Goal: Transaction & Acquisition: Purchase product/service

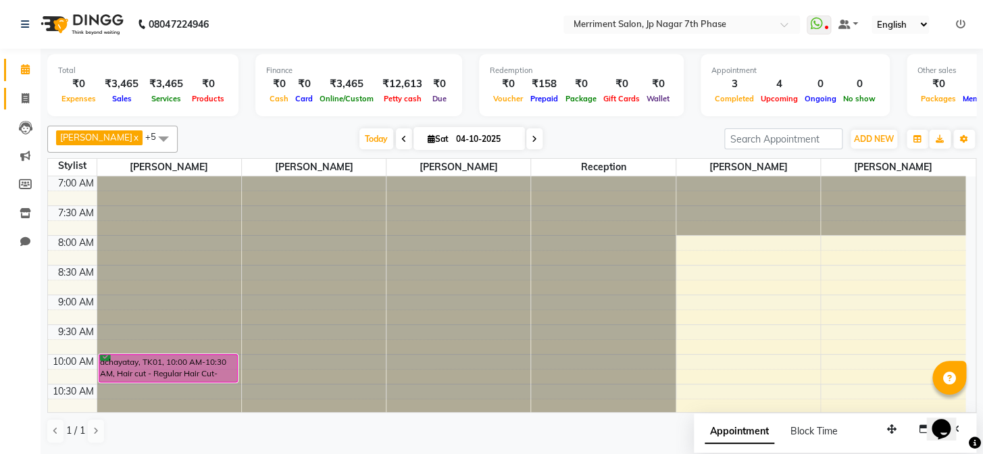
scroll to position [296, 0]
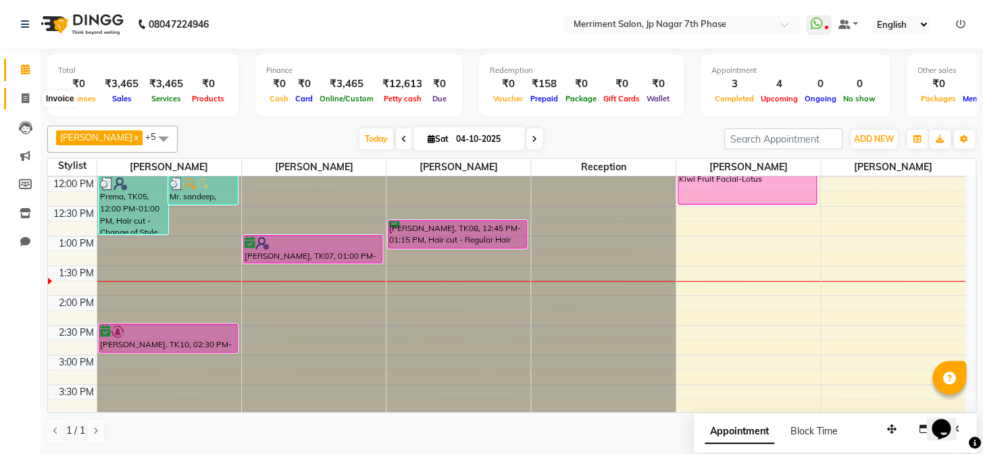
drag, startPoint x: 23, startPoint y: 95, endPoint x: 77, endPoint y: 90, distance: 54.2
click at [23, 93] on icon at bounding box center [25, 98] width 7 height 10
select select "service"
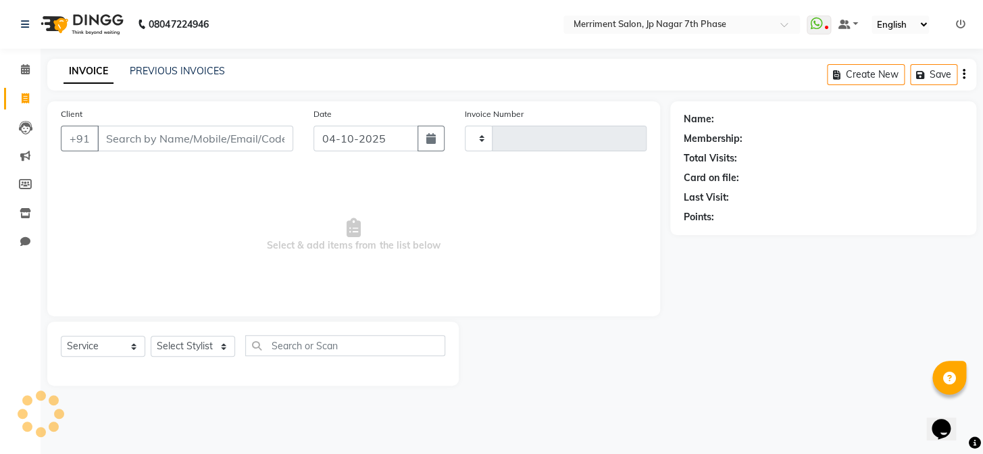
click at [207, 143] on input "Client" at bounding box center [195, 139] width 196 height 26
type input "7204917285"
type input "5029"
select select "4110"
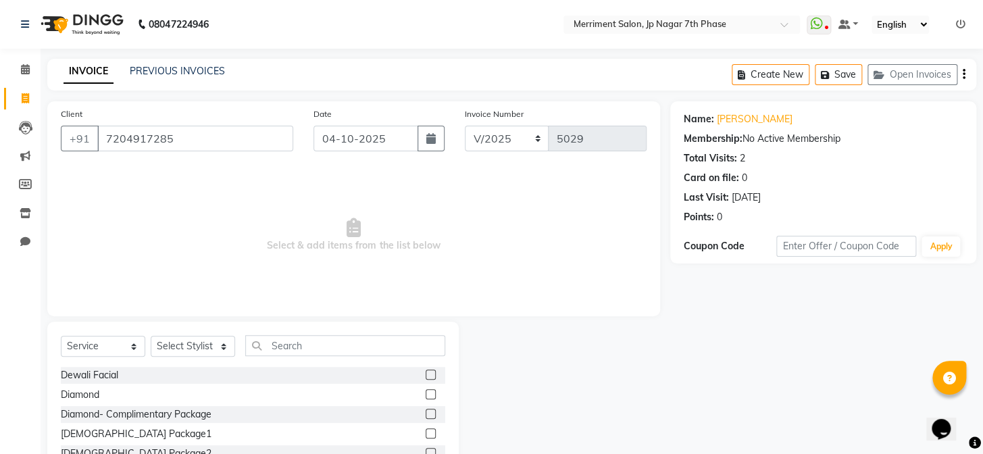
select select "package"
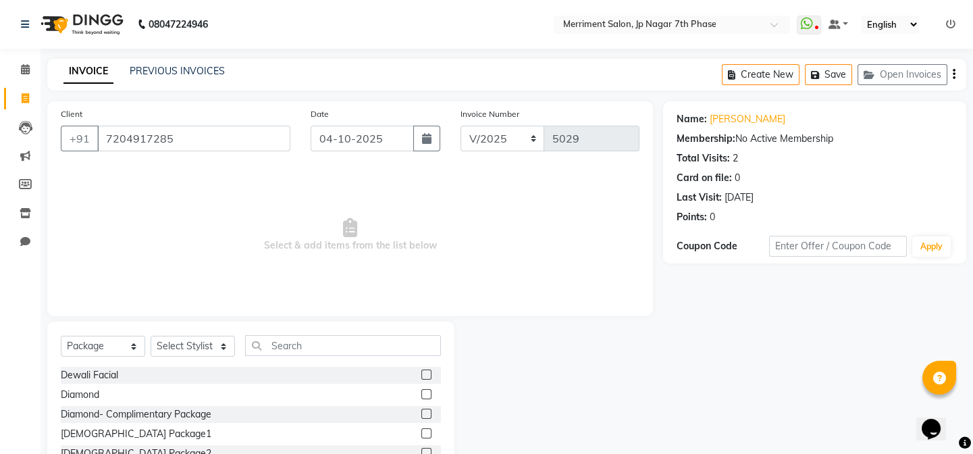
click at [205, 62] on div "INVOICE PREVIOUS INVOICES Create New Save Open Invoices" at bounding box center [506, 75] width 919 height 32
click at [205, 72] on link "PREVIOUS INVOICES" at bounding box center [177, 71] width 95 height 12
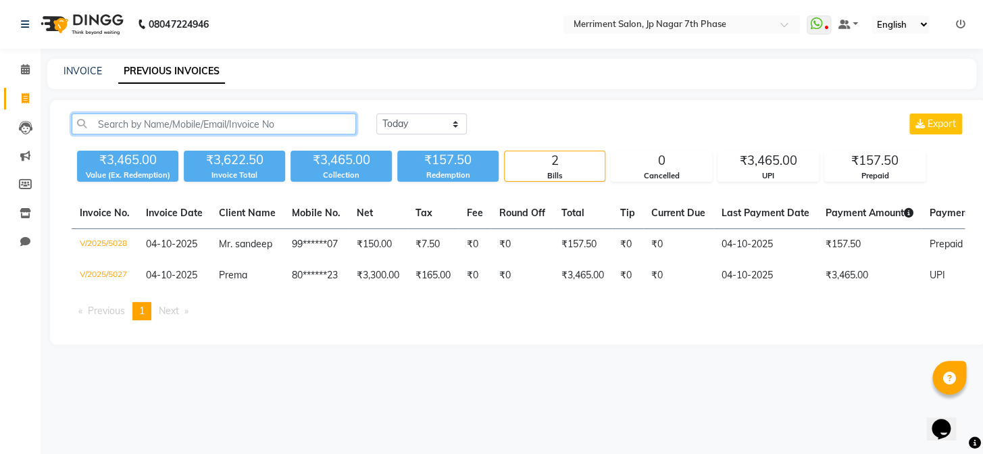
click at [211, 124] on input "text" at bounding box center [214, 123] width 284 height 21
paste input "7204917285"
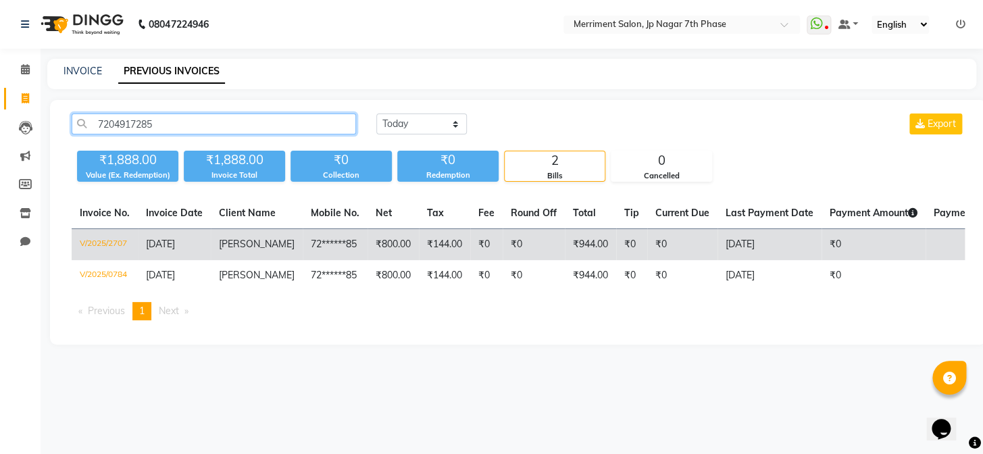
type input "7204917285"
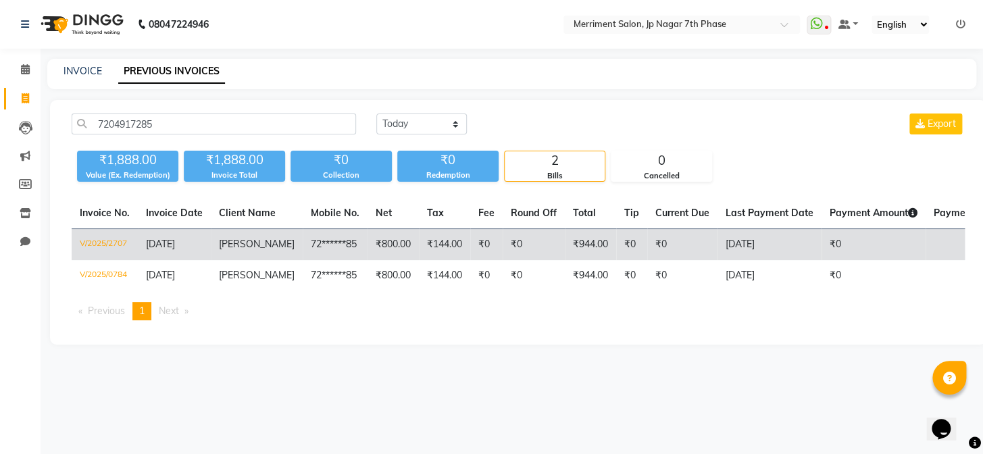
click at [573, 242] on td "₹944.00" at bounding box center [590, 245] width 51 height 32
click at [272, 242] on td "[PERSON_NAME]" at bounding box center [257, 245] width 92 height 32
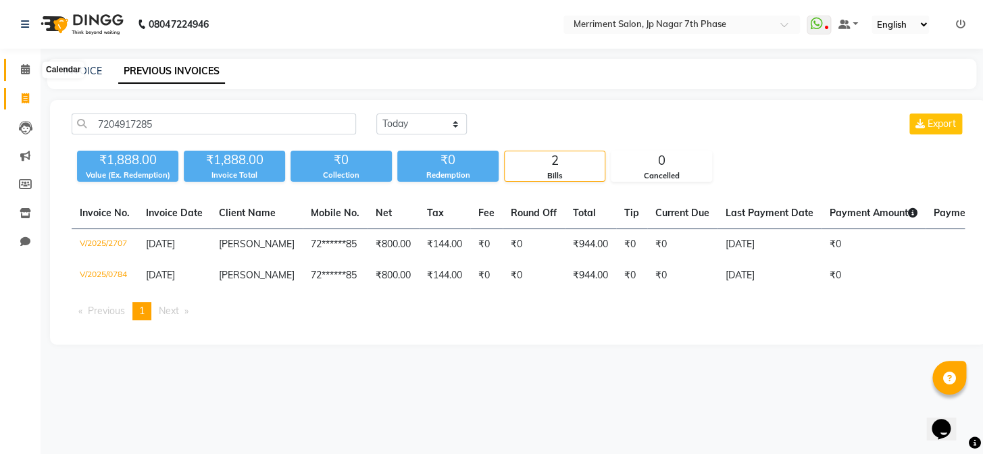
click at [27, 70] on icon at bounding box center [25, 69] width 9 height 10
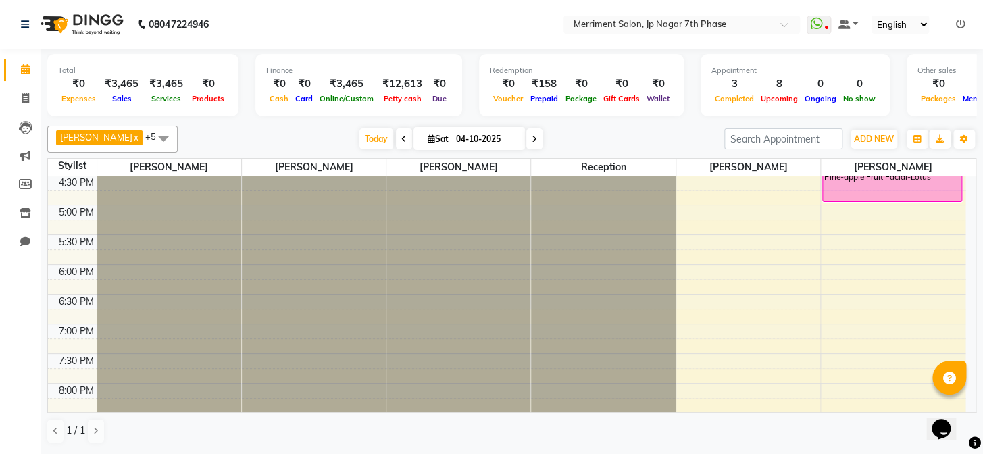
scroll to position [651, 0]
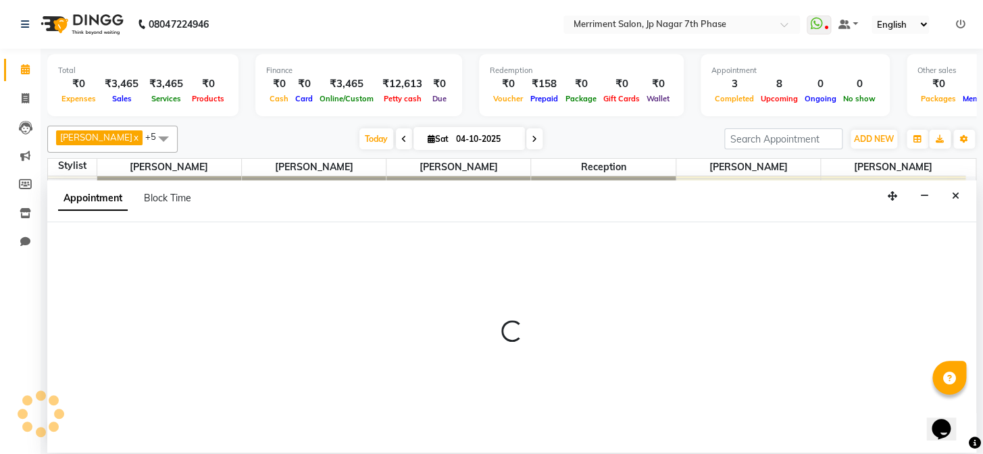
select select "75887"
select select "tentative"
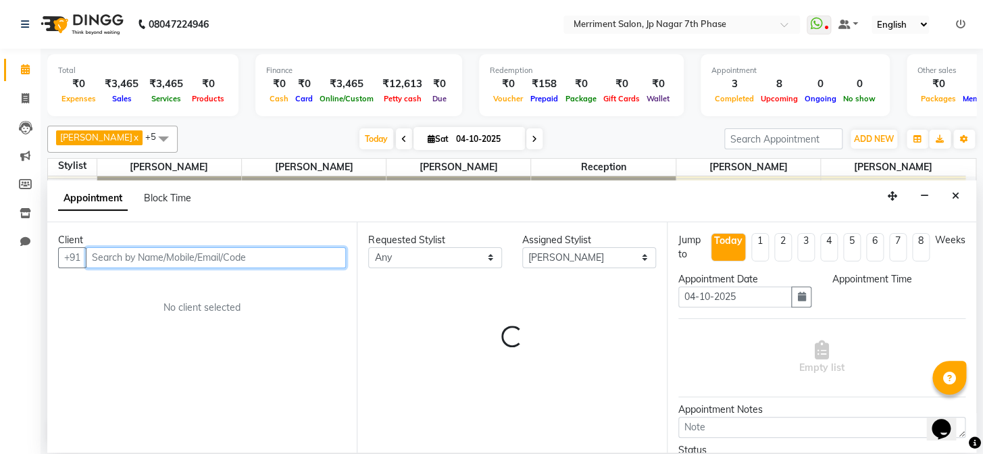
select select "1200"
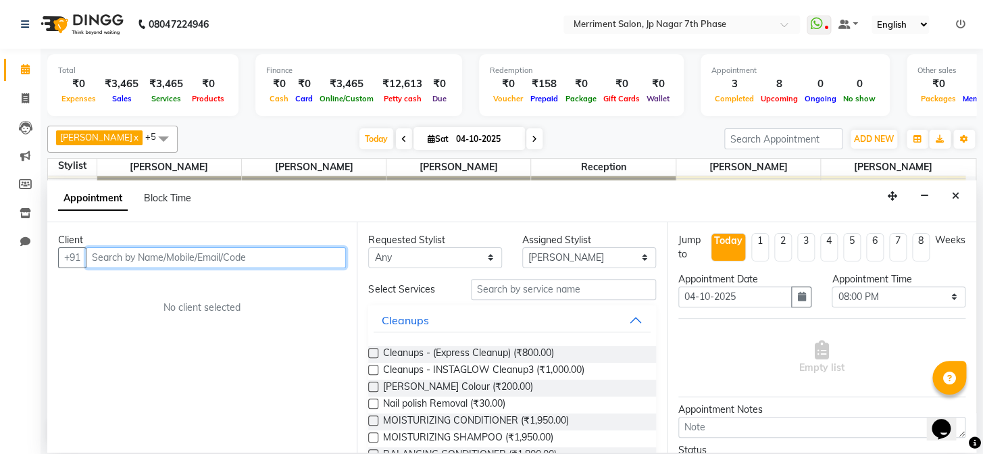
click at [228, 263] on input "text" at bounding box center [216, 257] width 260 height 21
paste input "9108899242"
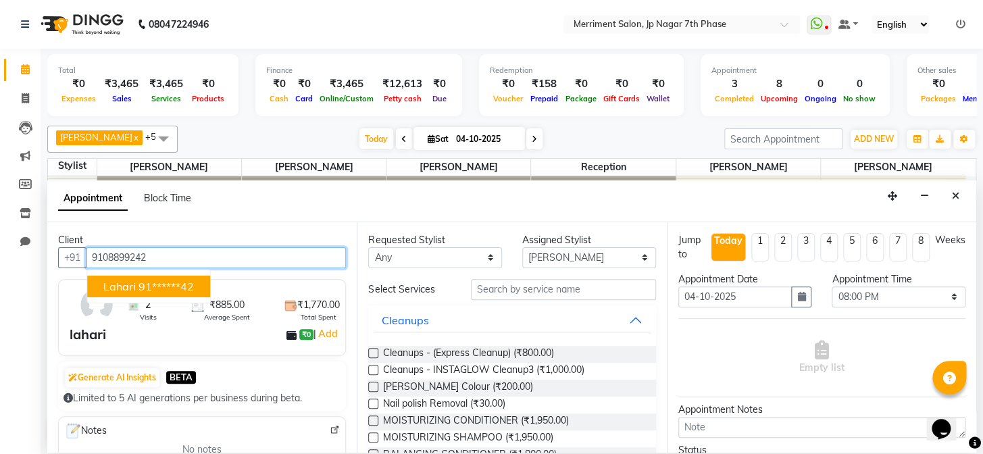
click at [172, 284] on ngb-highlight "91******42" at bounding box center [165, 287] width 55 height 14
type input "91******42"
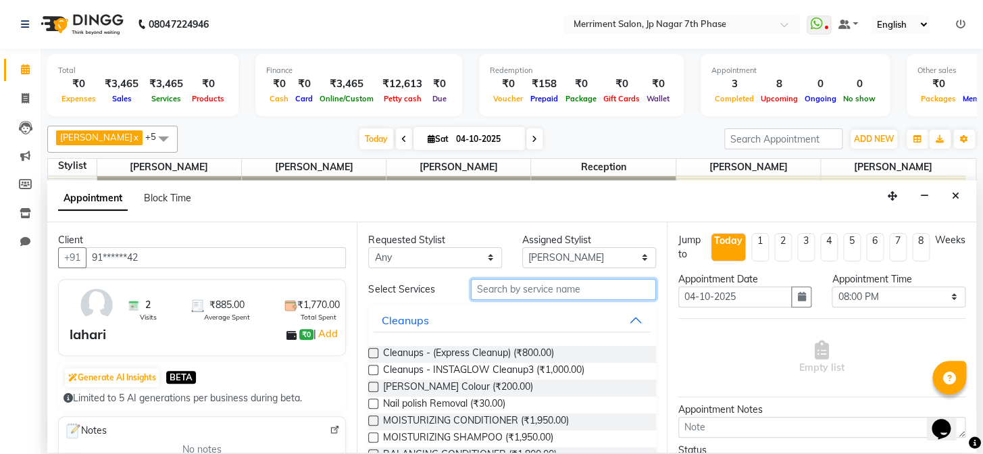
click at [533, 283] on input "text" at bounding box center [563, 289] width 185 height 21
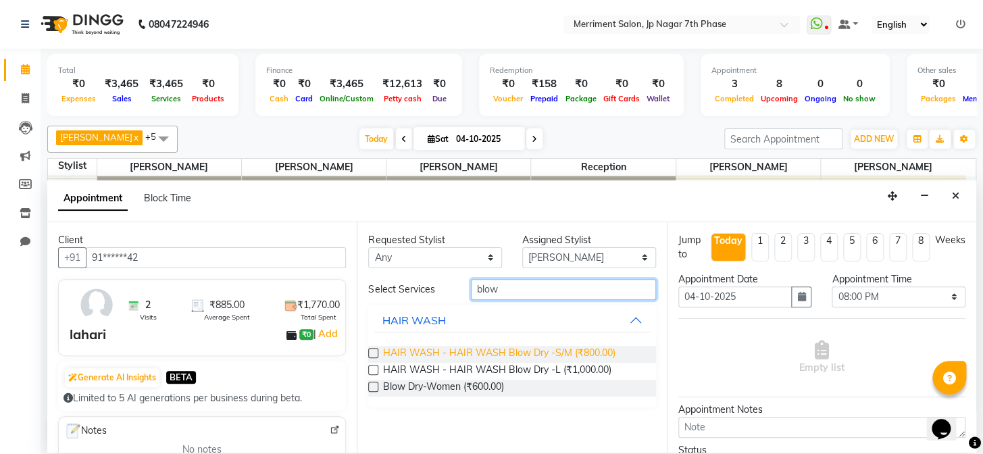
type input "blow"
click at [581, 348] on span "HAIR WASH - HAIR WASH Blow Dry -S/M (₹800.00)" at bounding box center [498, 354] width 232 height 17
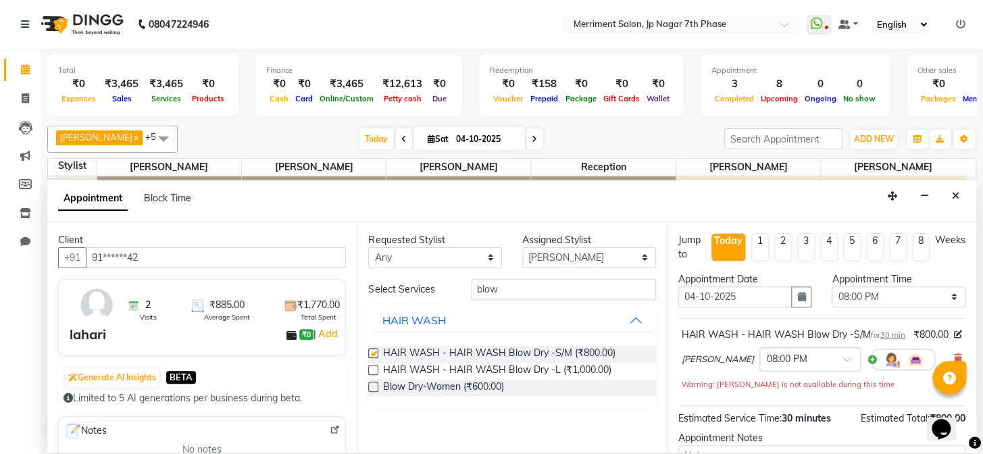
checkbox input "false"
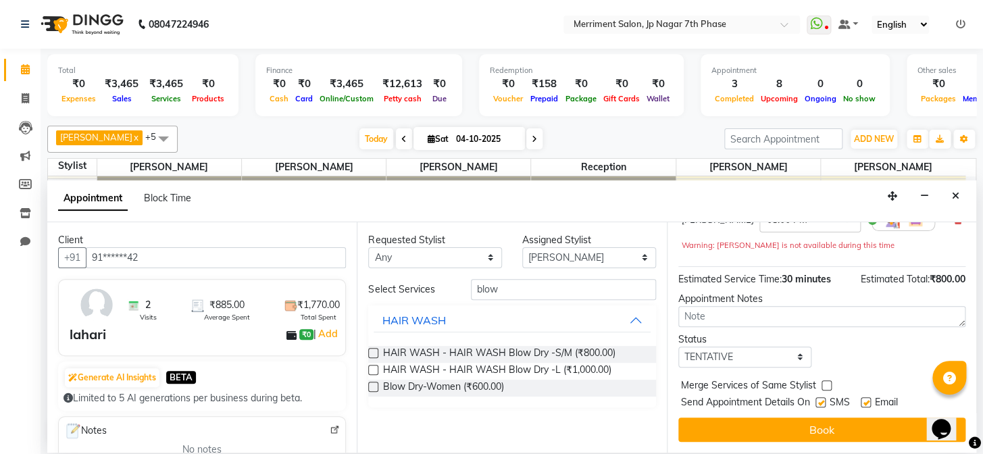
scroll to position [153, 0]
drag, startPoint x: 750, startPoint y: 357, endPoint x: 731, endPoint y: 357, distance: 18.9
click at [750, 357] on select "Select TENTATIVE CONFIRM CHECK-IN UPCOMING" at bounding box center [745, 356] width 134 height 21
select select "confirm booking"
click at [678, 346] on select "Select TENTATIVE CONFIRM CHECK-IN UPCOMING" at bounding box center [745, 356] width 134 height 21
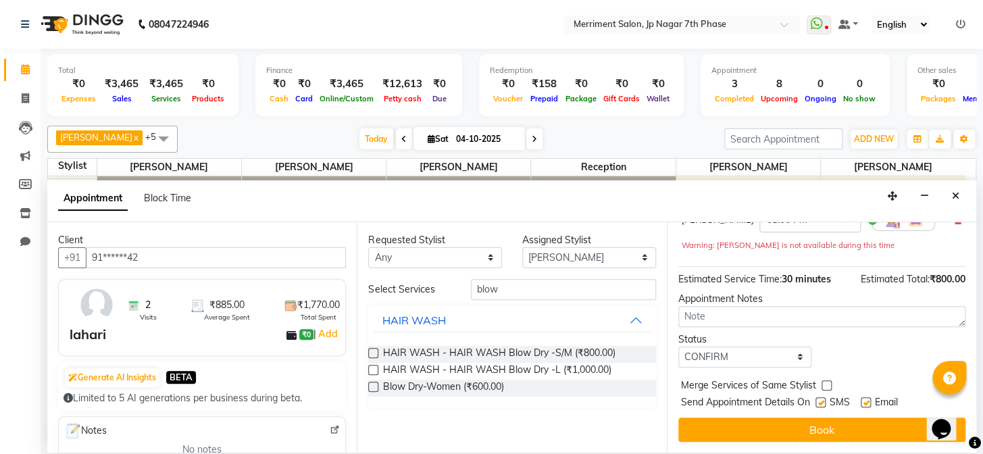
click at [781, 442] on div "Jump to [DATE] 1 2 3 4 5 6 7 8 Weeks Appointment Date [DATE] Appointment Time S…" at bounding box center [821, 337] width 309 height 230
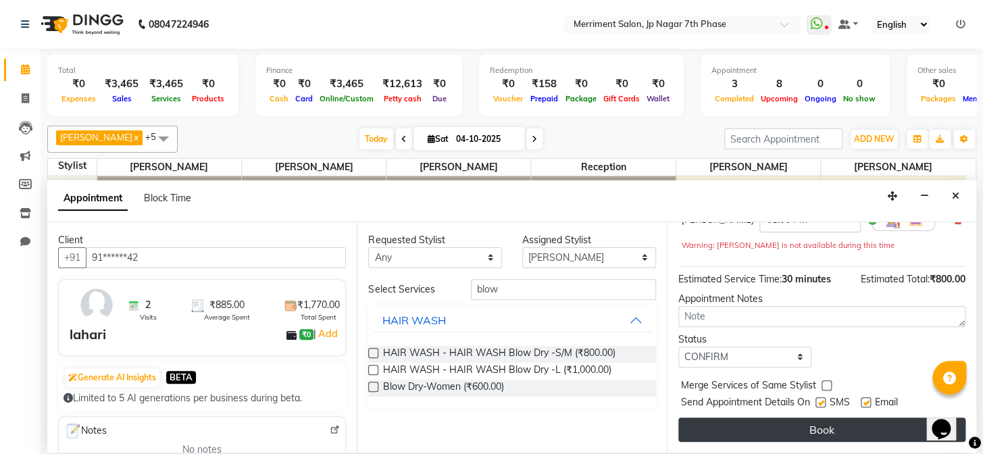
click at [776, 432] on button "Book" at bounding box center [821, 429] width 287 height 24
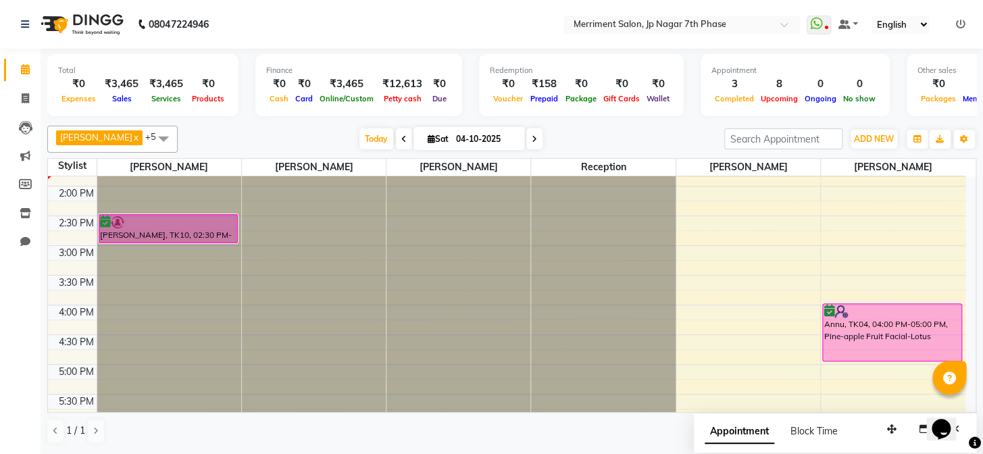
scroll to position [405, 0]
select select "72476"
select select "870"
select select "tentative"
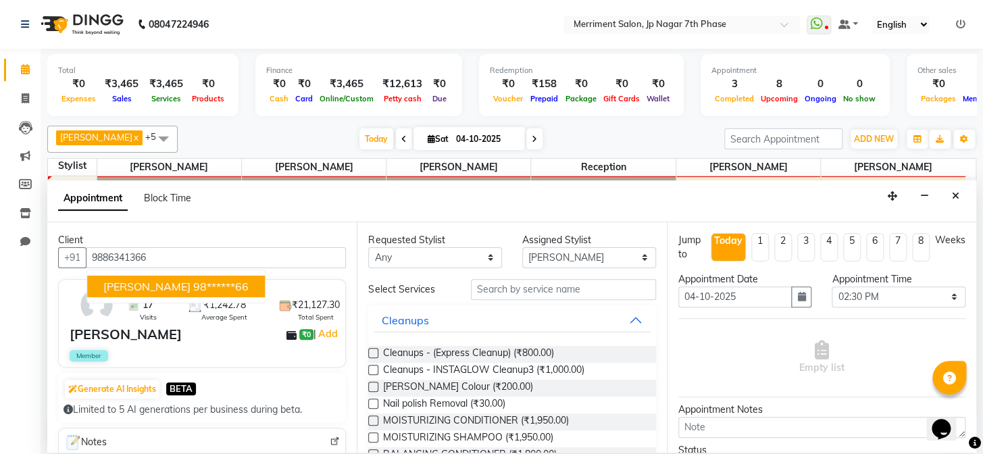
click at [193, 287] on ngb-highlight "98******66" at bounding box center [220, 287] width 55 height 14
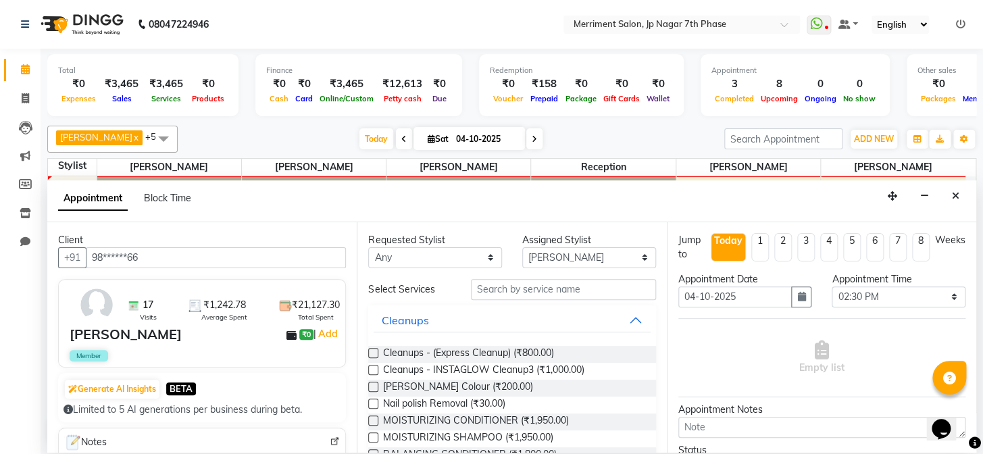
type input "98******66"
click at [560, 282] on input "text" at bounding box center [563, 289] width 185 height 21
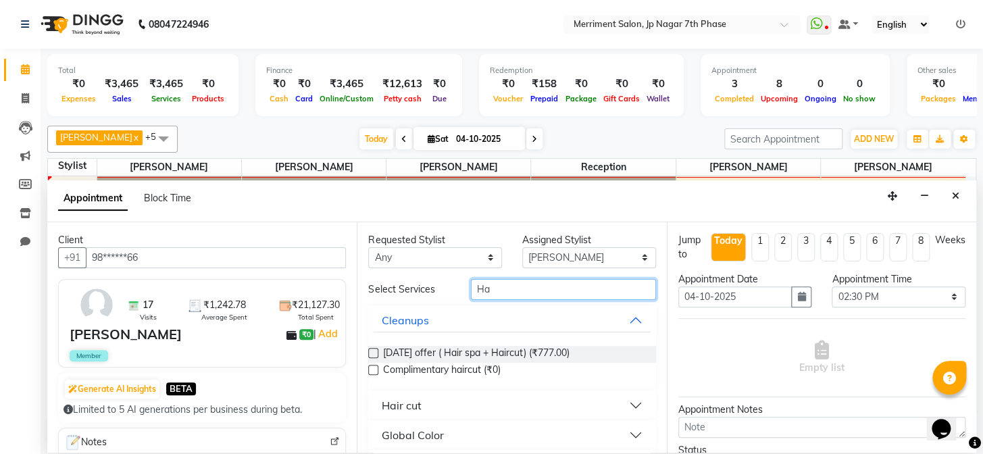
type input "H"
type input "Kids"
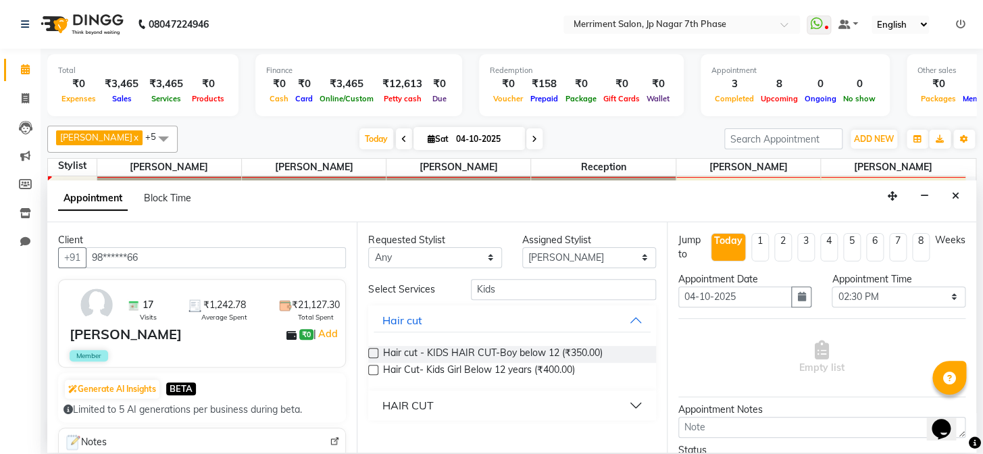
click at [372, 357] on label at bounding box center [373, 353] width 10 height 10
click at [372, 357] on input "checkbox" at bounding box center [372, 354] width 9 height 9
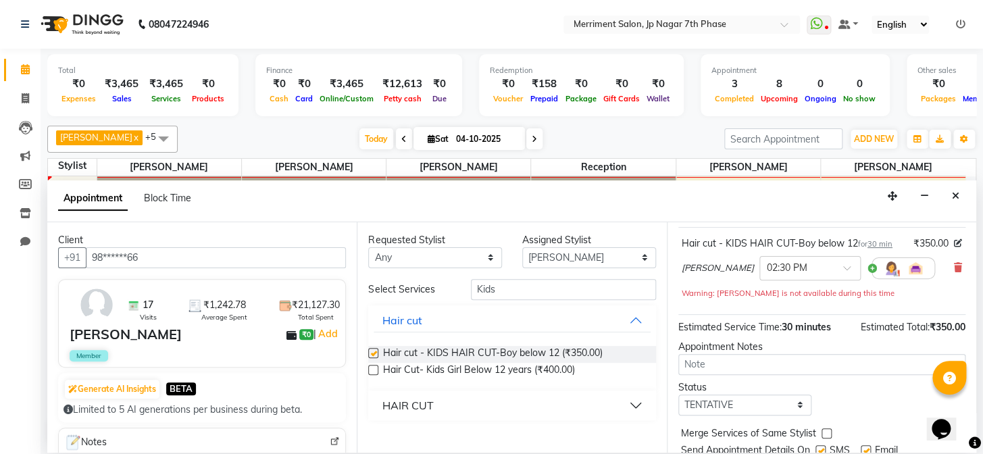
checkbox input "false"
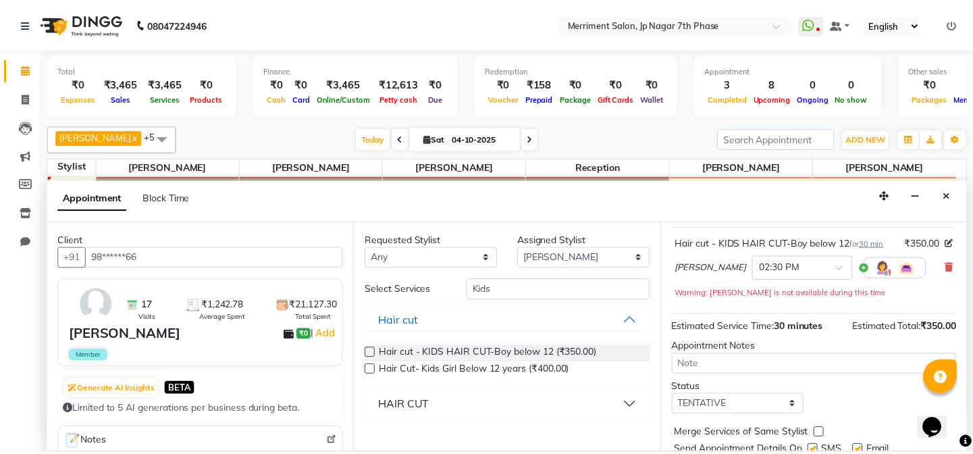
scroll to position [138, 0]
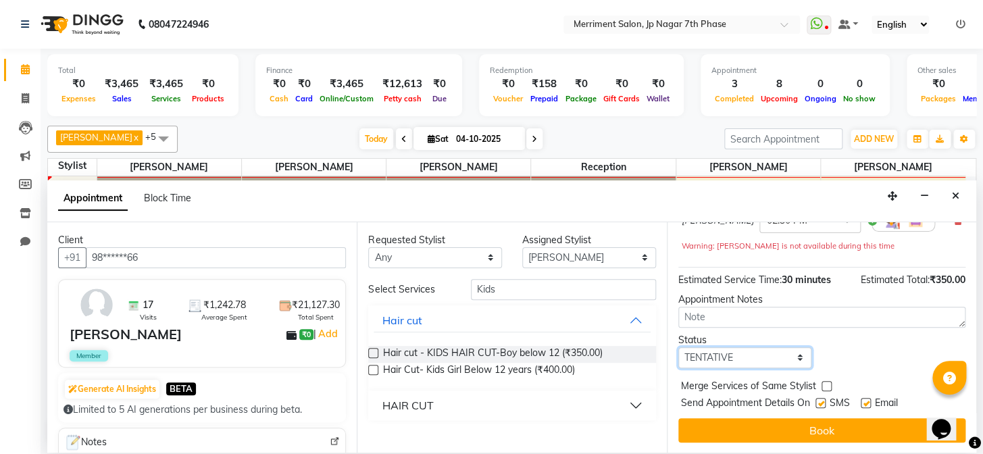
click at [772, 354] on select "Select TENTATIVE CONFIRM CHECK-IN UPCOMING" at bounding box center [745, 357] width 134 height 21
select select "confirm booking"
click at [678, 347] on select "Select TENTATIVE CONFIRM CHECK-IN UPCOMING" at bounding box center [745, 357] width 134 height 21
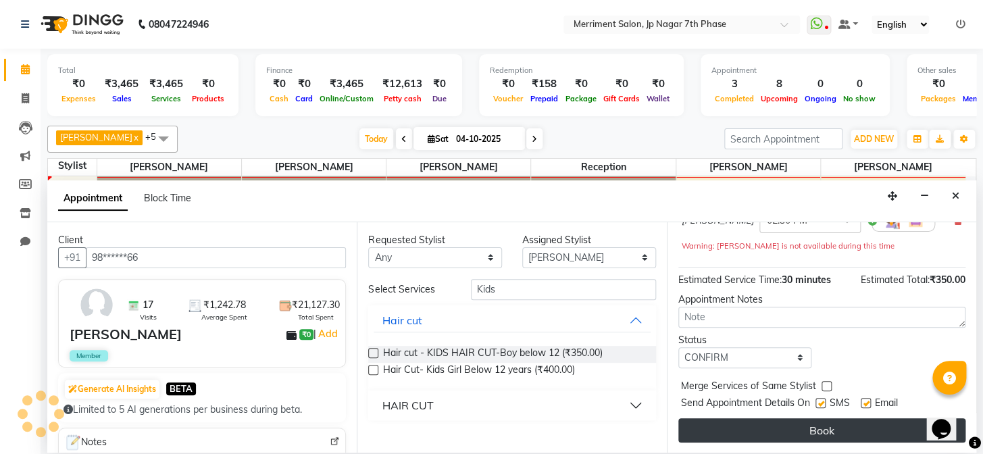
click at [778, 423] on button "Book" at bounding box center [821, 430] width 287 height 24
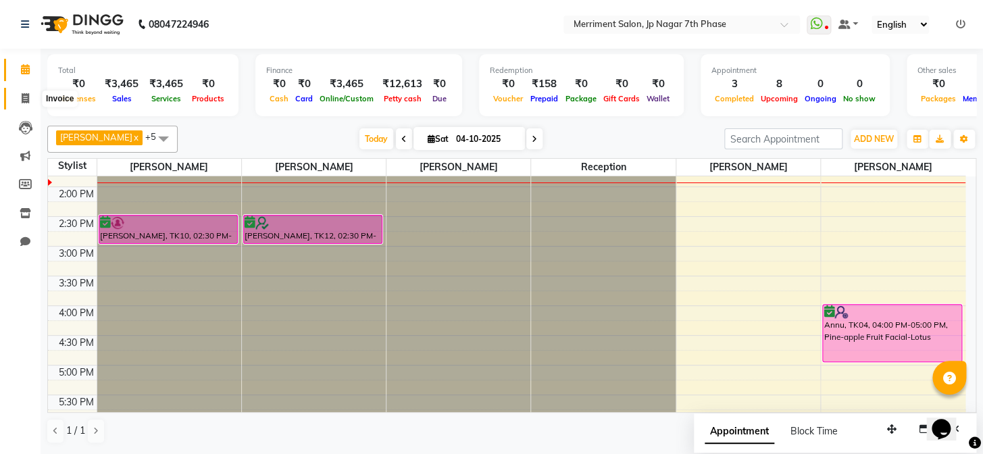
click at [24, 101] on icon at bounding box center [25, 98] width 7 height 10
select select "service"
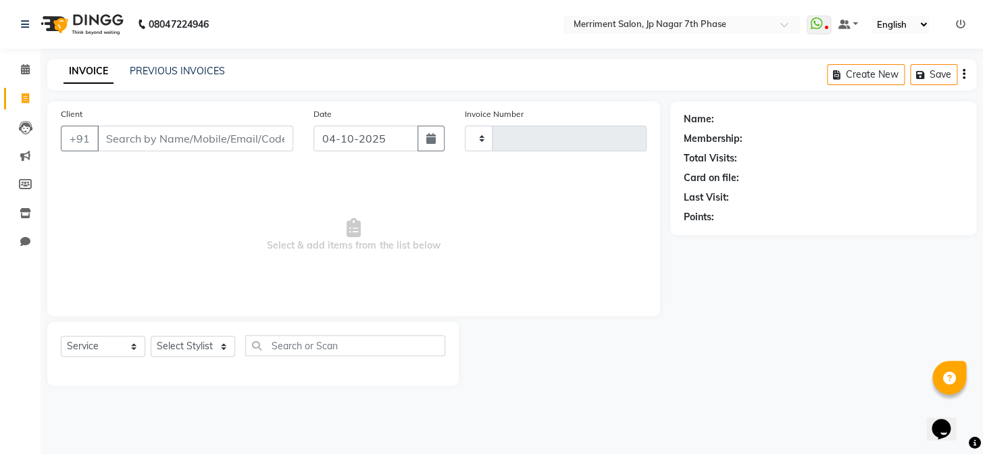
type input "5029"
select select "4110"
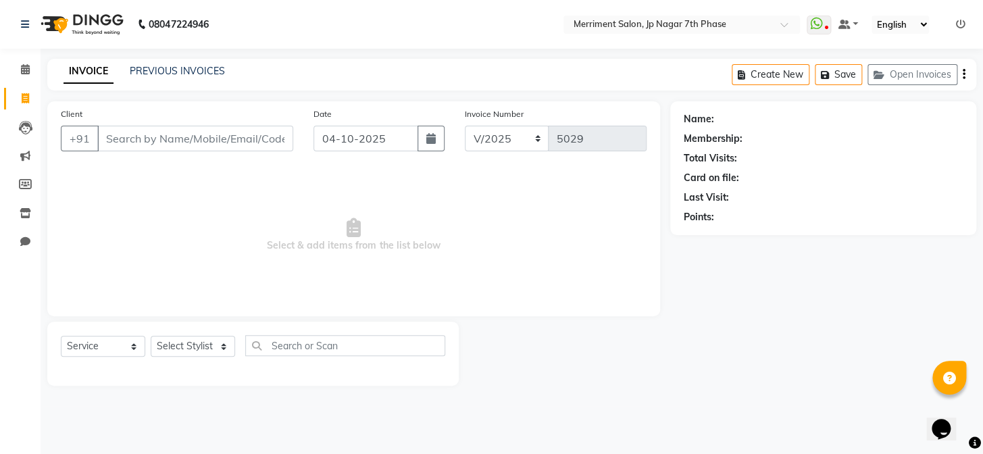
click at [251, 131] on input "Client" at bounding box center [195, 139] width 196 height 26
type input "8130739750"
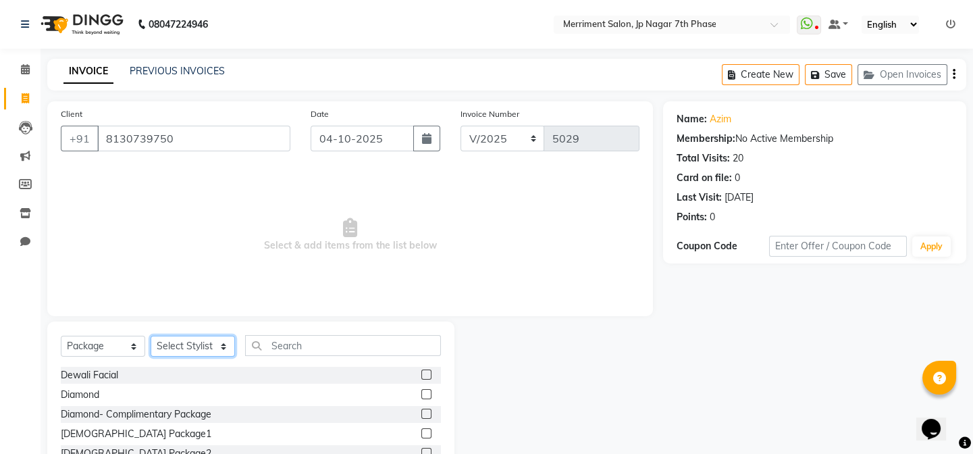
click at [180, 344] on select "Select Stylist Chiru [PERSON_NAME] [PERSON_NAME] Nirmal [PERSON_NAME] Priyanka …" at bounding box center [193, 346] width 84 height 21
click at [93, 342] on select "Select Service Product Membership Package Voucher Prepaid Gift Card" at bounding box center [103, 346] width 84 height 21
select select "service"
click at [61, 336] on select "Select Service Product Membership Package Voucher Prepaid Gift Card" at bounding box center [103, 346] width 84 height 21
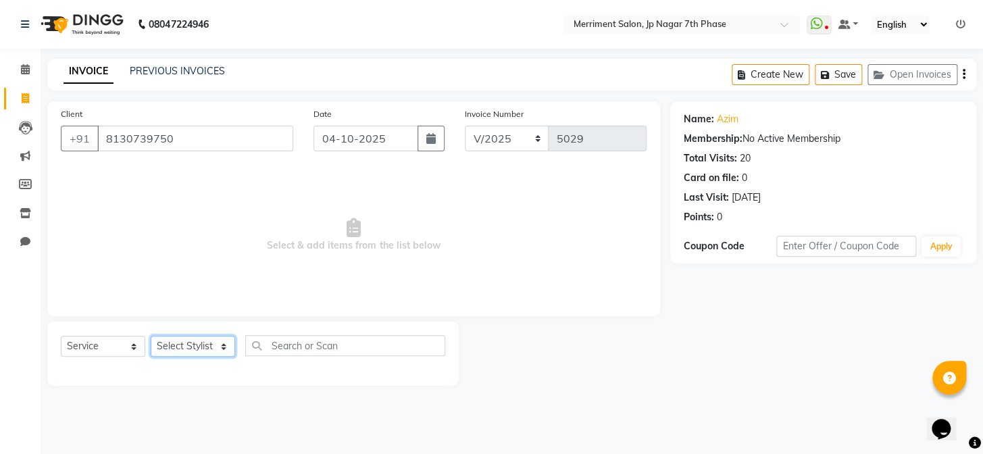
click at [179, 338] on select "Select Stylist Chiru [PERSON_NAME] [PERSON_NAME] Nirmal [PERSON_NAME] Priyanka …" at bounding box center [193, 346] width 84 height 21
select select "75887"
click at [151, 336] on select "Select Stylist Chiru [PERSON_NAME] [PERSON_NAME] Nirmal [PERSON_NAME] Priyanka …" at bounding box center [193, 346] width 84 height 21
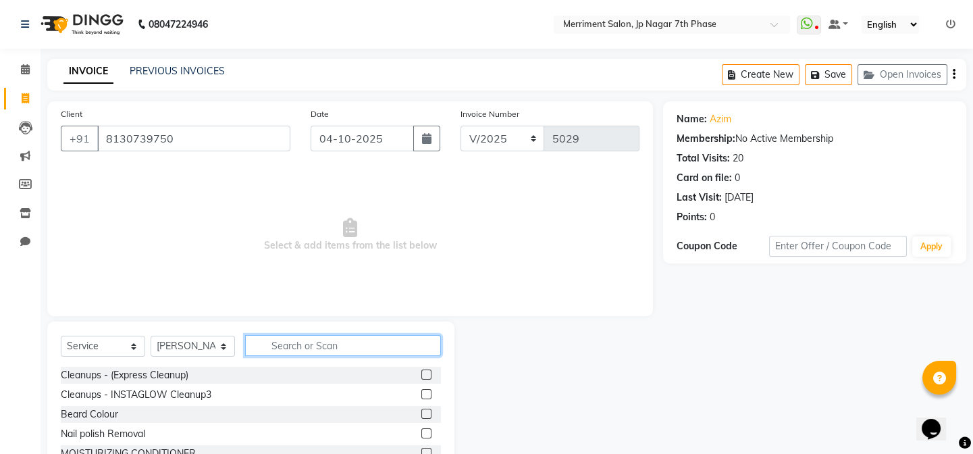
click at [290, 342] on input "text" at bounding box center [343, 345] width 196 height 21
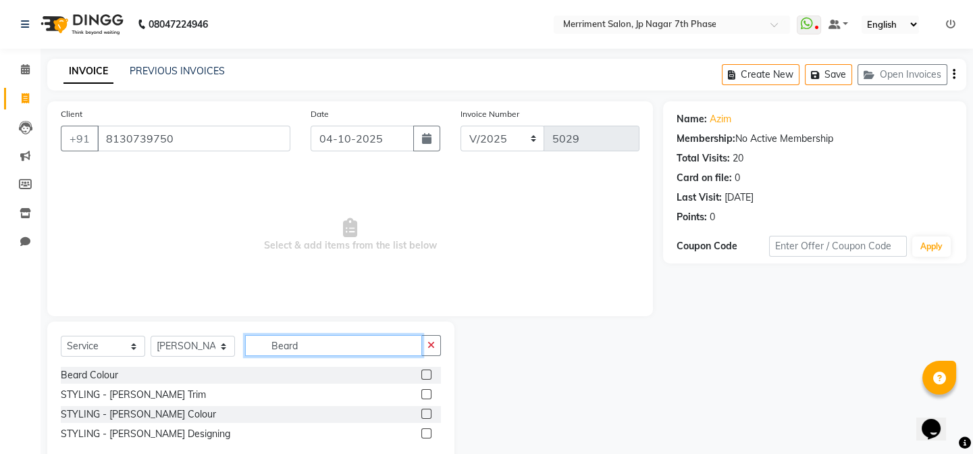
type input "Beard"
click at [421, 397] on label at bounding box center [426, 394] width 10 height 10
click at [421, 397] on input "checkbox" at bounding box center [425, 394] width 9 height 9
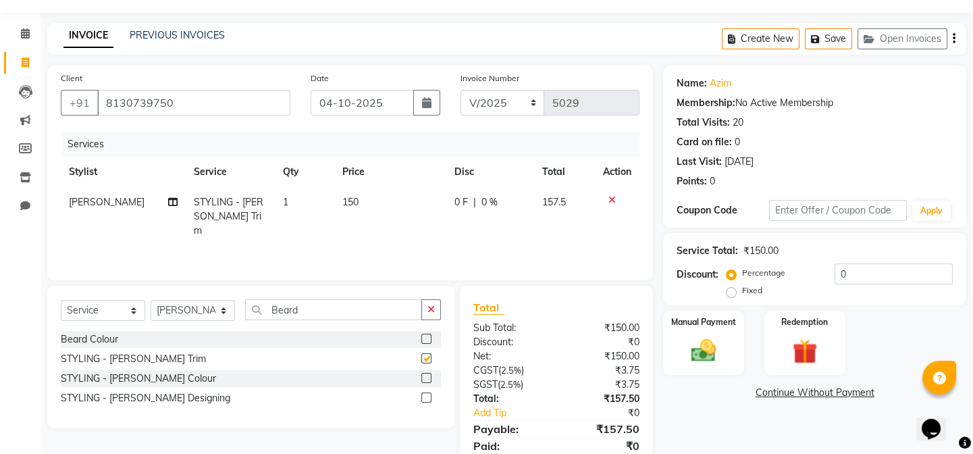
checkbox input "false"
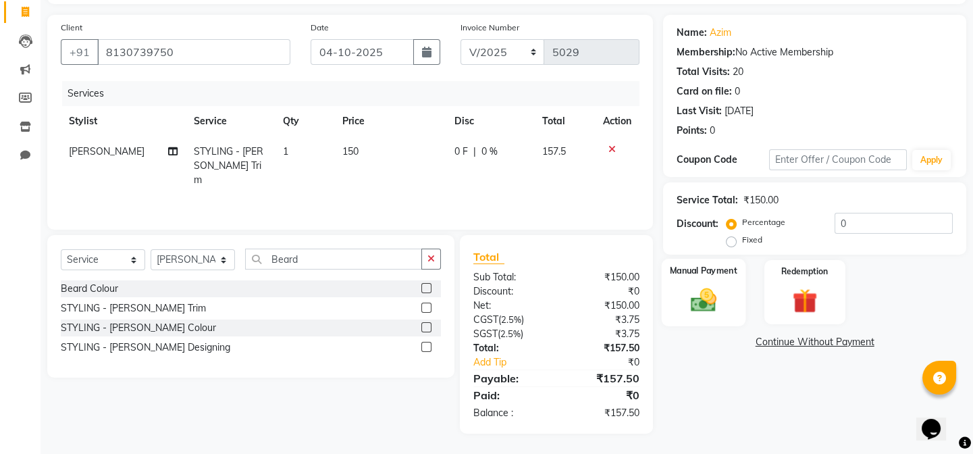
click at [684, 288] on img at bounding box center [704, 300] width 42 height 30
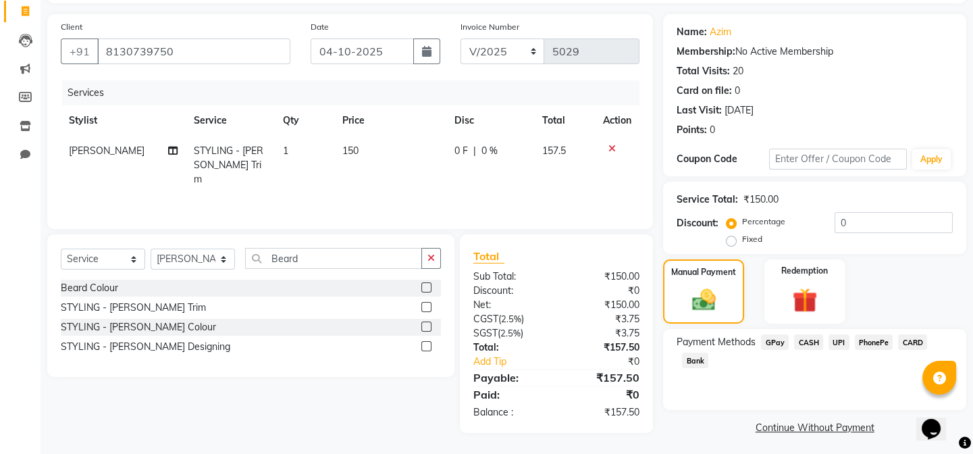
click at [837, 340] on span "UPI" at bounding box center [839, 342] width 21 height 16
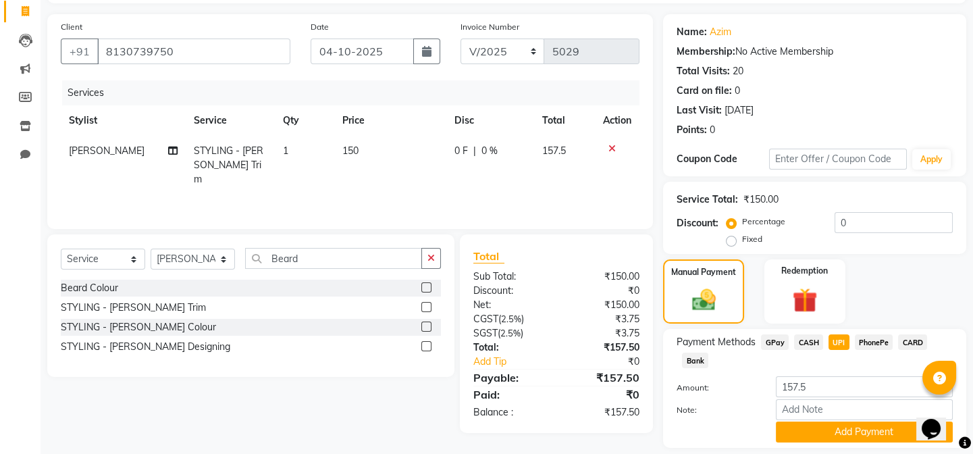
scroll to position [129, 0]
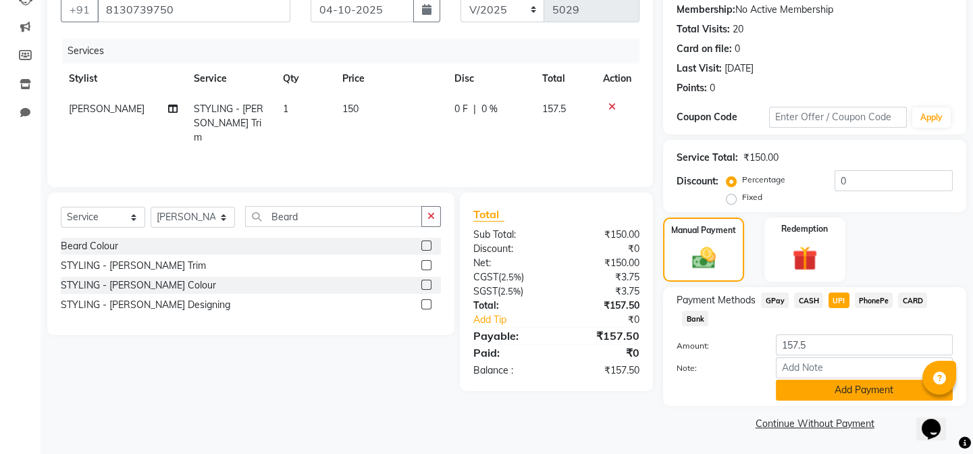
click at [802, 391] on button "Add Payment" at bounding box center [864, 390] width 177 height 21
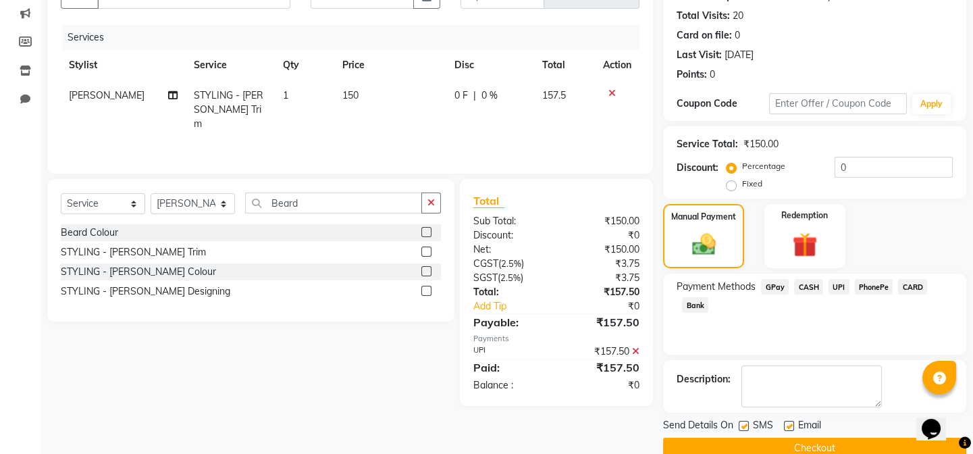
scroll to position [167, 0]
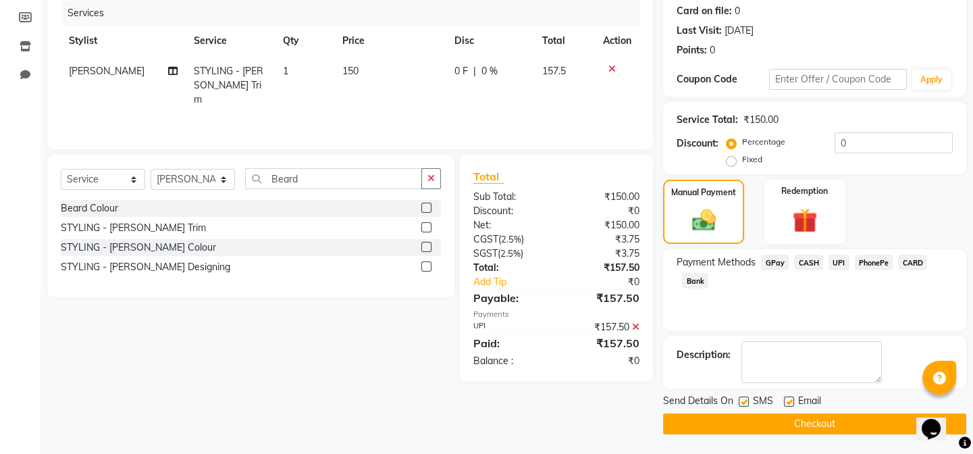
click at [797, 428] on button "Checkout" at bounding box center [814, 423] width 303 height 21
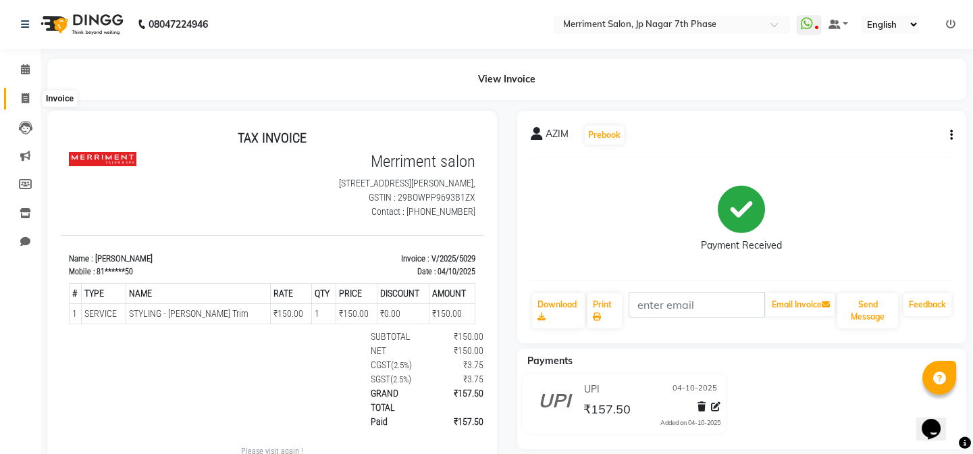
click at [24, 99] on icon at bounding box center [25, 98] width 7 height 10
select select "service"
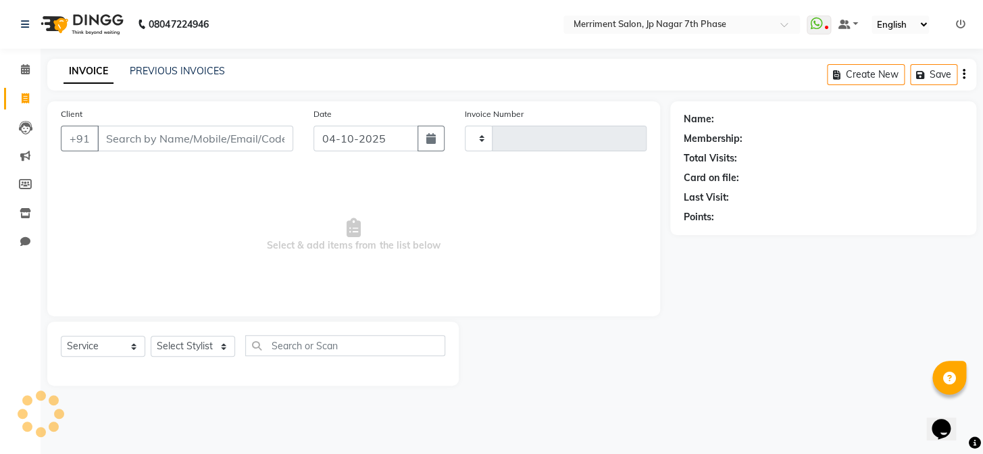
type input "5030"
select select "4110"
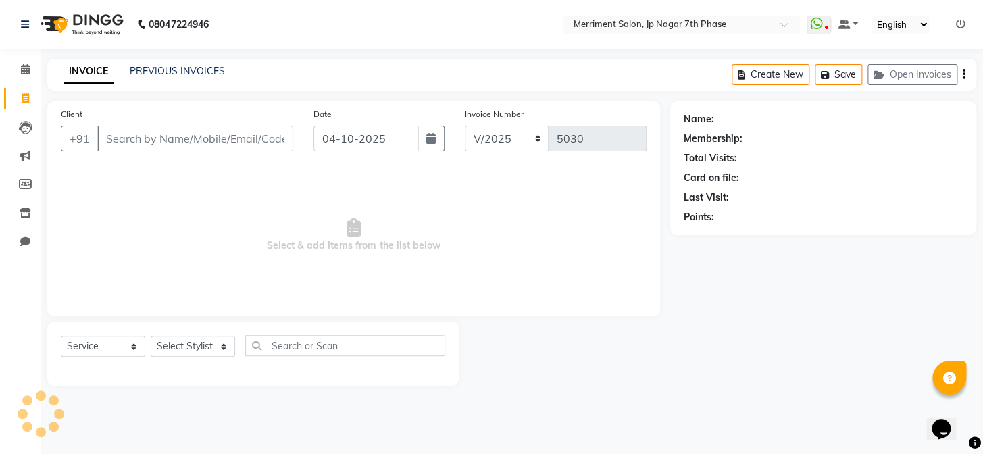
click at [171, 59] on div "INVOICE PREVIOUS INVOICES Create New Save Open Invoices" at bounding box center [511, 75] width 929 height 32
select select "package"
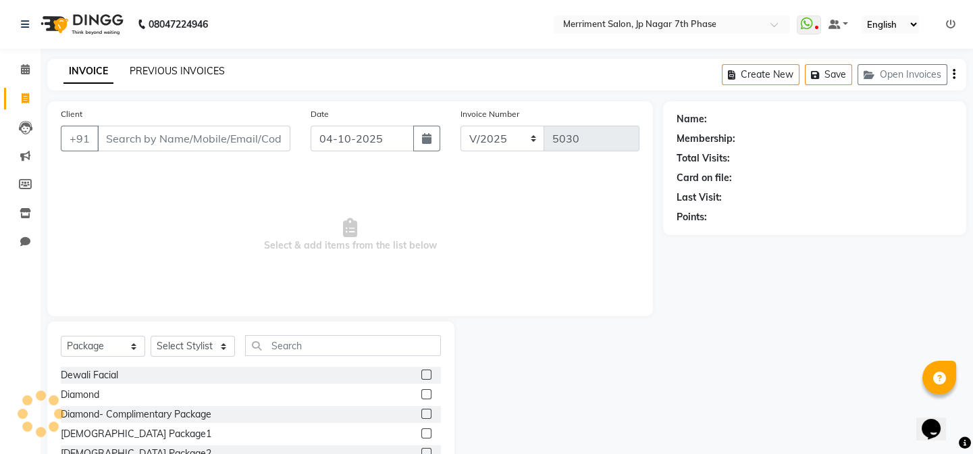
click at [174, 65] on link "PREVIOUS INVOICES" at bounding box center [177, 71] width 95 height 12
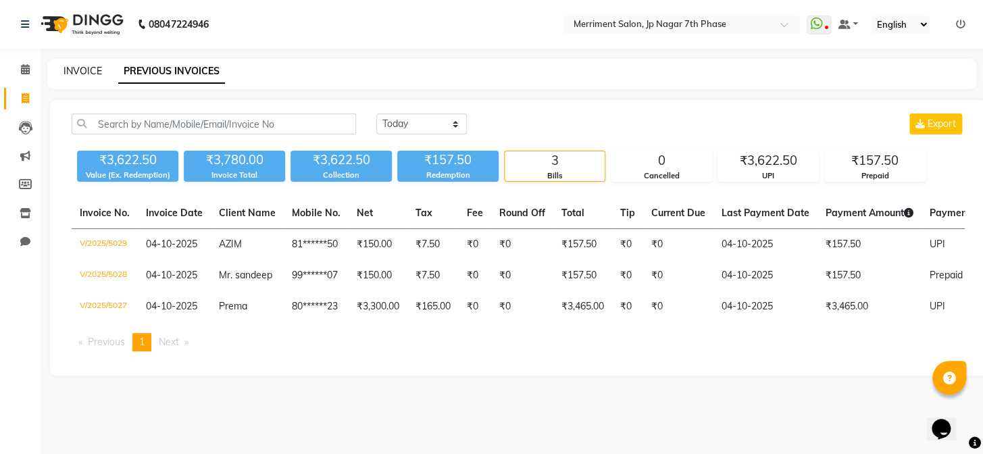
click at [63, 66] on div "INVOICE PREVIOUS INVOICES" at bounding box center [503, 71] width 912 height 14
click at [84, 61] on div "INVOICE PREVIOUS INVOICES" at bounding box center [511, 74] width 929 height 30
click at [94, 70] on link "INVOICE" at bounding box center [82, 71] width 38 height 12
select select "service"
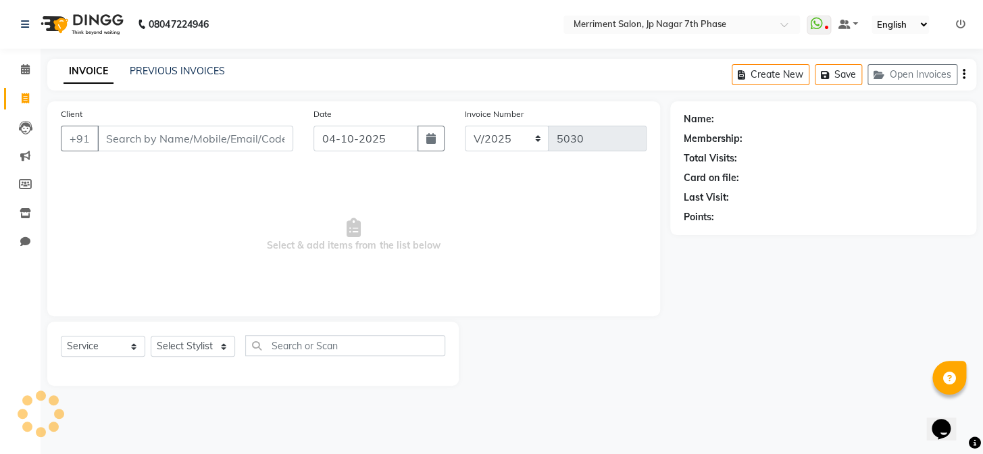
click at [176, 134] on input "Client" at bounding box center [195, 139] width 196 height 26
type input "7676510878"
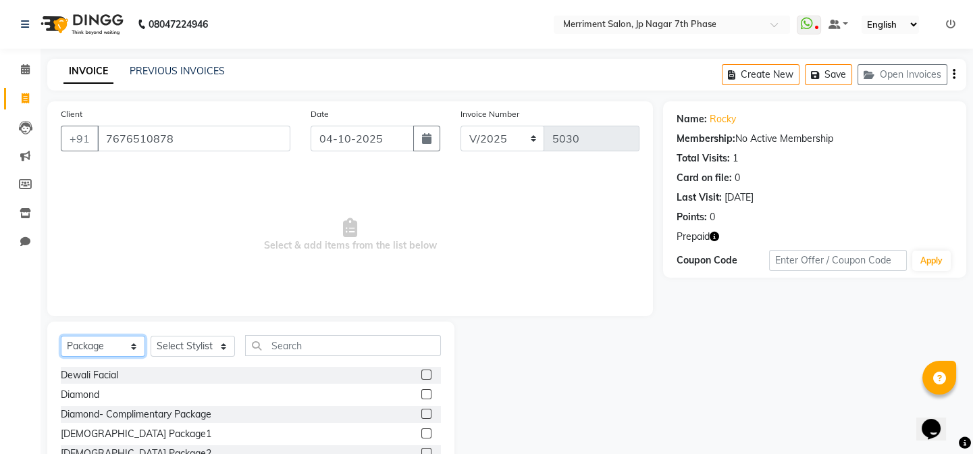
click at [100, 348] on select "Select Service Product Membership Package Voucher Prepaid Gift Card" at bounding box center [103, 346] width 84 height 21
select select "service"
click at [61, 336] on select "Select Service Product Membership Package Voucher Prepaid Gift Card" at bounding box center [103, 346] width 84 height 21
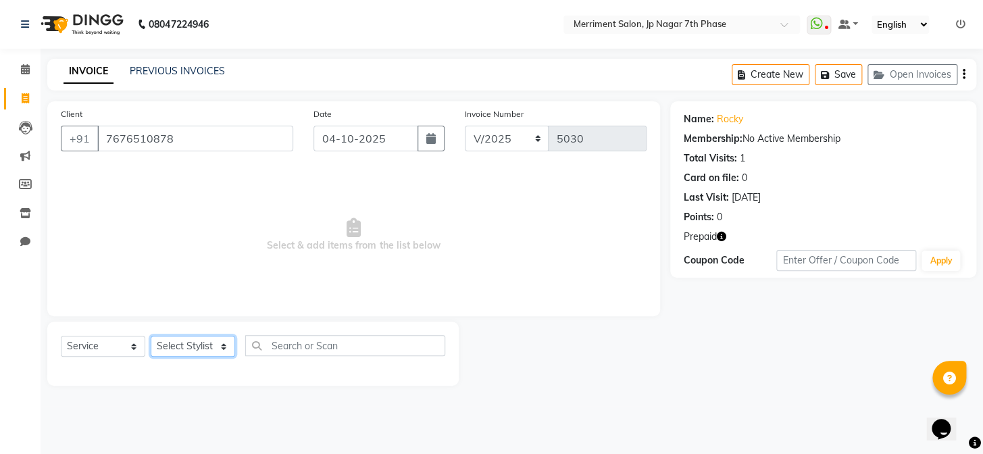
click at [178, 344] on select "Select Stylist Chiru [PERSON_NAME] [PERSON_NAME] Nirmal [PERSON_NAME] Priyanka …" at bounding box center [193, 346] width 84 height 21
select select "90976"
click at [151, 336] on select "Select Stylist Chiru [PERSON_NAME] [PERSON_NAME] Nirmal [PERSON_NAME] Priyanka …" at bounding box center [193, 346] width 84 height 21
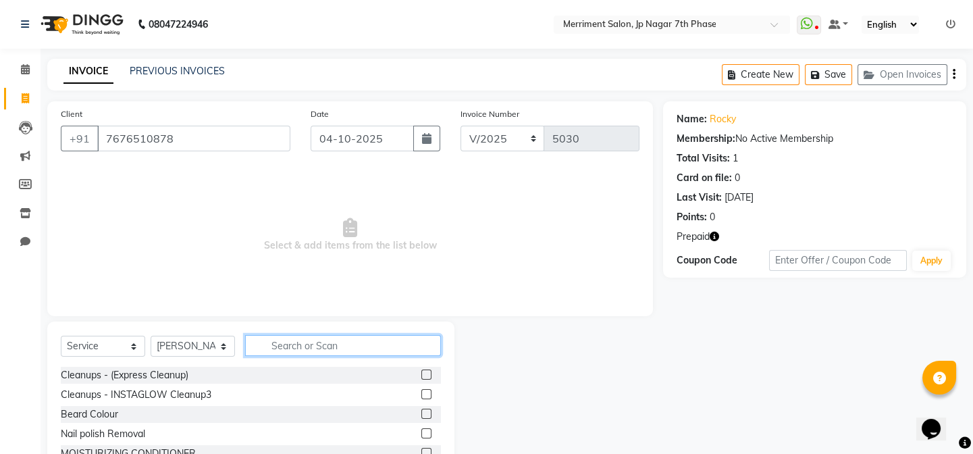
click at [299, 343] on input "text" at bounding box center [343, 345] width 196 height 21
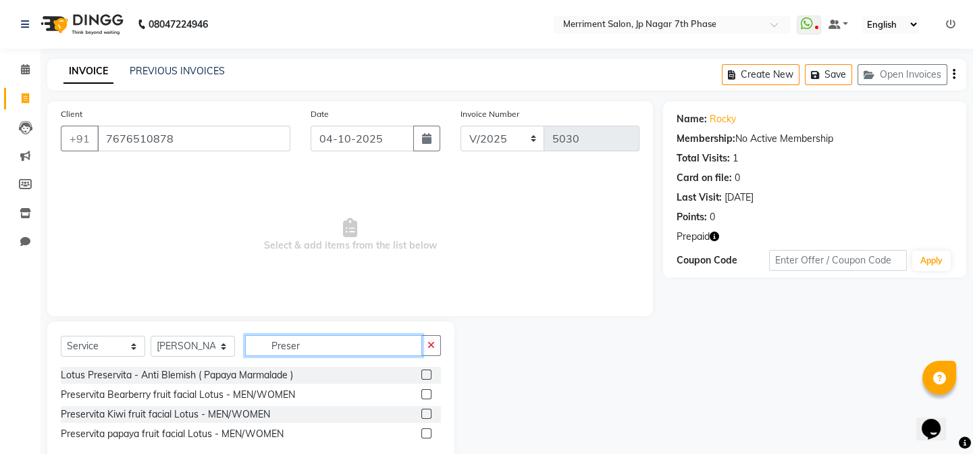
scroll to position [30, 0]
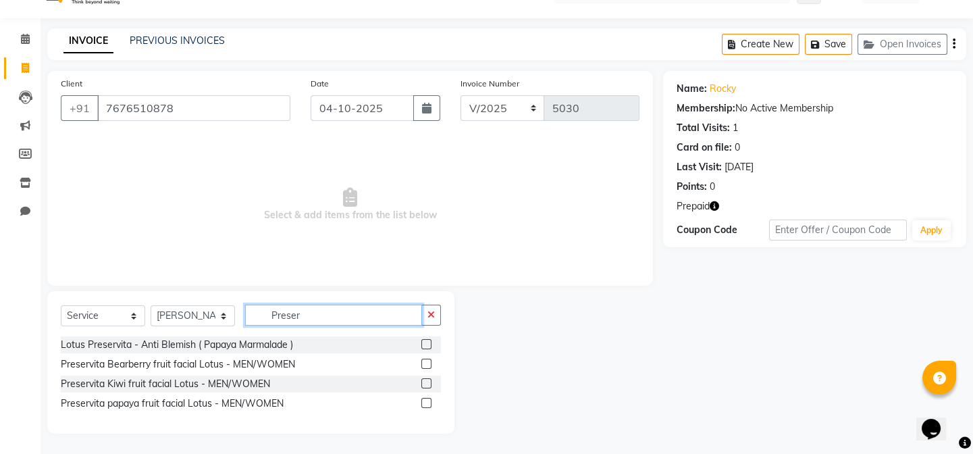
type input "Preser"
click at [425, 365] on label at bounding box center [426, 364] width 10 height 10
click at [425, 365] on input "checkbox" at bounding box center [425, 364] width 9 height 9
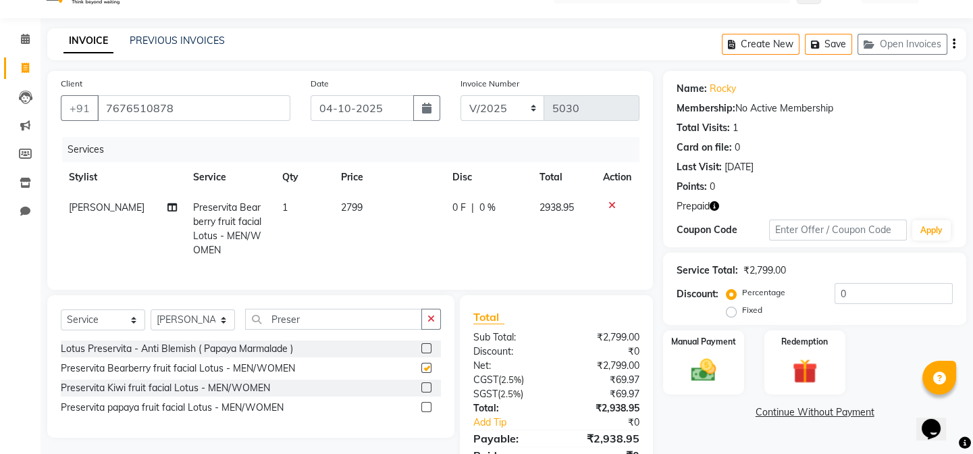
checkbox input "false"
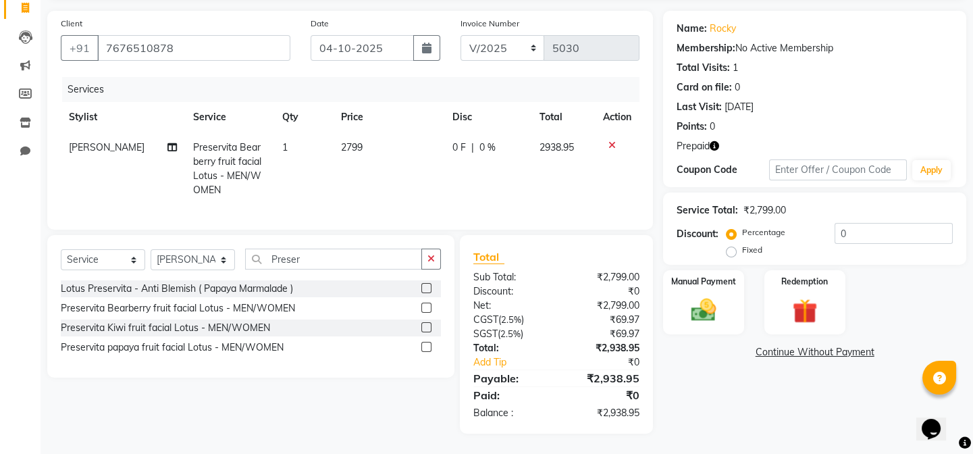
scroll to position [101, 0]
click at [201, 261] on select "Select Stylist Chiru [PERSON_NAME] [PERSON_NAME] Nirmal [PERSON_NAME] Priyanka …" at bounding box center [193, 259] width 84 height 21
select select "72476"
click at [151, 249] on select "Select Stylist Chiru [PERSON_NAME] [PERSON_NAME] Nirmal [PERSON_NAME] Priyanka …" at bounding box center [193, 259] width 84 height 21
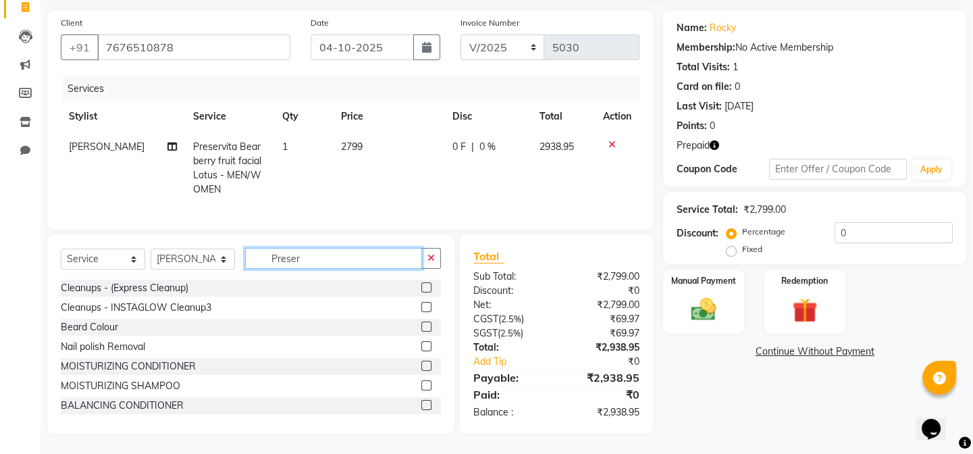
drag, startPoint x: 309, startPoint y: 256, endPoint x: 246, endPoint y: 258, distance: 62.2
click at [246, 258] on input "Preser" at bounding box center [333, 258] width 177 height 21
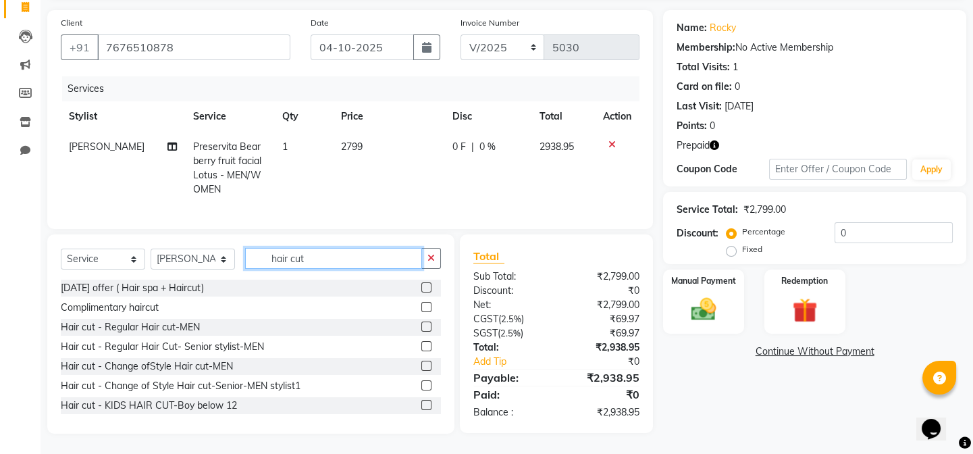
type input "hair cut"
click at [421, 346] on label at bounding box center [426, 346] width 10 height 10
click at [421, 346] on input "checkbox" at bounding box center [425, 346] width 9 height 9
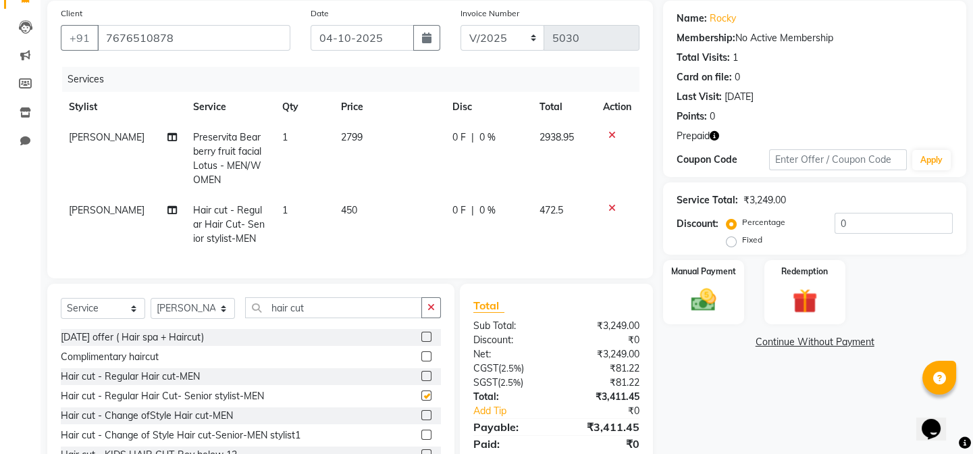
checkbox input "false"
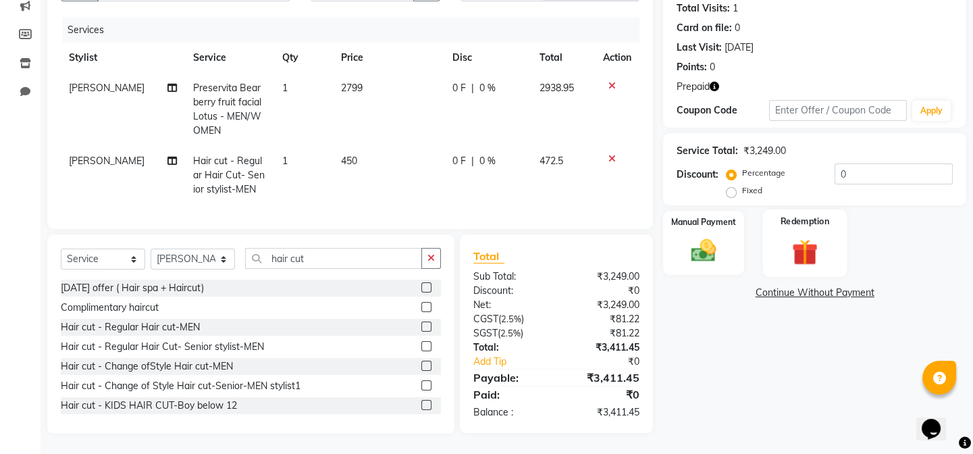
click at [804, 224] on div "Redemption" at bounding box center [805, 242] width 84 height 67
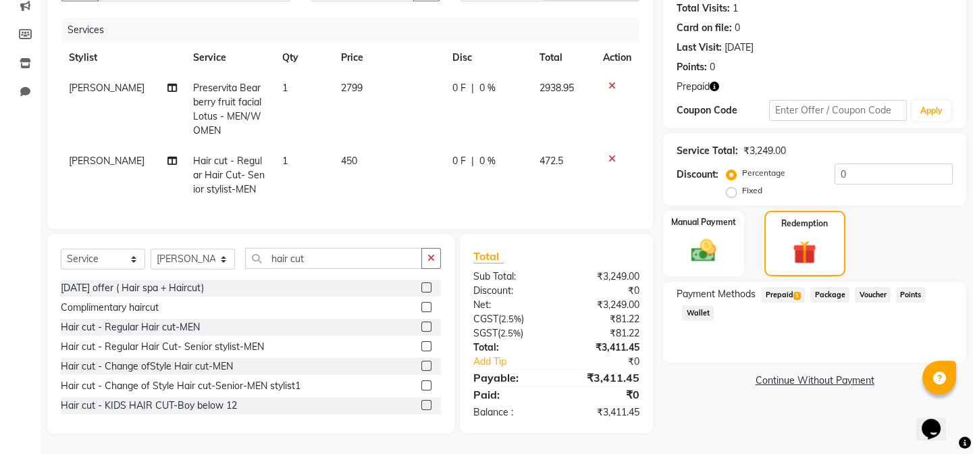
click at [790, 287] on span "Prepaid 1" at bounding box center [783, 295] width 44 height 16
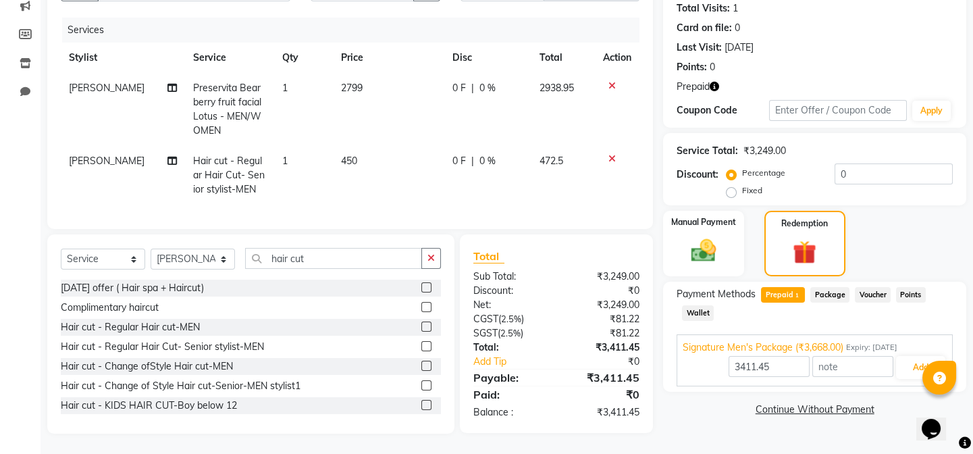
click at [710, 82] on icon "button" at bounding box center [714, 86] width 9 height 9
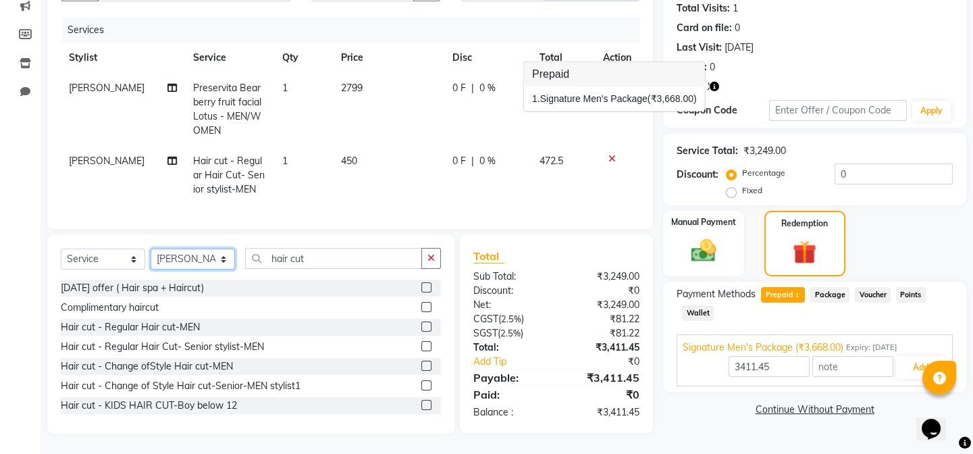
click at [192, 255] on select "Select Stylist Chiru [PERSON_NAME] [PERSON_NAME] Nirmal [PERSON_NAME] Priyanka …" at bounding box center [193, 259] width 84 height 21
select select "90976"
click at [151, 249] on select "Select Stylist Chiru [PERSON_NAME] [PERSON_NAME] Nirmal [PERSON_NAME] Priyanka …" at bounding box center [193, 259] width 84 height 21
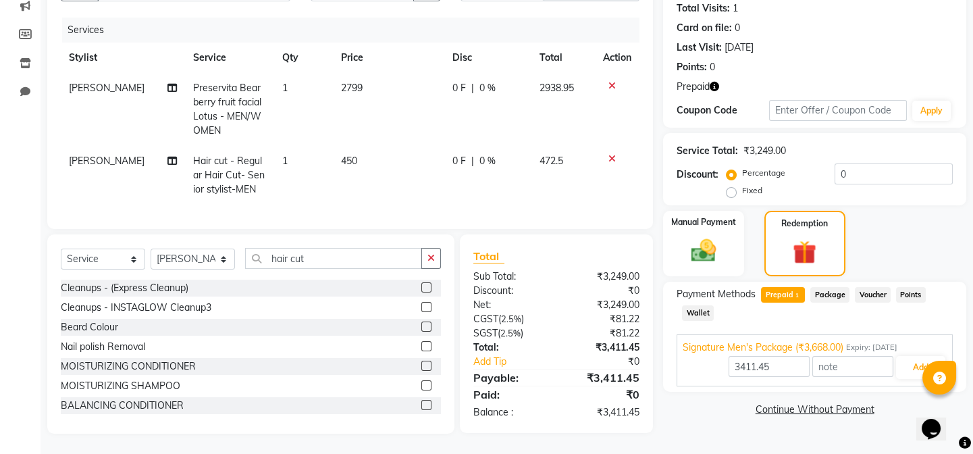
click at [306, 245] on div "Select Service Product Membership Package Voucher Prepaid Gift Card Select Styl…" at bounding box center [250, 333] width 407 height 199
drag, startPoint x: 318, startPoint y: 257, endPoint x: 201, endPoint y: 296, distance: 123.9
click at [201, 296] on div "Select Service Product Membership Package Voucher Prepaid Gift Card Select Styl…" at bounding box center [250, 333] width 407 height 199
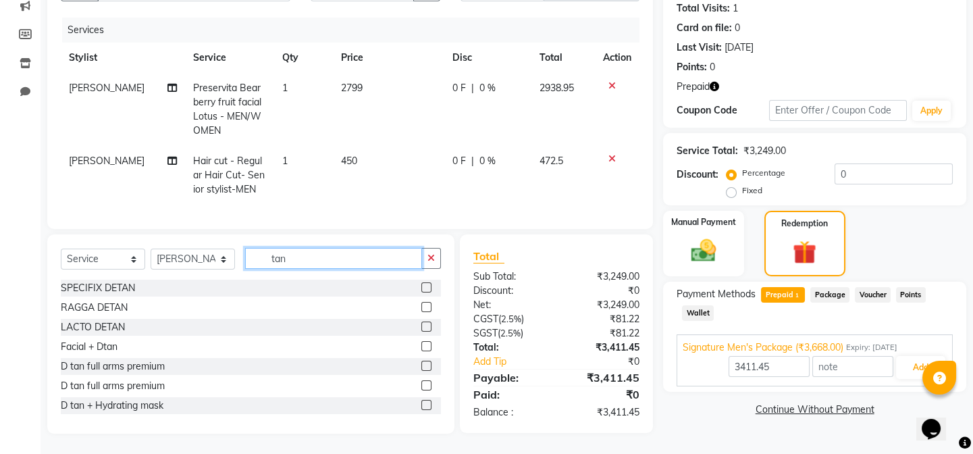
type input "tan"
click at [421, 305] on label at bounding box center [426, 307] width 10 height 10
click at [421, 305] on input "checkbox" at bounding box center [425, 307] width 9 height 9
checkbox input "true"
type input "3668"
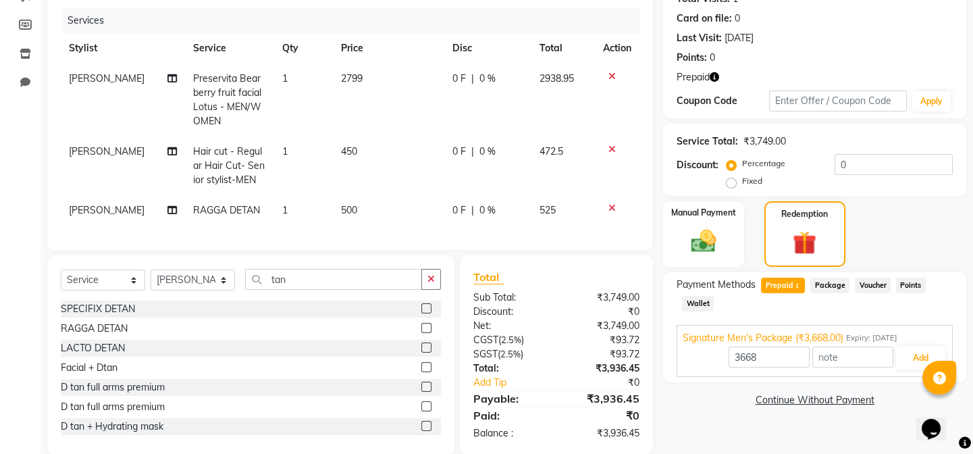
checkbox input "false"
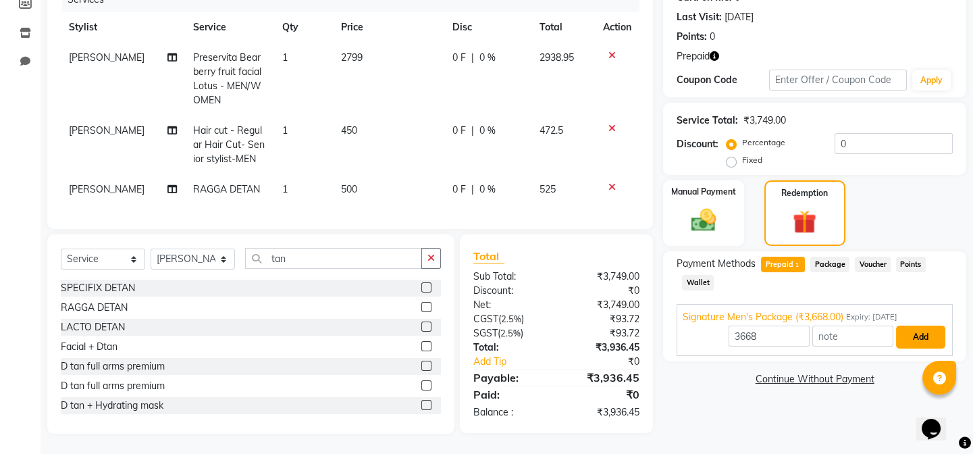
click at [914, 325] on button "Add" at bounding box center [920, 336] width 49 height 23
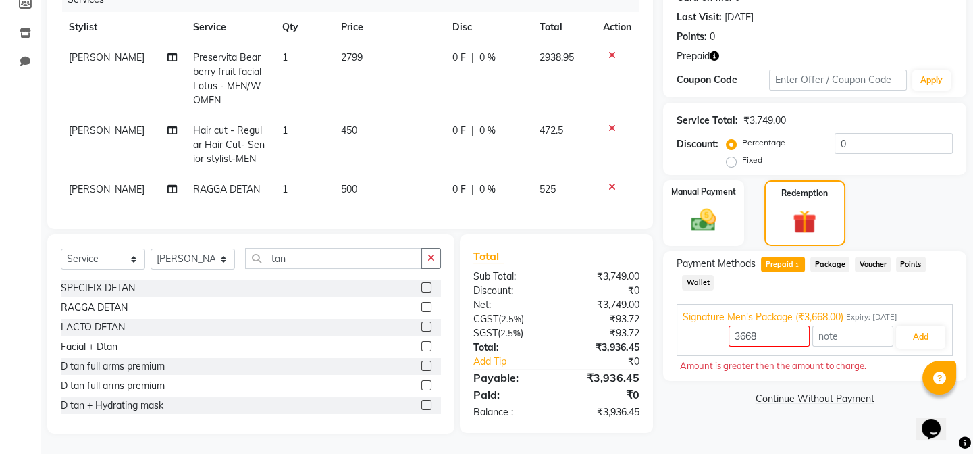
click at [717, 51] on icon "button" at bounding box center [714, 55] width 9 height 9
click at [694, 412] on div "Name: Rocky Membership: No Active Membership Total Visits: 1 Card on file: 0 La…" at bounding box center [819, 177] width 313 height 513
click at [855, 257] on span "Voucher" at bounding box center [873, 265] width 36 height 16
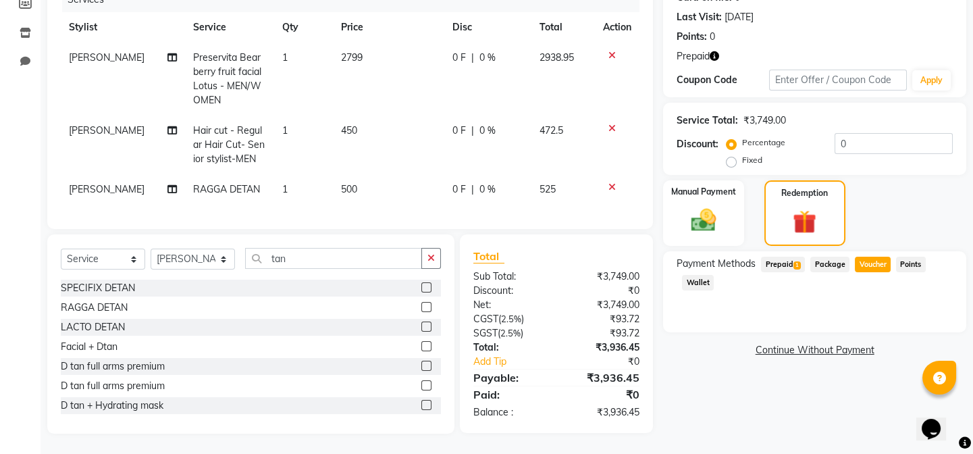
click at [830, 257] on span "Package" at bounding box center [829, 265] width 39 height 16
click at [777, 257] on span "Prepaid 1" at bounding box center [783, 265] width 44 height 16
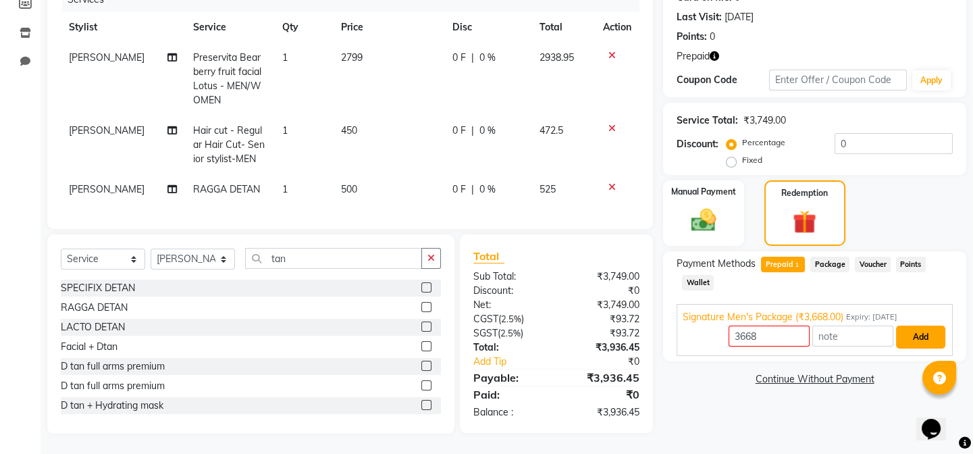
click at [926, 325] on button "Add" at bounding box center [920, 336] width 49 height 23
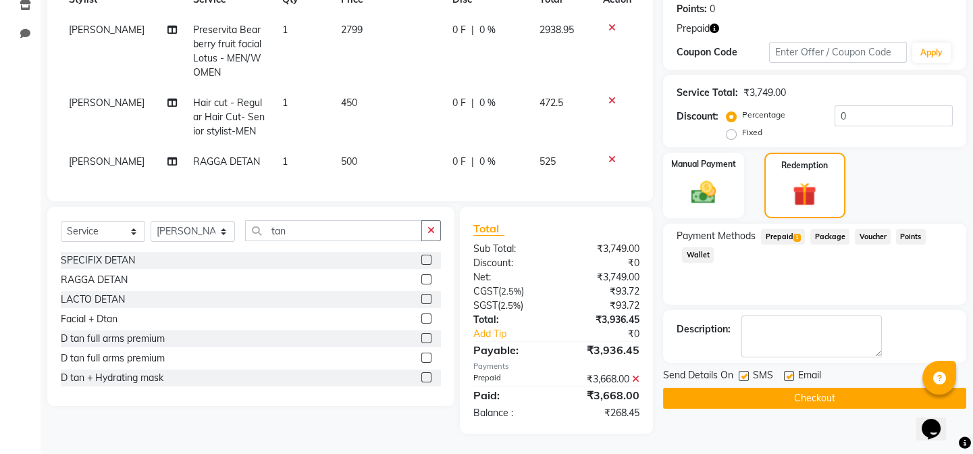
scroll to position [95, 0]
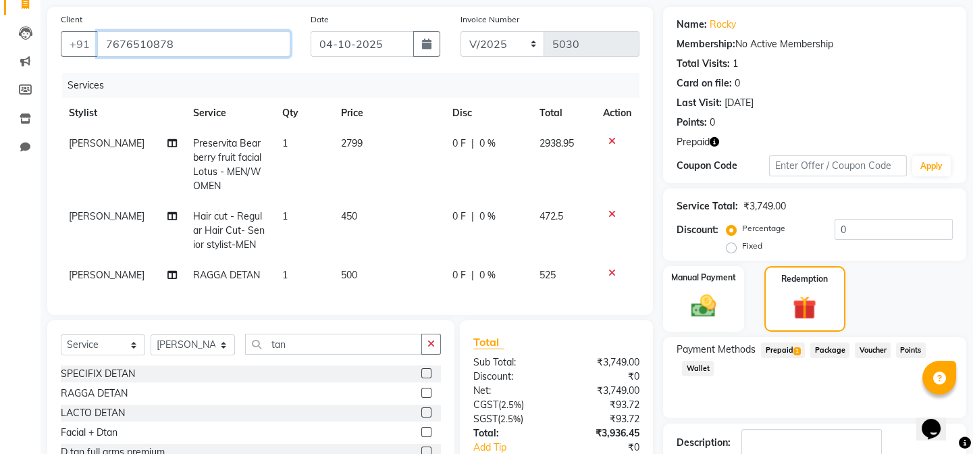
click at [176, 47] on input "7676510878" at bounding box center [193, 44] width 193 height 26
click at [160, 45] on input "7676510878" at bounding box center [193, 44] width 193 height 26
click at [156, 43] on input "7676510878" at bounding box center [193, 44] width 193 height 26
click at [162, 45] on input "7676510878" at bounding box center [193, 44] width 193 height 26
click at [172, 46] on input "7676510878" at bounding box center [193, 44] width 193 height 26
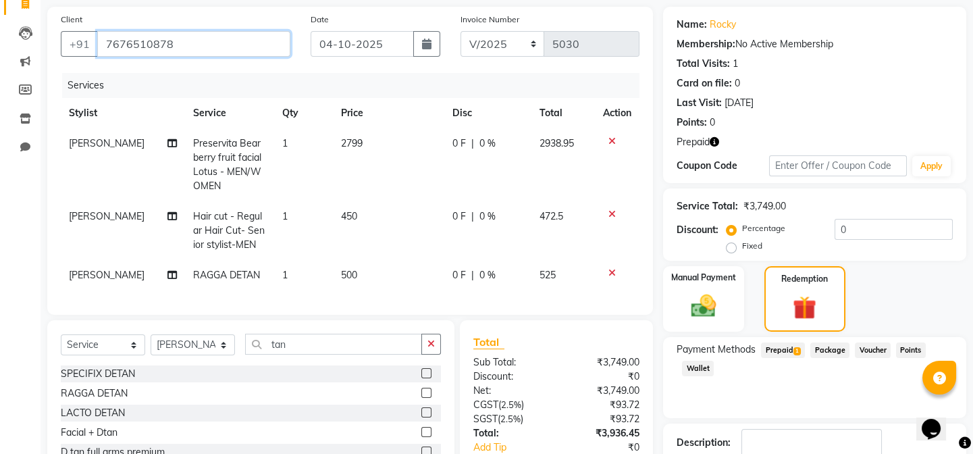
click at [161, 42] on input "7676510878" at bounding box center [193, 44] width 193 height 26
click at [157, 42] on input "7676510878" at bounding box center [193, 44] width 193 height 26
click at [166, 43] on input "7676510878" at bounding box center [193, 44] width 193 height 26
click at [168, 44] on input "7676510878" at bounding box center [193, 44] width 193 height 26
click at [163, 45] on input "7676510878" at bounding box center [193, 44] width 193 height 26
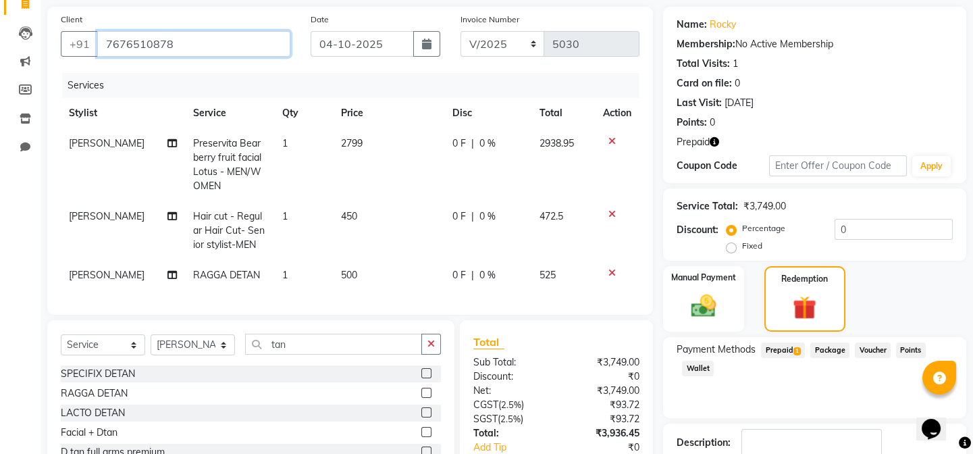
click at [174, 41] on input "7676510878" at bounding box center [193, 44] width 193 height 26
click at [161, 41] on input "7676510878" at bounding box center [193, 44] width 193 height 26
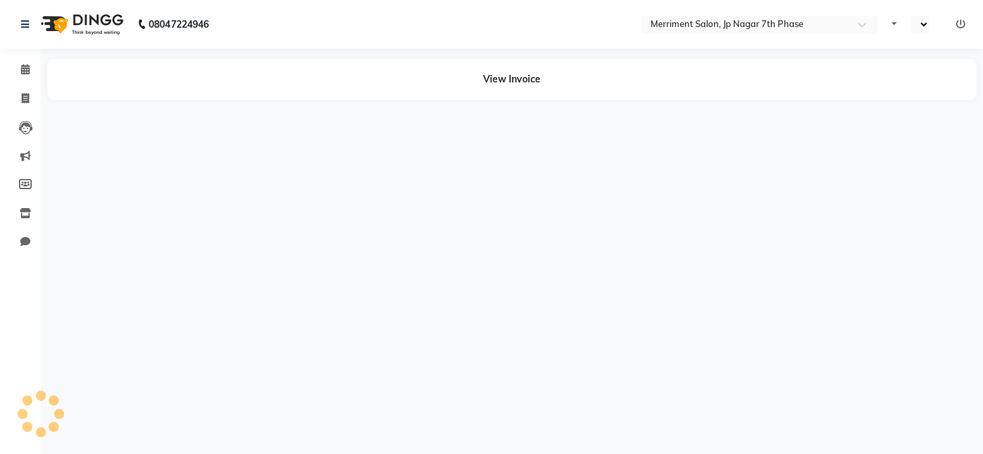
select select "en"
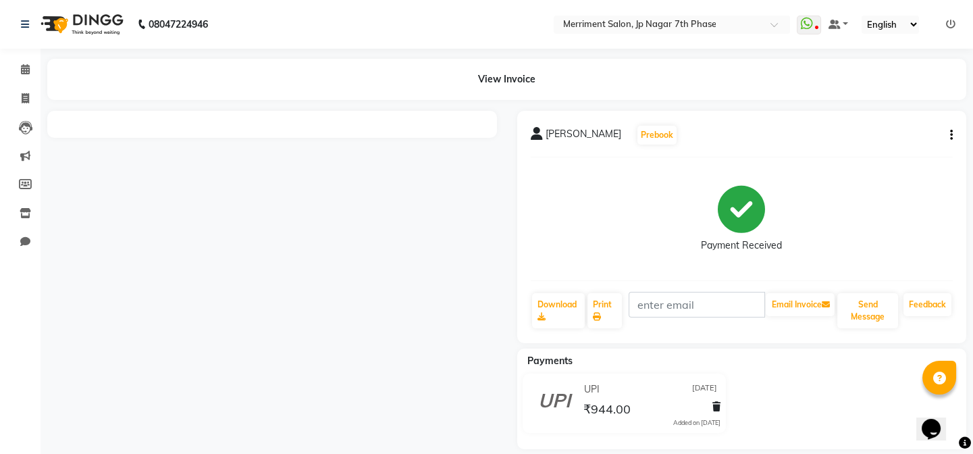
click at [947, 134] on button "button" at bounding box center [949, 135] width 8 height 14
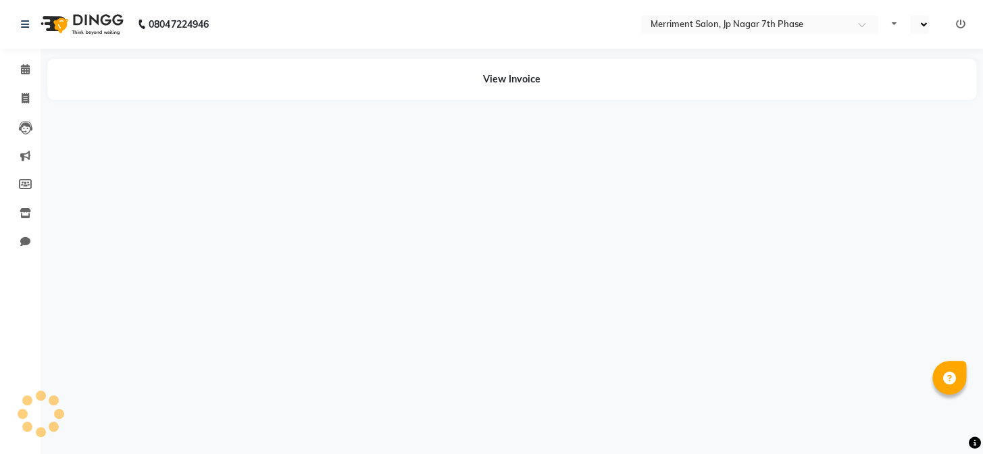
select select "en"
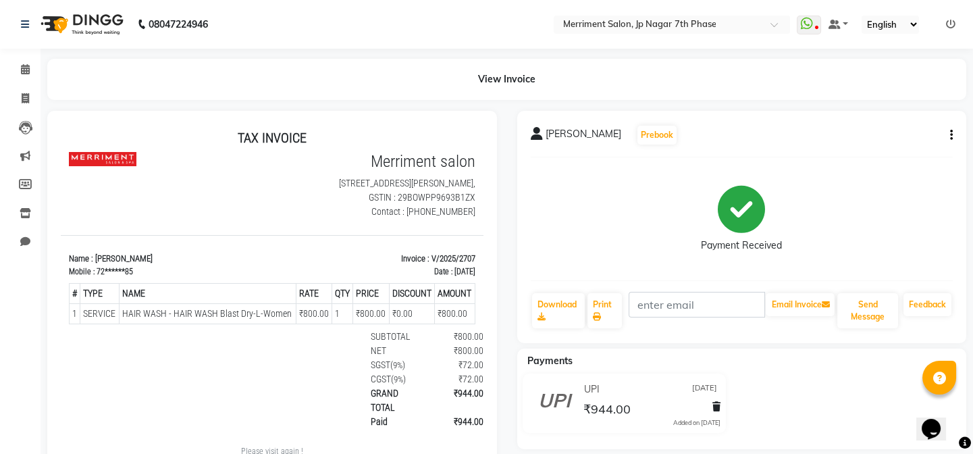
click at [945, 132] on button "button" at bounding box center [949, 135] width 8 height 14
click at [898, 148] on div "Edit Item Staff" at bounding box center [883, 143] width 93 height 17
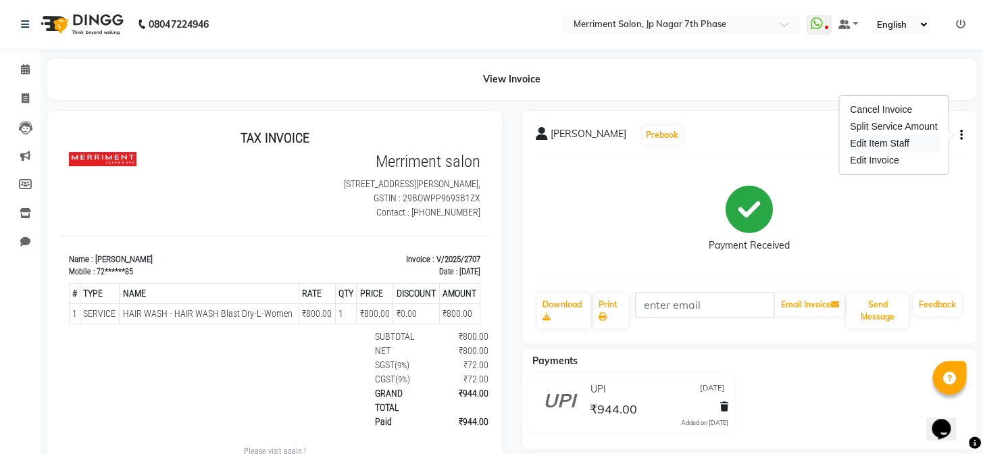
select select "72476"
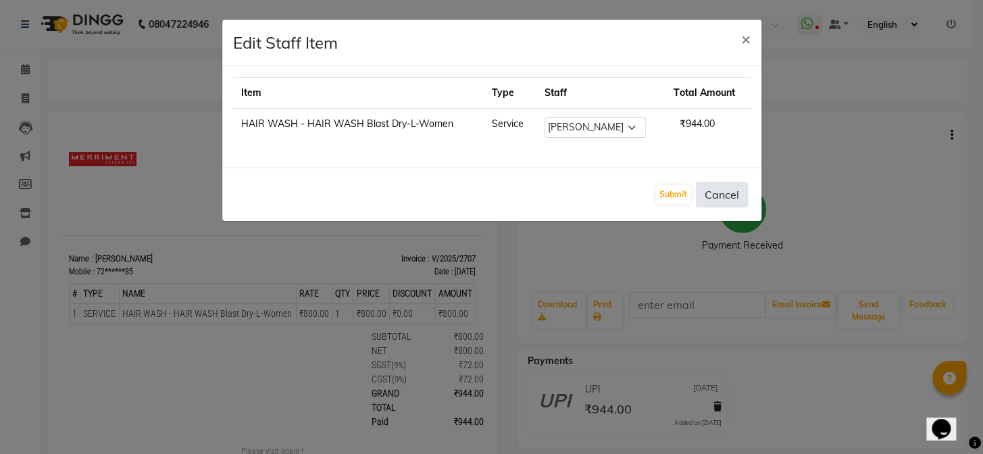
click at [719, 194] on button "Cancel" at bounding box center [722, 195] width 52 height 26
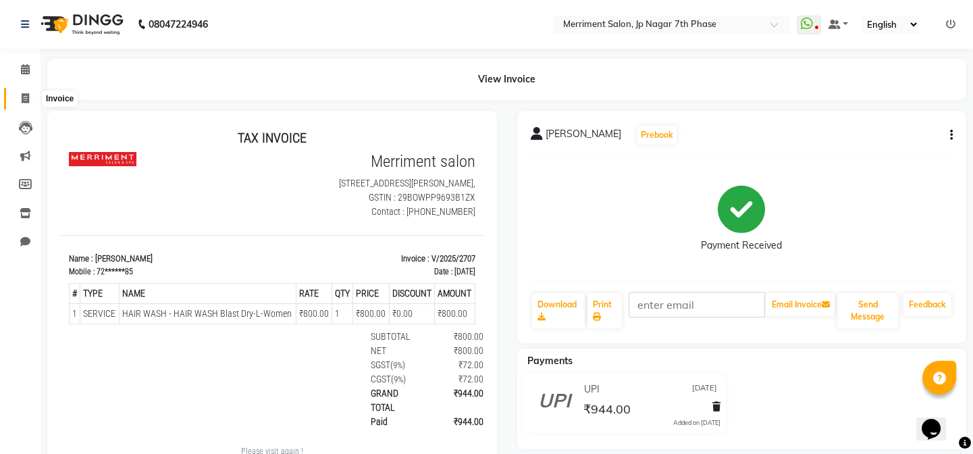
click at [17, 97] on span at bounding box center [26, 99] width 24 height 16
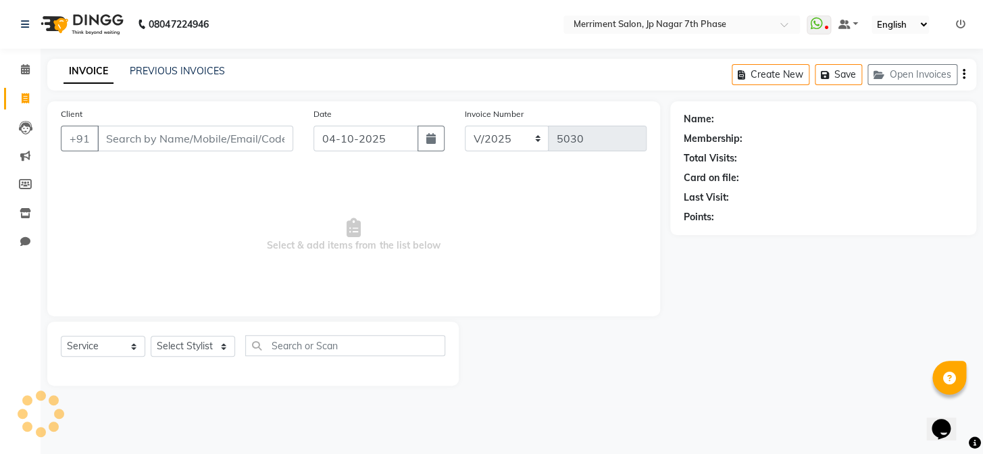
click at [149, 145] on input "Client" at bounding box center [195, 139] width 196 height 26
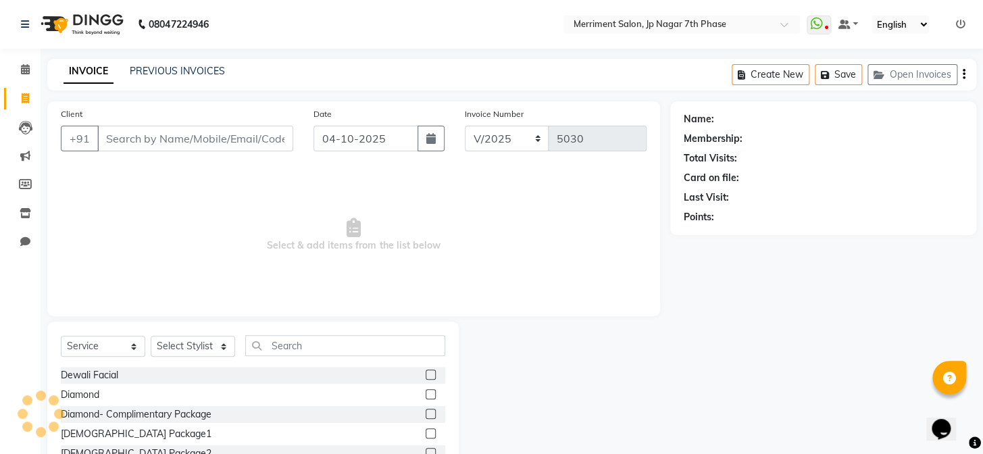
select select "package"
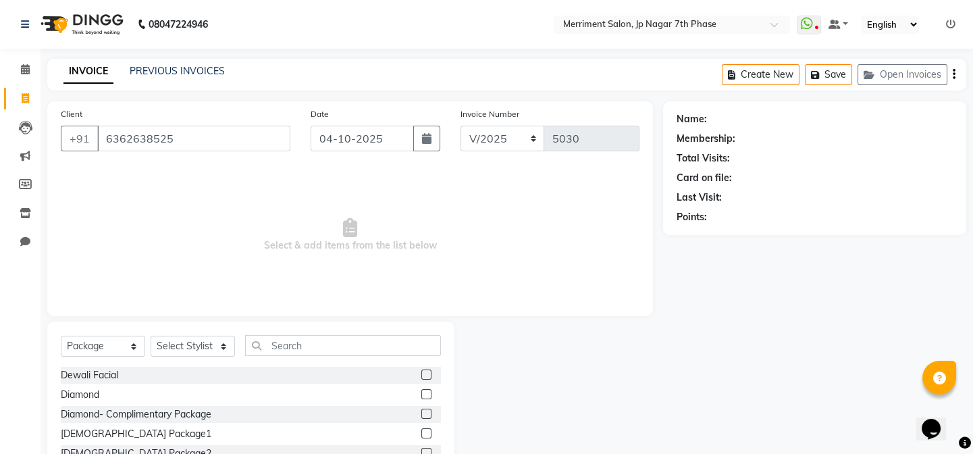
type input "6362638525"
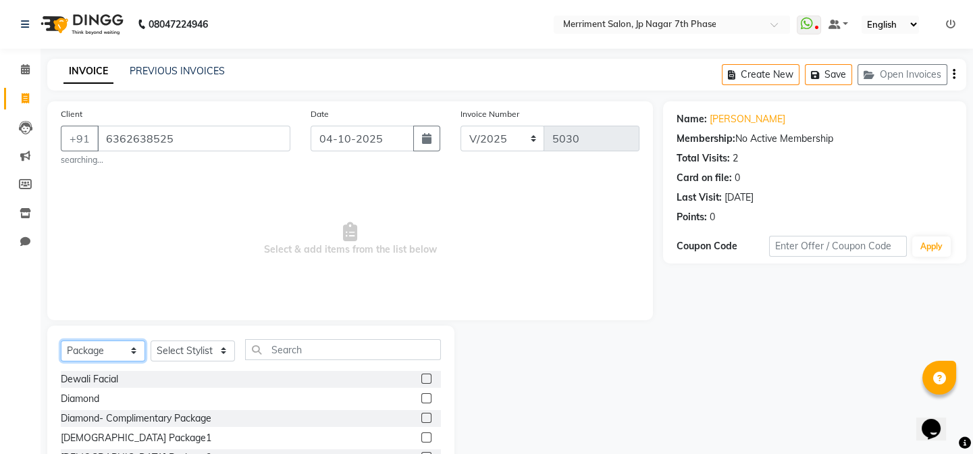
click at [118, 346] on select "Select Service Product Membership Package Voucher Prepaid Gift Card" at bounding box center [103, 350] width 84 height 21
select select "service"
click at [61, 340] on select "Select Service Product Membership Package Voucher Prepaid Gift Card" at bounding box center [103, 350] width 84 height 21
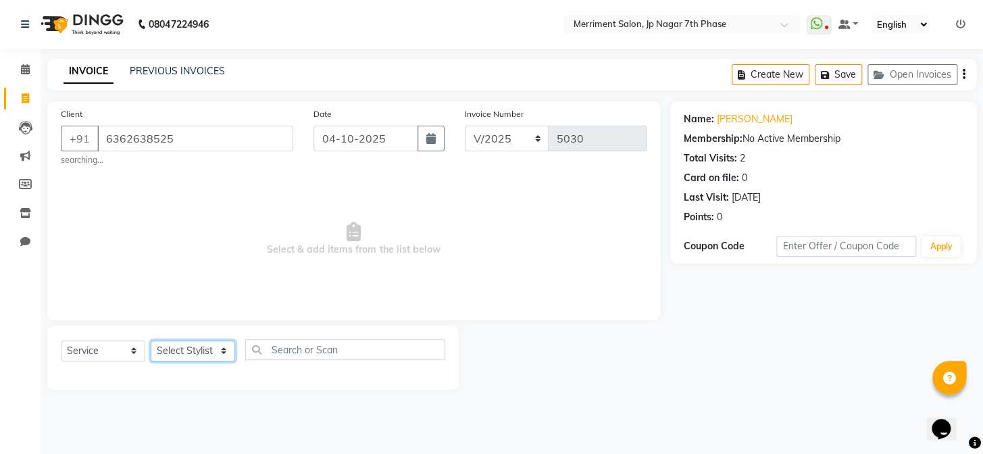
click at [184, 347] on select "Select Stylist Chiru Monish Shafeek Nalina Nirmal Mandal Pramodini Priyanka Rec…" at bounding box center [193, 350] width 84 height 21
select select "93014"
click at [151, 340] on select "Select Stylist Chiru Monish Shafeek Nalina Nirmal Mandal Pramodini Priyanka Rec…" at bounding box center [193, 350] width 84 height 21
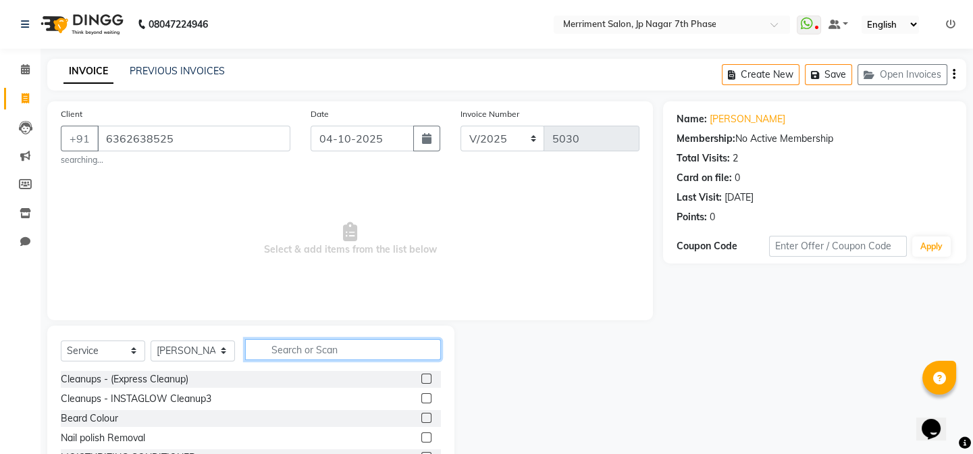
click at [315, 346] on input "text" at bounding box center [343, 349] width 196 height 21
type input "hair cut"
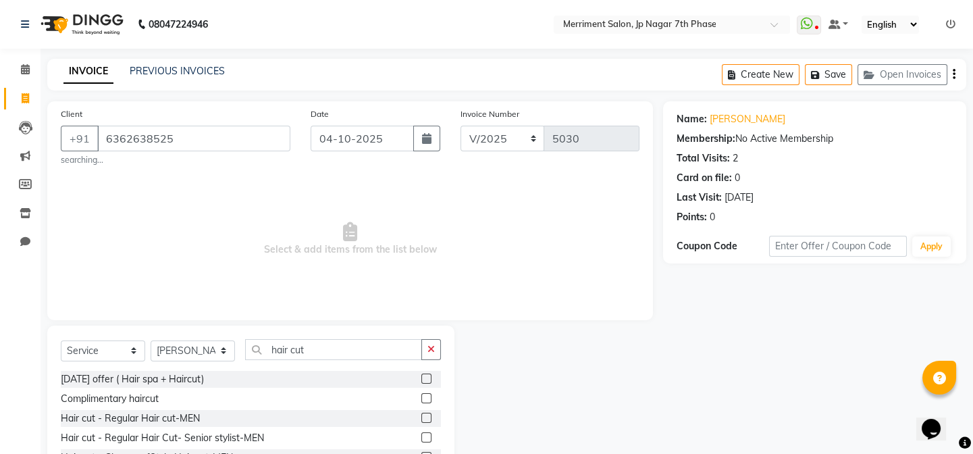
click at [421, 440] on label at bounding box center [426, 437] width 10 height 10
click at [421, 440] on input "checkbox" at bounding box center [425, 438] width 9 height 9
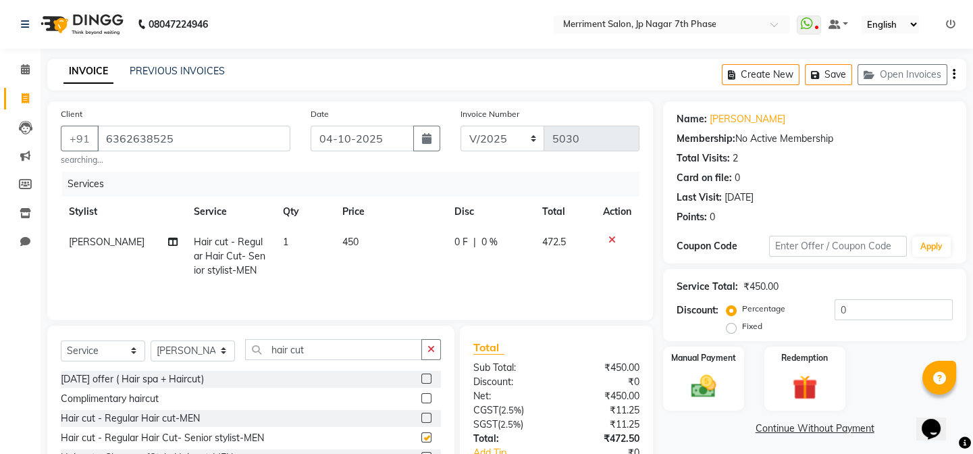
checkbox input "false"
drag, startPoint x: 350, startPoint y: 350, endPoint x: 195, endPoint y: 345, distance: 154.7
click at [195, 345] on div "Select Service Product Membership Package Voucher Prepaid Gift Card Select Styl…" at bounding box center [251, 355] width 380 height 32
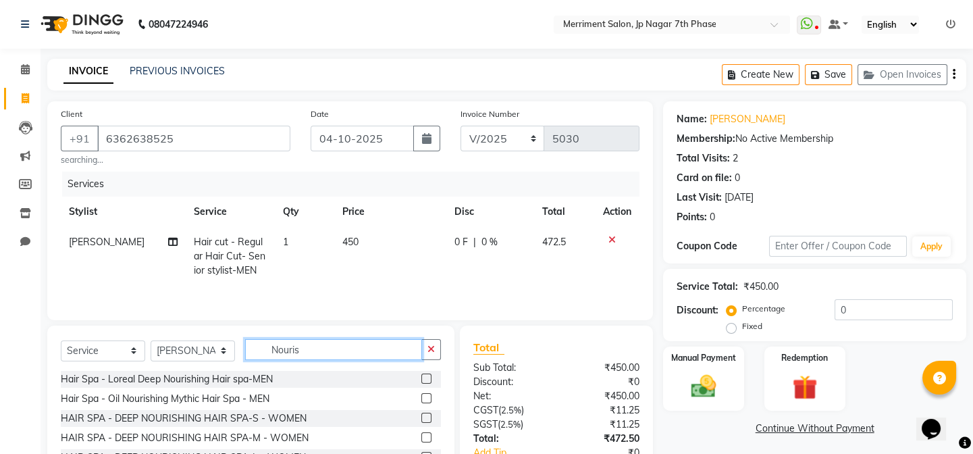
type input "Nouris"
click at [421, 382] on label at bounding box center [426, 378] width 10 height 10
click at [421, 382] on input "checkbox" at bounding box center [425, 379] width 9 height 9
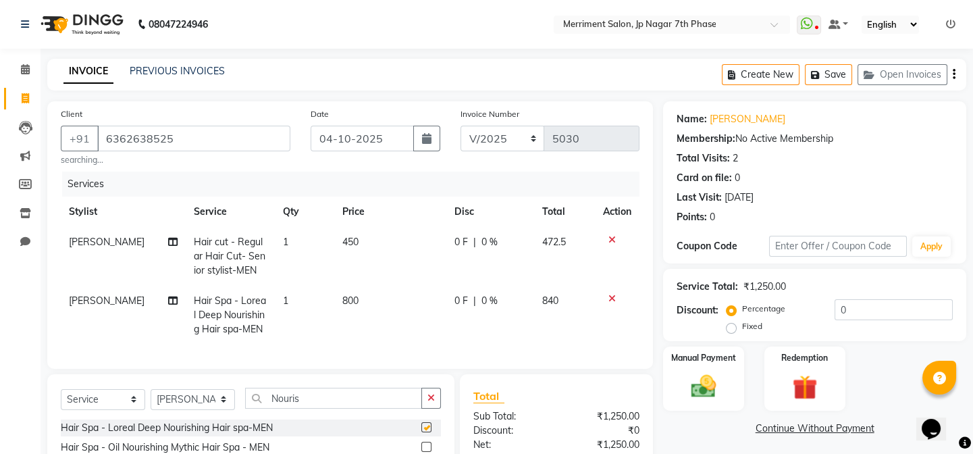
checkbox input "false"
drag, startPoint x: 332, startPoint y: 407, endPoint x: 110, endPoint y: 400, distance: 221.6
click at [122, 400] on div "Select Service Product Membership Package Voucher Prepaid Gift Card Select Styl…" at bounding box center [251, 404] width 380 height 32
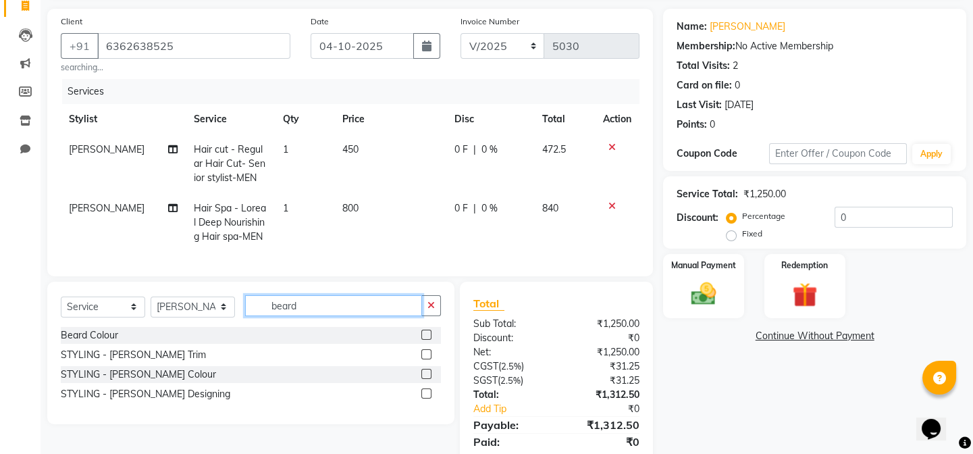
scroll to position [149, 0]
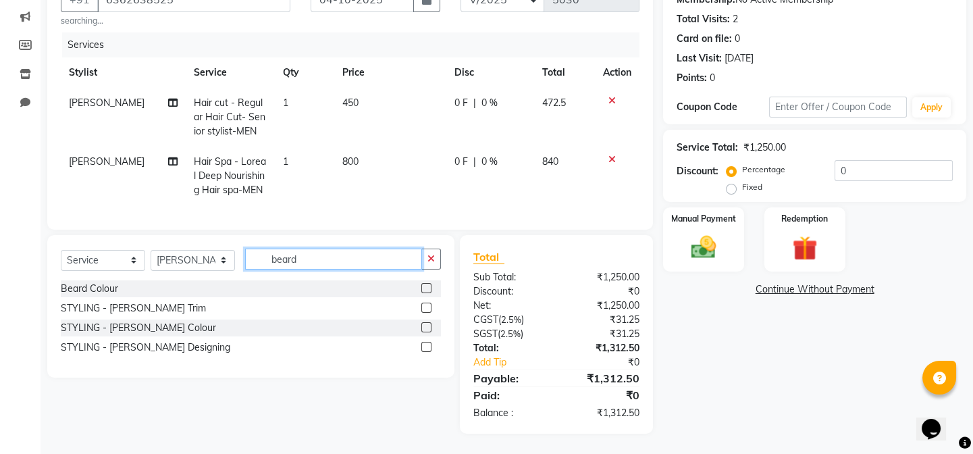
type input "beard"
click at [431, 305] on label at bounding box center [426, 308] width 10 height 10
click at [430, 305] on input "checkbox" at bounding box center [425, 308] width 9 height 9
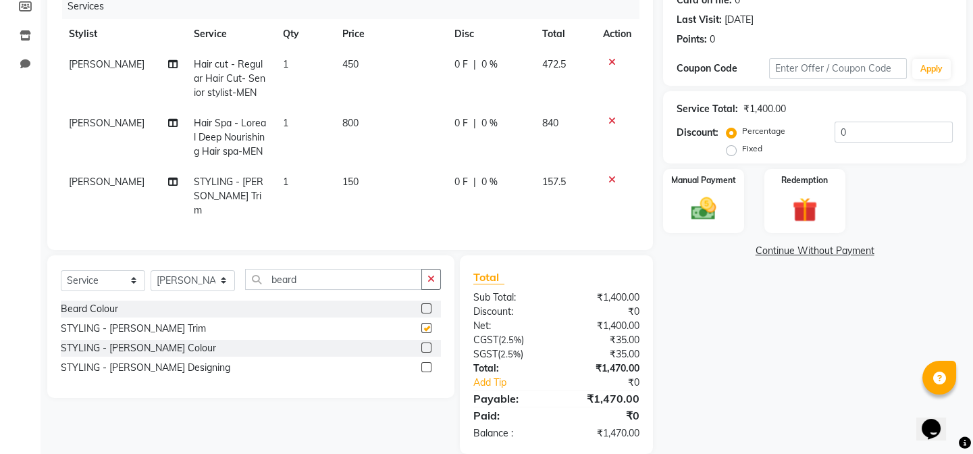
scroll to position [194, 0]
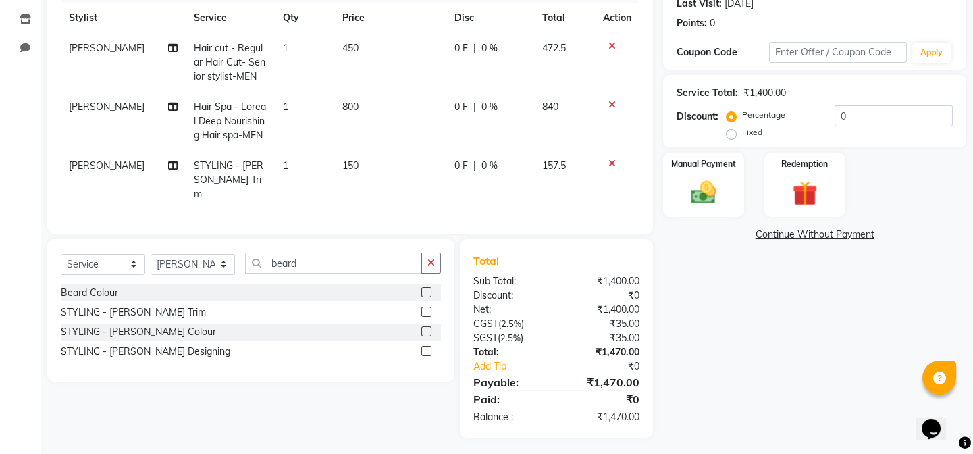
checkbox input "false"
click at [727, 178] on div "Manual Payment" at bounding box center [704, 184] width 84 height 67
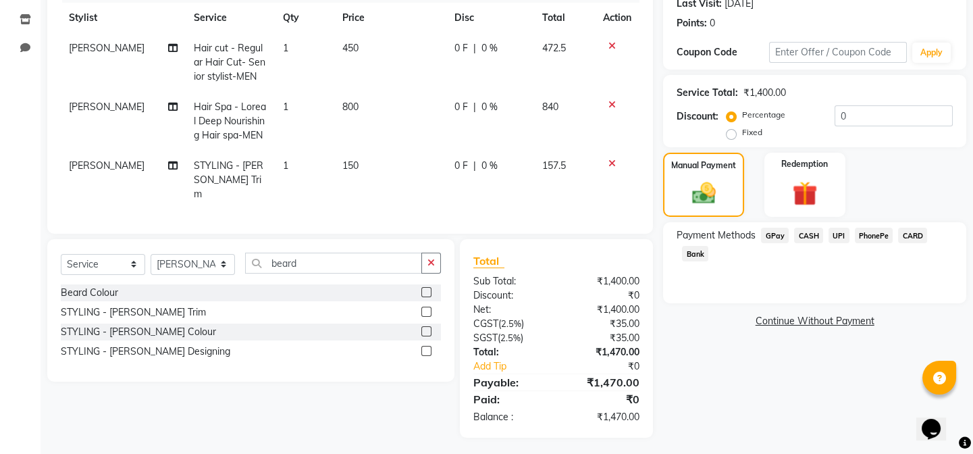
click at [839, 234] on span "UPI" at bounding box center [839, 236] width 21 height 16
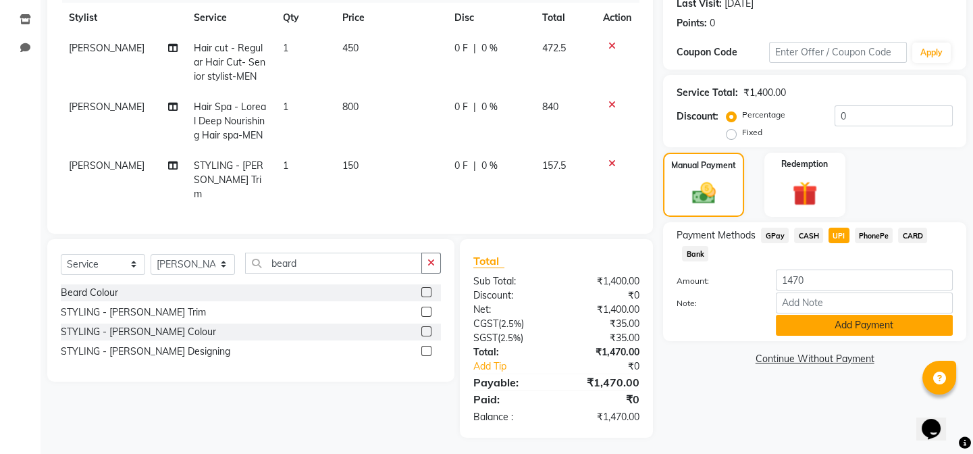
click at [835, 328] on button "Add Payment" at bounding box center [864, 325] width 177 height 21
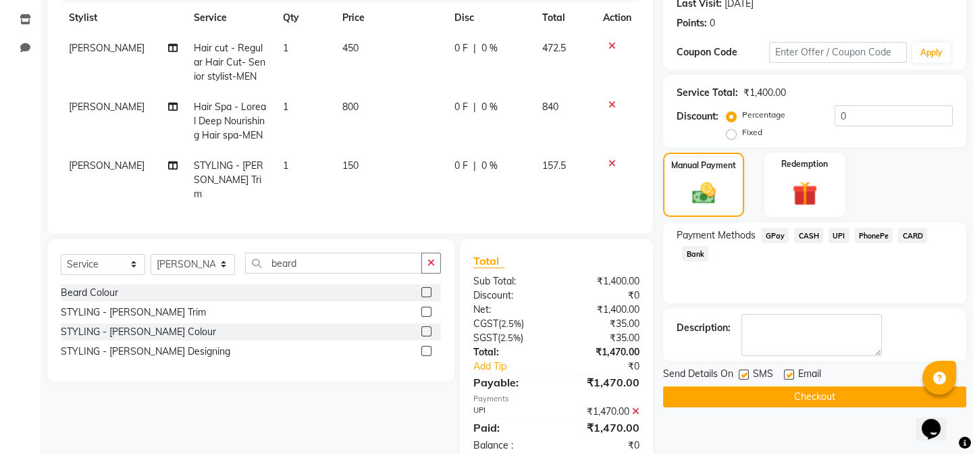
scroll to position [222, 0]
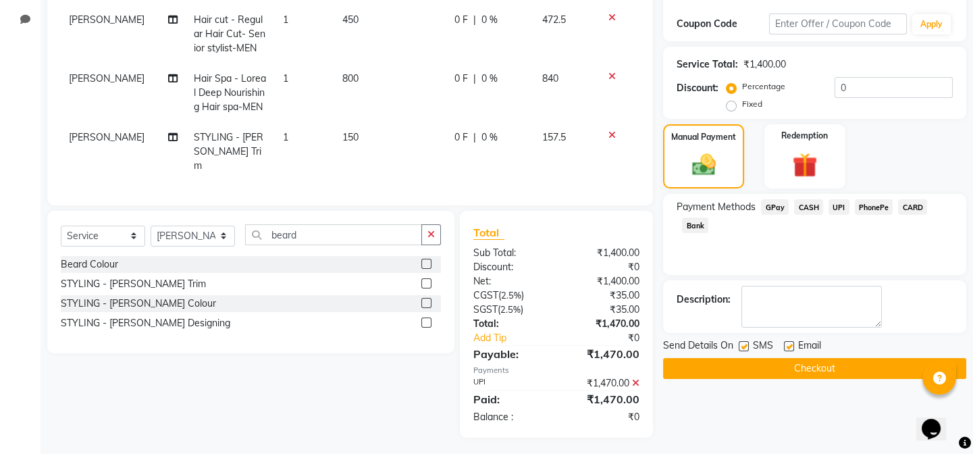
click at [817, 375] on button "Checkout" at bounding box center [814, 368] width 303 height 21
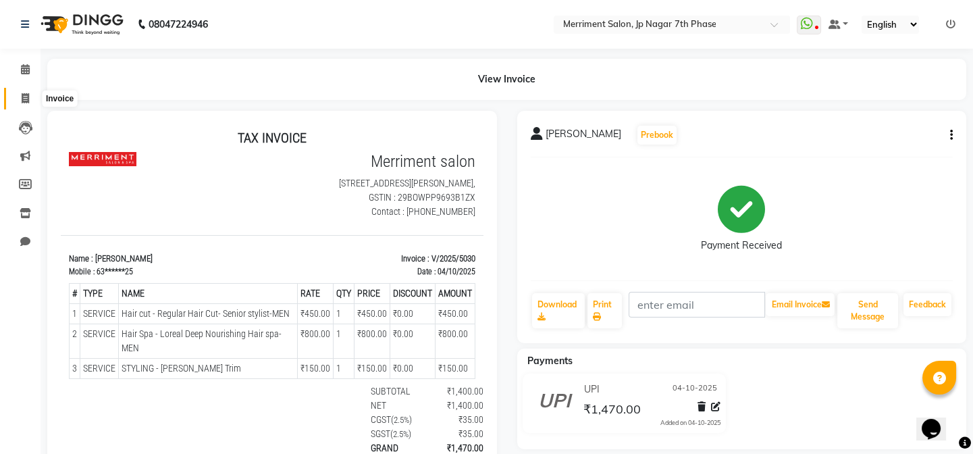
click at [20, 102] on span at bounding box center [26, 99] width 24 height 16
select select "service"
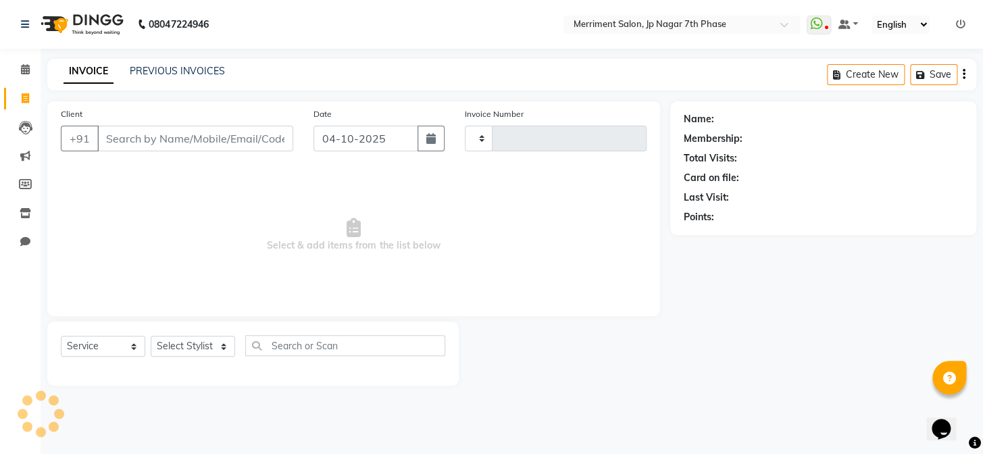
type input "5031"
select select "4110"
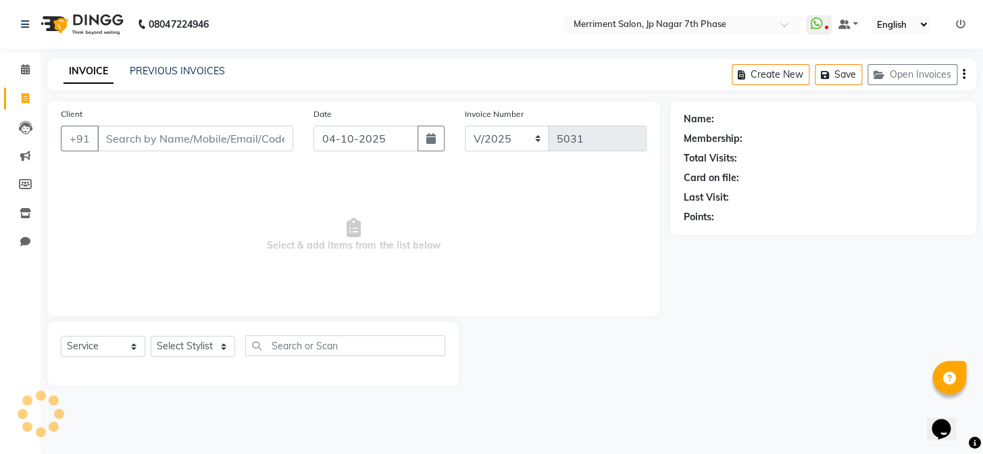
drag, startPoint x: 123, startPoint y: 136, endPoint x: 127, endPoint y: 127, distance: 10.3
click at [125, 136] on input "Client" at bounding box center [195, 139] width 196 height 26
select select "package"
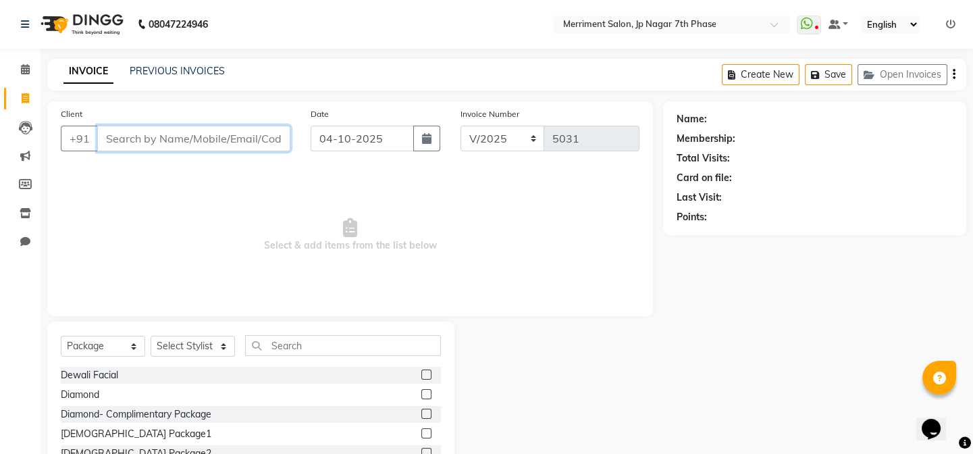
click at [242, 141] on input "Client" at bounding box center [193, 139] width 193 height 26
paste input "7204917285"
type input "7204917285"
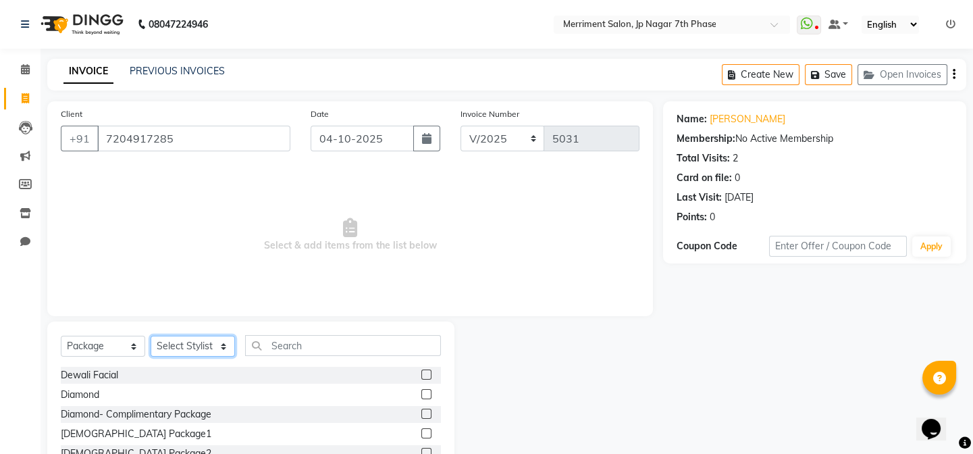
drag, startPoint x: 190, startPoint y: 344, endPoint x: 182, endPoint y: 337, distance: 10.5
click at [190, 344] on select "Select Stylist Chiru [PERSON_NAME] [PERSON_NAME] Nirmal [PERSON_NAME] Priyanka …" at bounding box center [193, 346] width 84 height 21
click at [106, 348] on select "Select Service Product Membership Package Voucher Prepaid Gift Card" at bounding box center [103, 346] width 84 height 21
select select "service"
click at [61, 336] on select "Select Service Product Membership Package Voucher Prepaid Gift Card" at bounding box center [103, 346] width 84 height 21
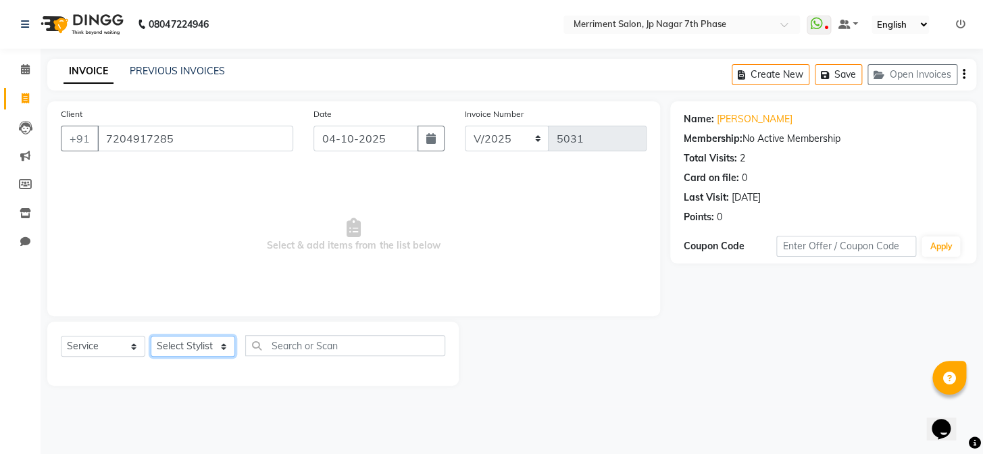
click at [180, 351] on select "Select Stylist Chiru [PERSON_NAME] [PERSON_NAME] Nirmal [PERSON_NAME] Priyanka …" at bounding box center [193, 346] width 84 height 21
select select "90977"
click at [151, 336] on select "Select Stylist Chiru [PERSON_NAME] [PERSON_NAME] Nirmal [PERSON_NAME] Priyanka …" at bounding box center [193, 346] width 84 height 21
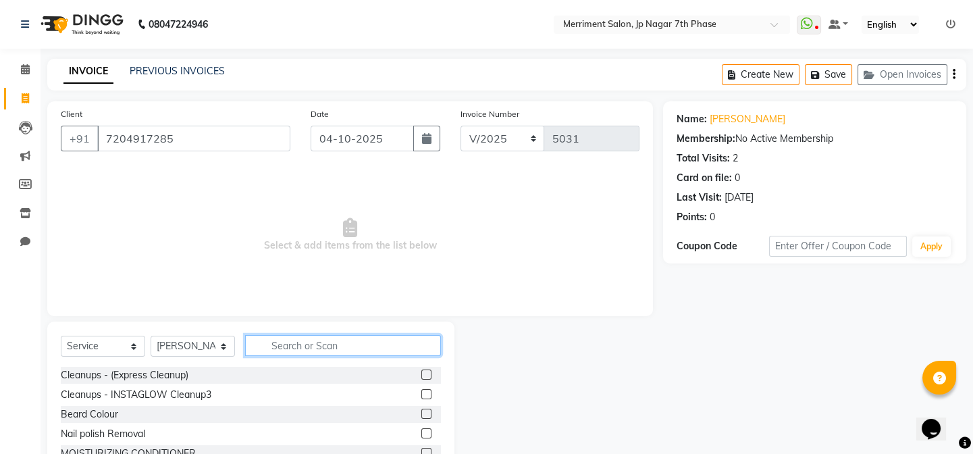
click at [308, 337] on input "text" at bounding box center [343, 345] width 196 height 21
type input "r"
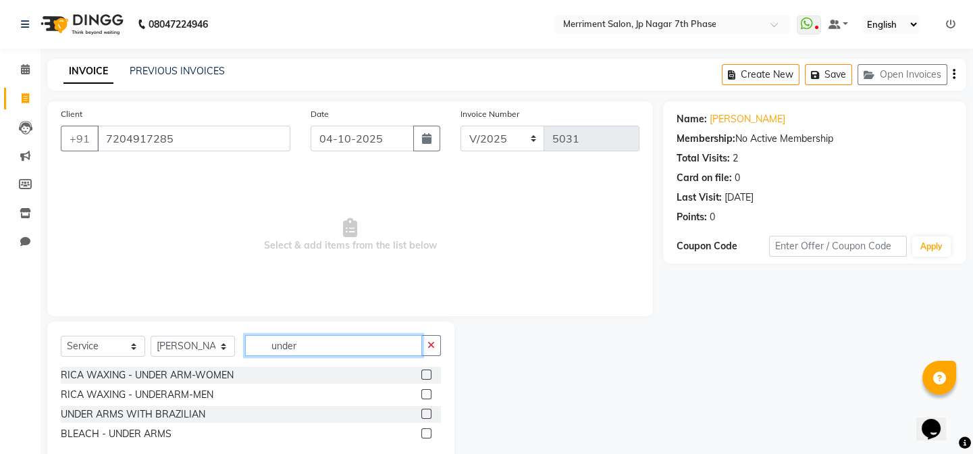
type input "under"
click at [427, 415] on label at bounding box center [426, 414] width 10 height 10
click at [427, 415] on input "checkbox" at bounding box center [425, 414] width 9 height 9
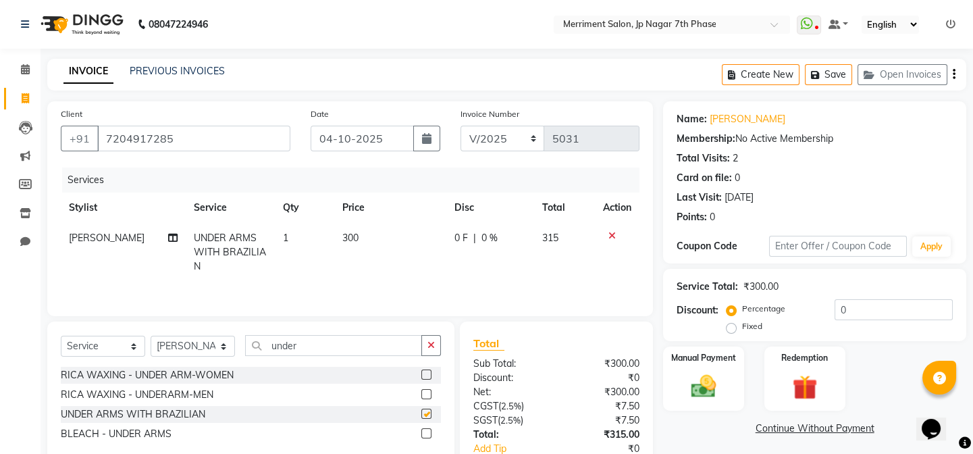
checkbox input "false"
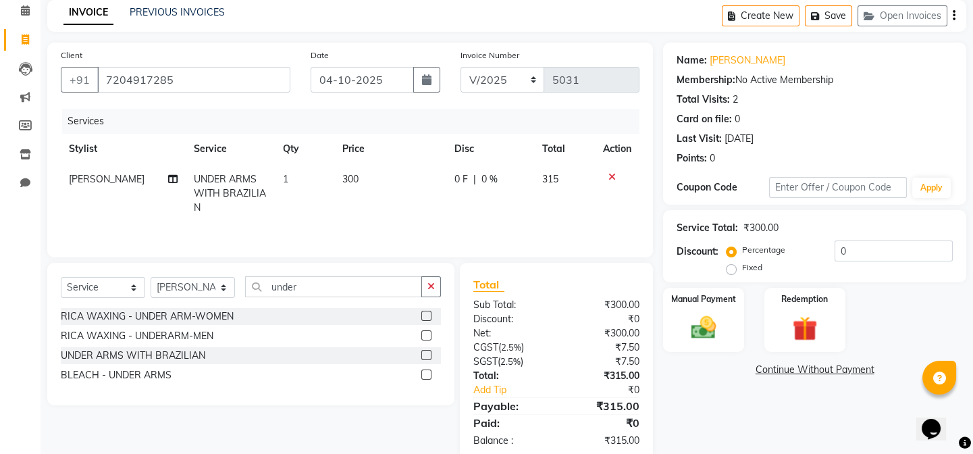
scroll to position [87, 0]
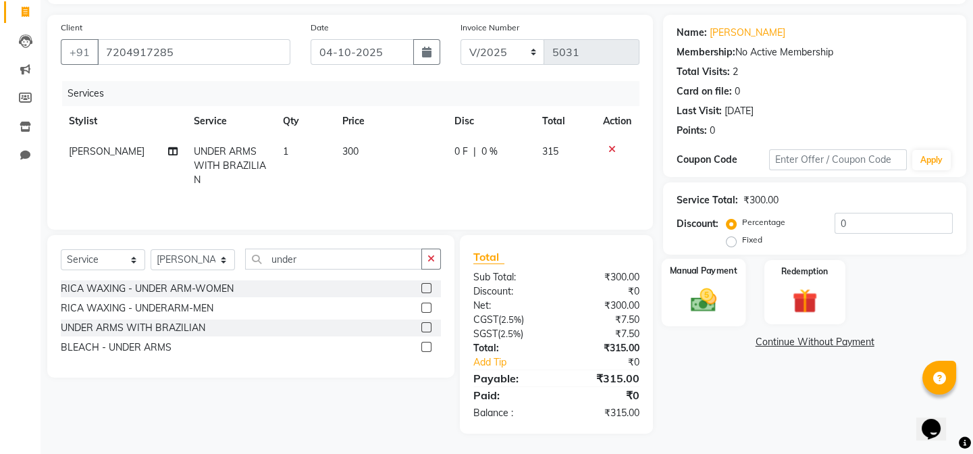
click at [725, 300] on div "Manual Payment" at bounding box center [704, 292] width 84 height 67
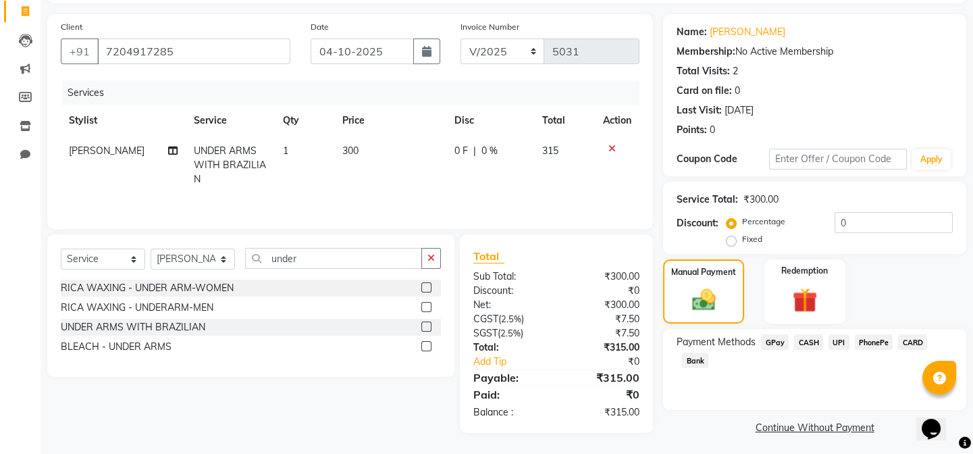
click at [841, 340] on span "UPI" at bounding box center [839, 342] width 21 height 16
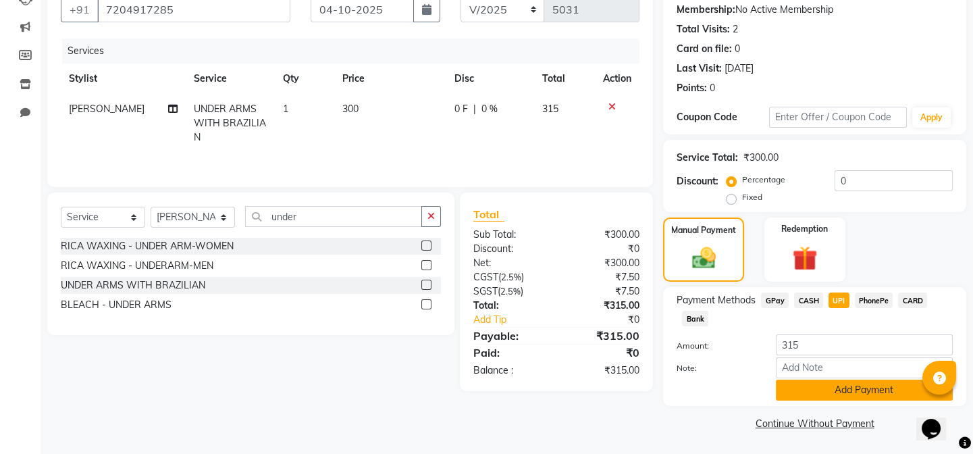
click at [868, 386] on button "Add Payment" at bounding box center [864, 390] width 177 height 21
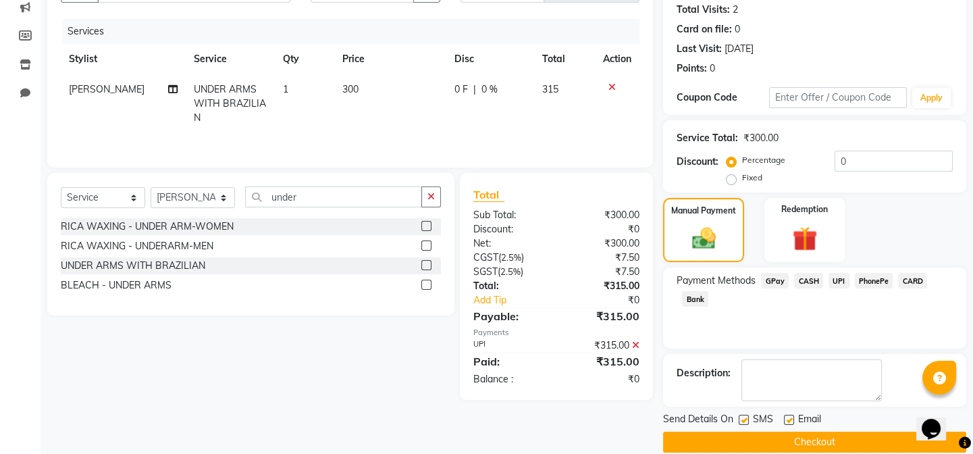
scroll to position [167, 0]
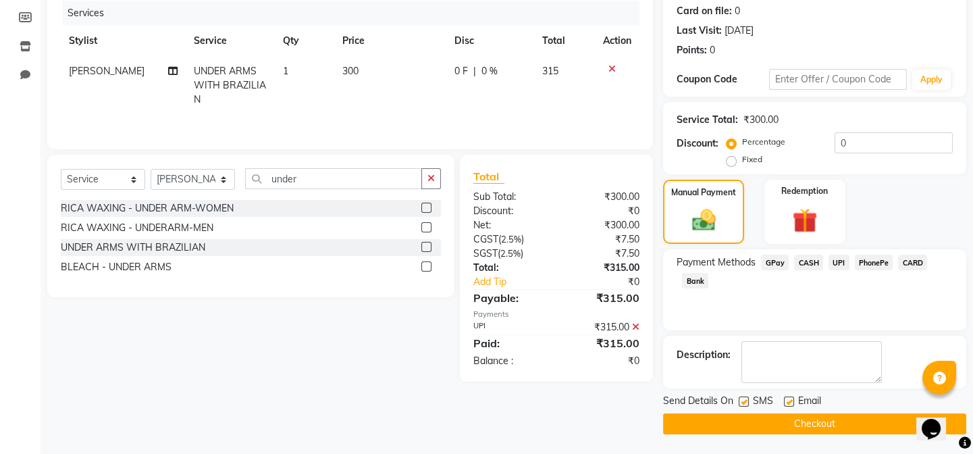
click at [806, 428] on button "Checkout" at bounding box center [814, 423] width 303 height 21
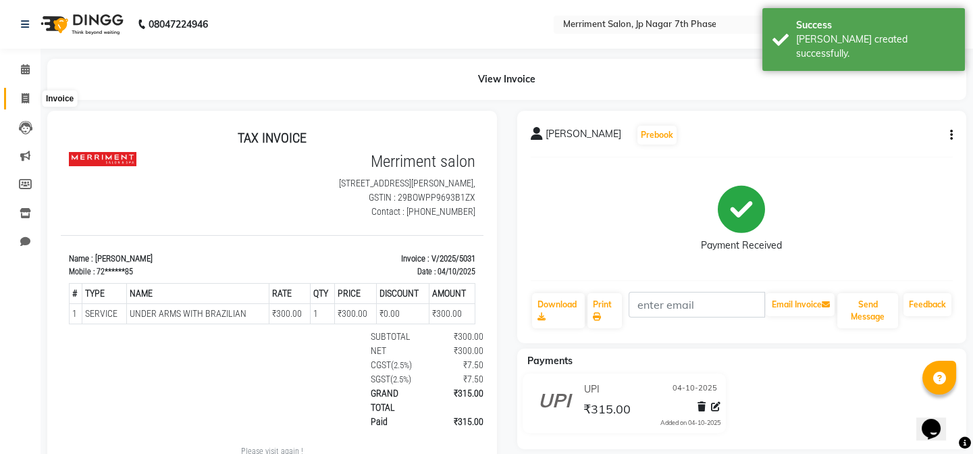
click at [26, 95] on icon at bounding box center [25, 98] width 7 height 10
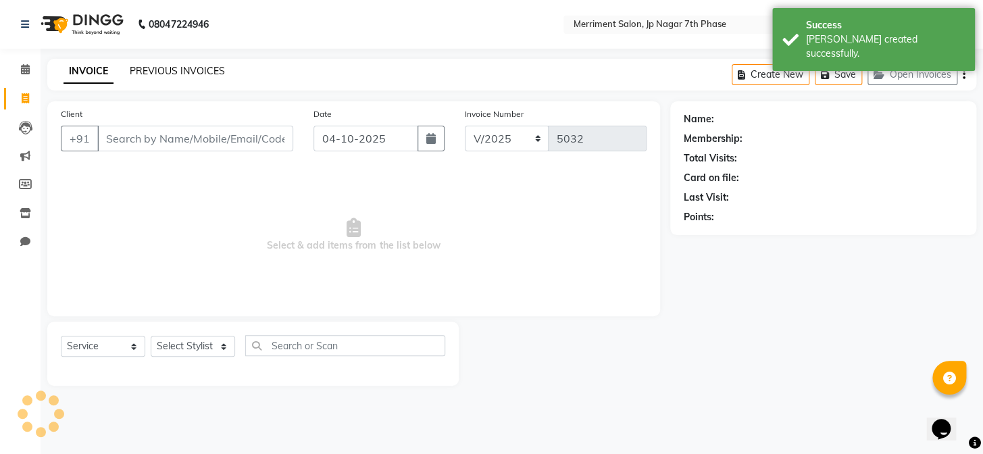
select select "package"
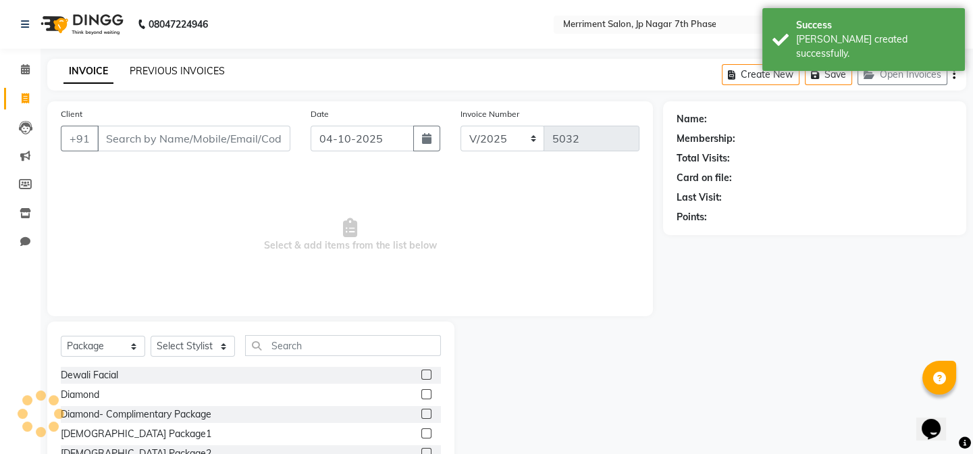
click at [185, 72] on link "PREVIOUS INVOICES" at bounding box center [177, 71] width 95 height 12
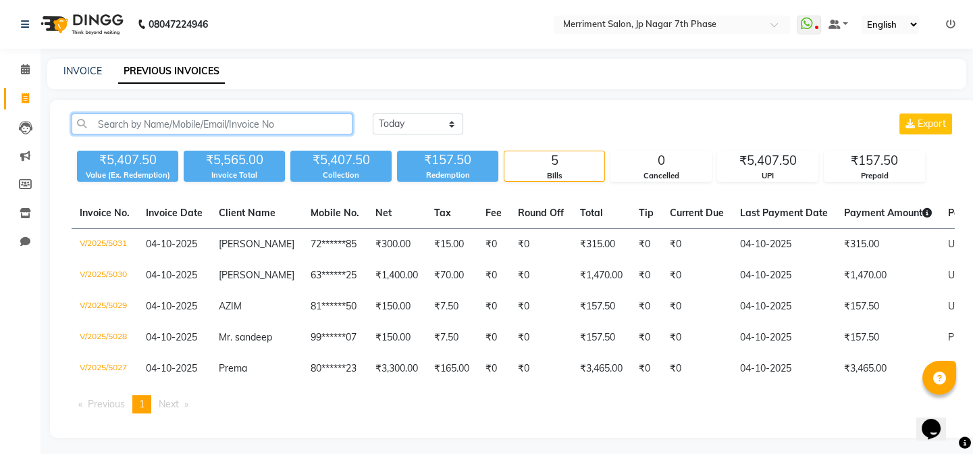
click at [210, 124] on input "text" at bounding box center [212, 123] width 281 height 21
paste input "9980796113"
type input "9980796113"
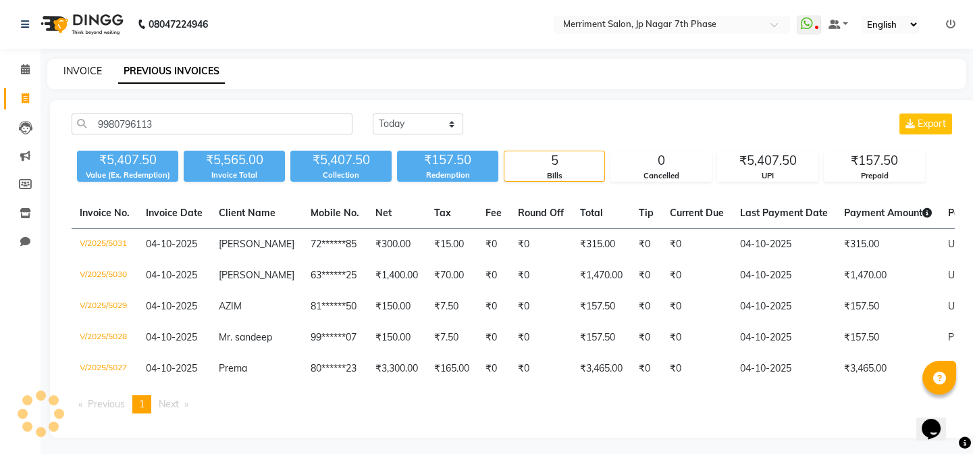
click at [78, 72] on link "INVOICE" at bounding box center [82, 71] width 38 height 12
select select "service"
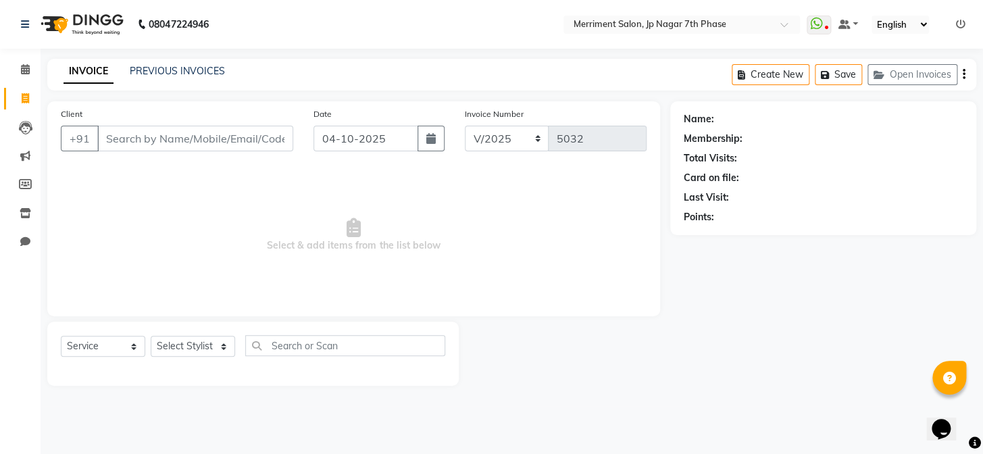
click at [161, 134] on input "Client" at bounding box center [195, 139] width 196 height 26
type input "9980796113"
select select "package"
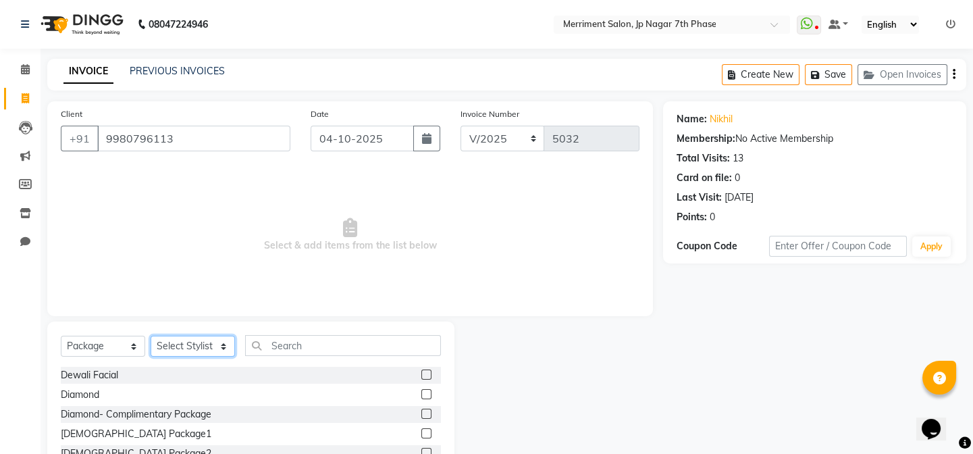
click at [163, 342] on select "Select Stylist Chiru [PERSON_NAME] [PERSON_NAME] Nirmal [PERSON_NAME] Priyanka …" at bounding box center [193, 346] width 84 height 21
select select "75887"
click at [151, 336] on select "Select Stylist Chiru [PERSON_NAME] [PERSON_NAME] Nirmal [PERSON_NAME] Priyanka …" at bounding box center [193, 346] width 84 height 21
click at [128, 346] on select "Select Service Product Membership Package Voucher Prepaid Gift Card" at bounding box center [103, 346] width 84 height 21
select select "service"
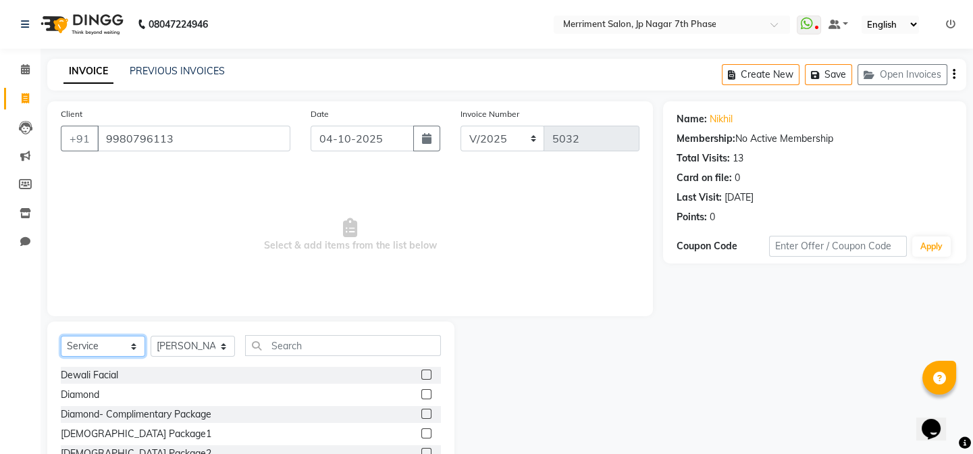
click at [61, 336] on select "Select Service Product Membership Package Voucher Prepaid Gift Card" at bounding box center [103, 346] width 84 height 21
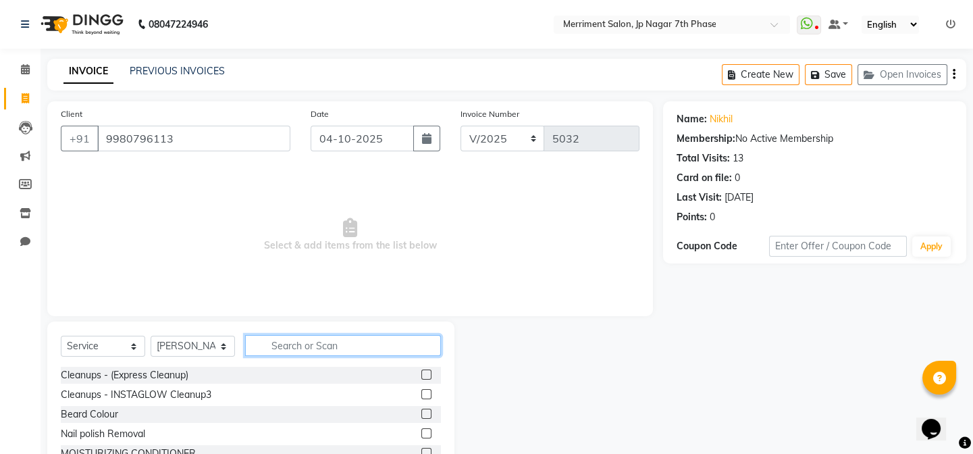
click at [273, 343] on input "text" at bounding box center [343, 345] width 196 height 21
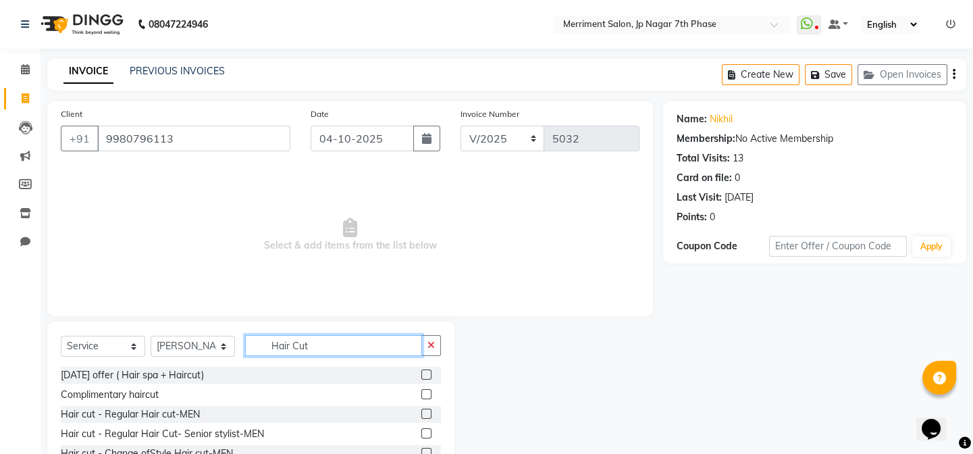
type input "Hair Cut"
click at [421, 436] on label at bounding box center [426, 433] width 10 height 10
click at [421, 436] on input "checkbox" at bounding box center [425, 433] width 9 height 9
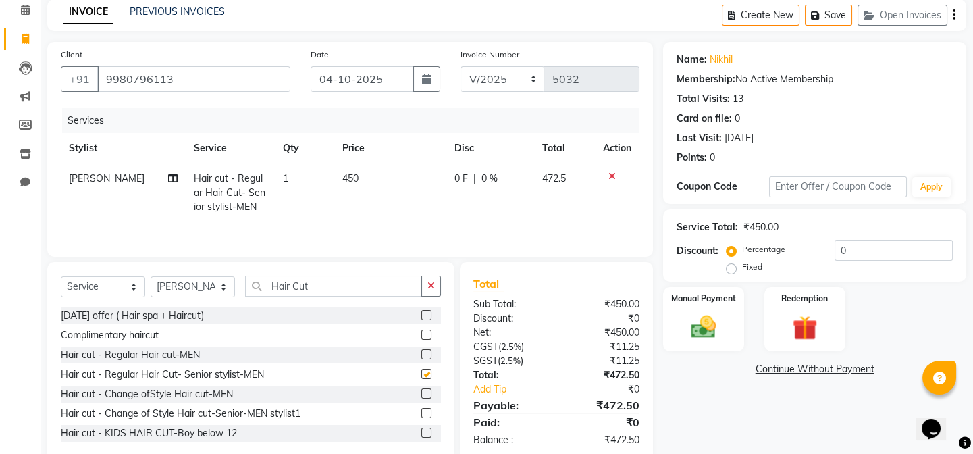
scroll to position [88, 0]
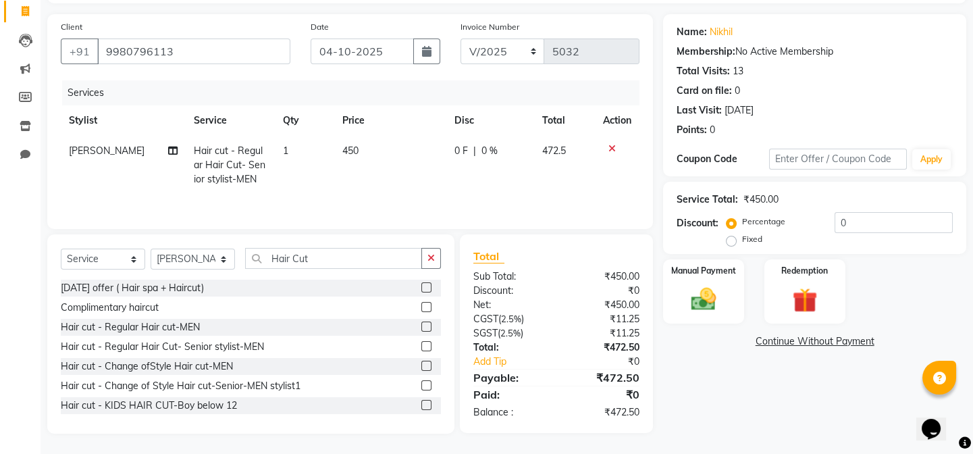
checkbox input "false"
click at [705, 311] on img at bounding box center [704, 299] width 42 height 30
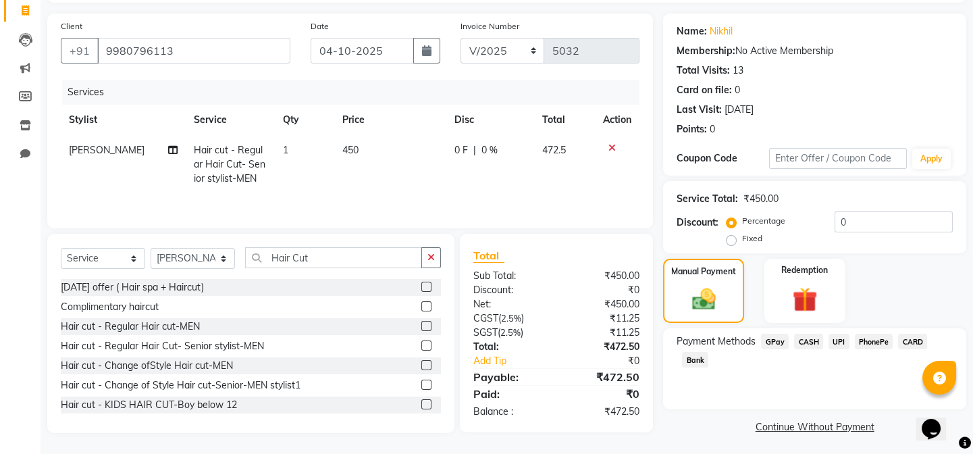
click at [833, 345] on span "UPI" at bounding box center [839, 342] width 21 height 16
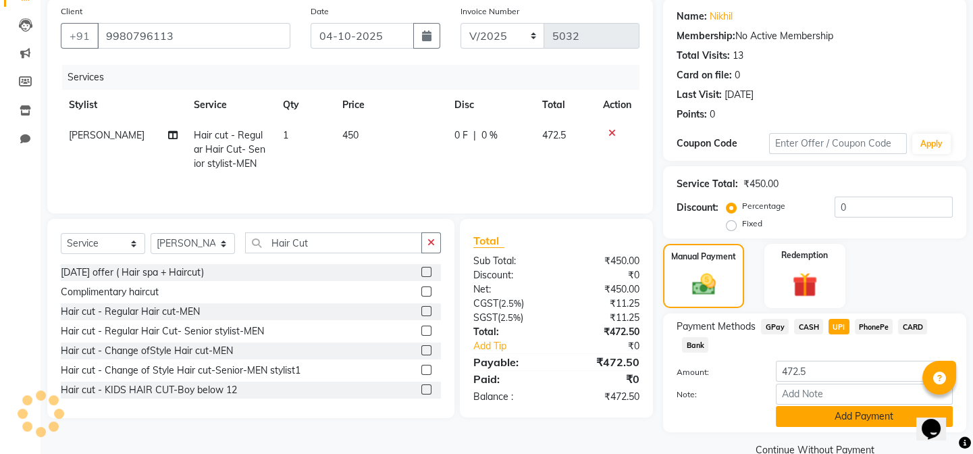
scroll to position [129, 0]
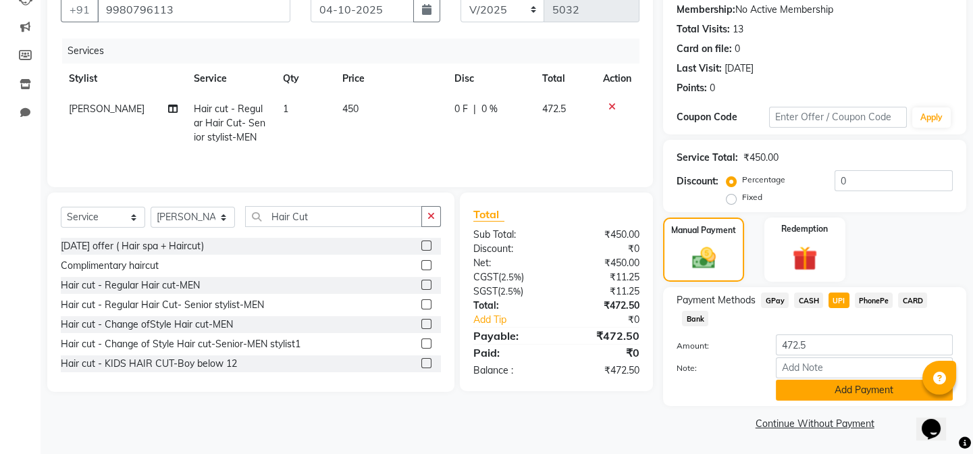
click at [841, 394] on button "Add Payment" at bounding box center [864, 390] width 177 height 21
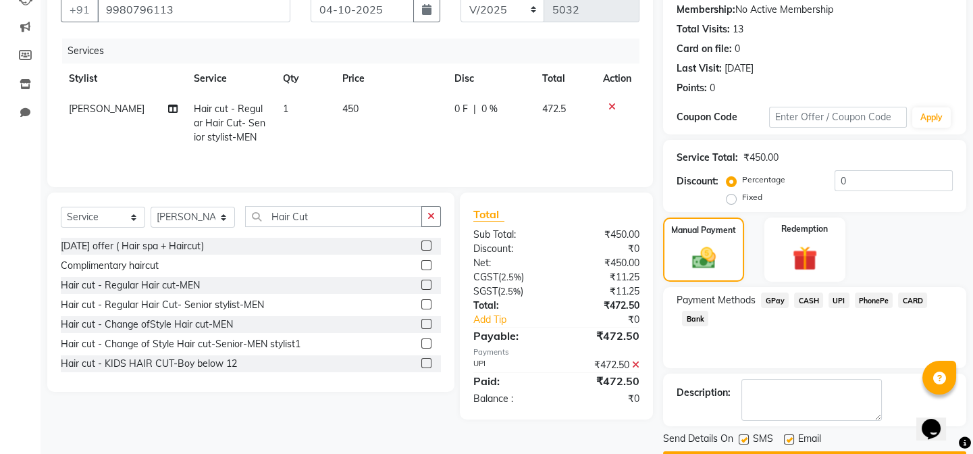
scroll to position [167, 0]
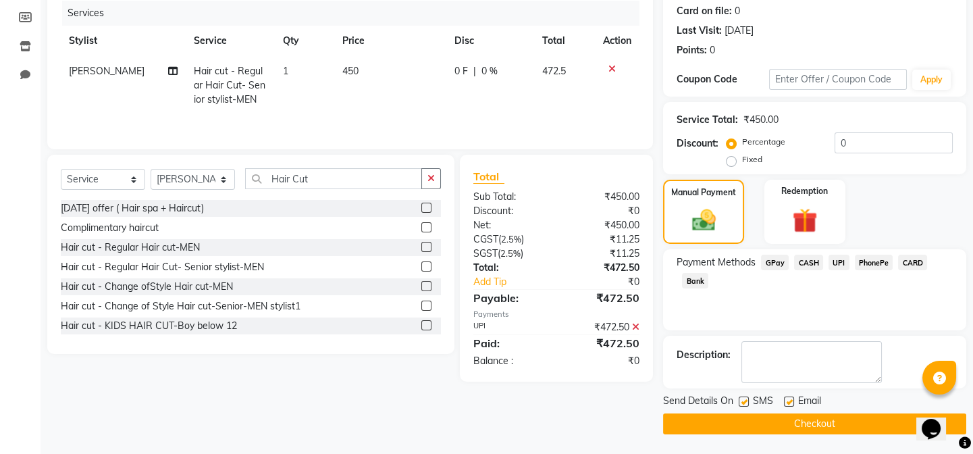
click at [827, 421] on button "Checkout" at bounding box center [814, 423] width 303 height 21
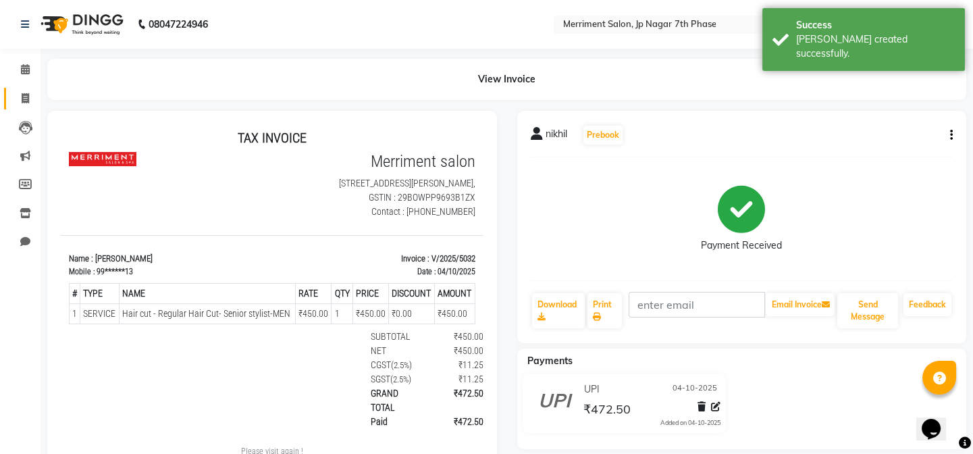
click at [7, 96] on link "Invoice" at bounding box center [20, 99] width 32 height 22
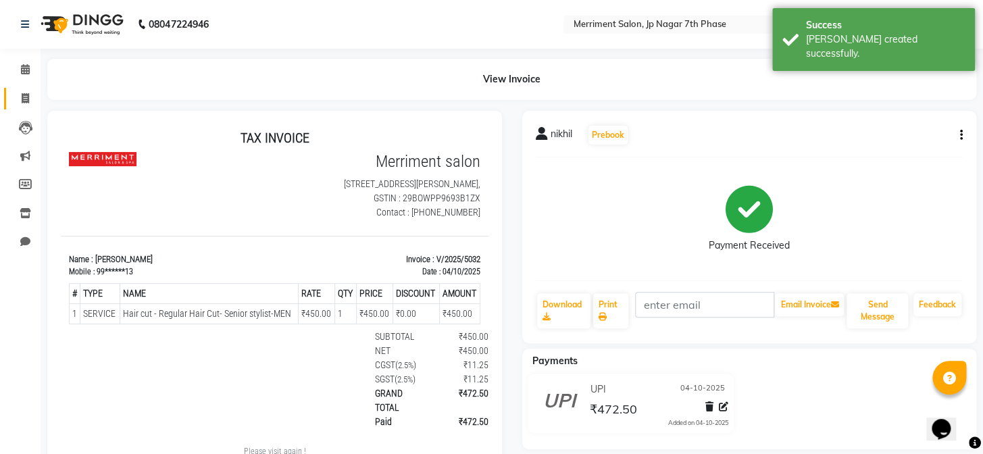
select select "service"
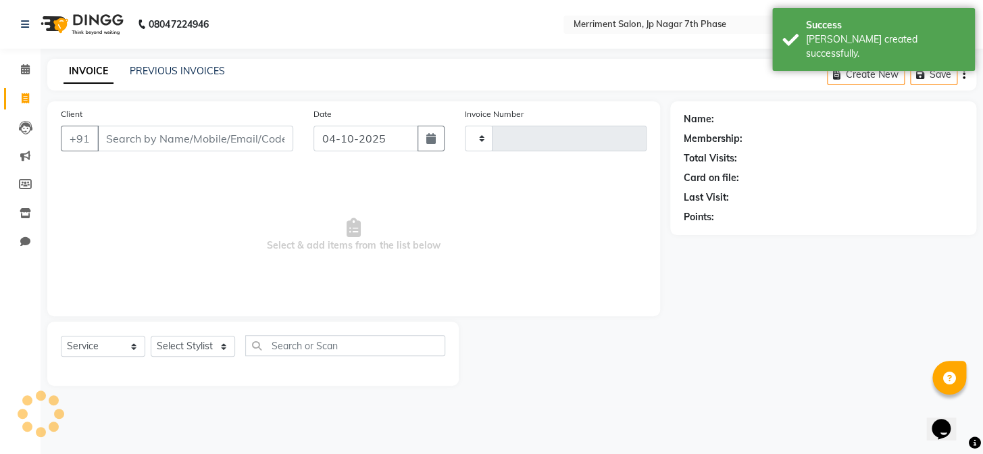
type input "5033"
select select "4110"
select select "package"
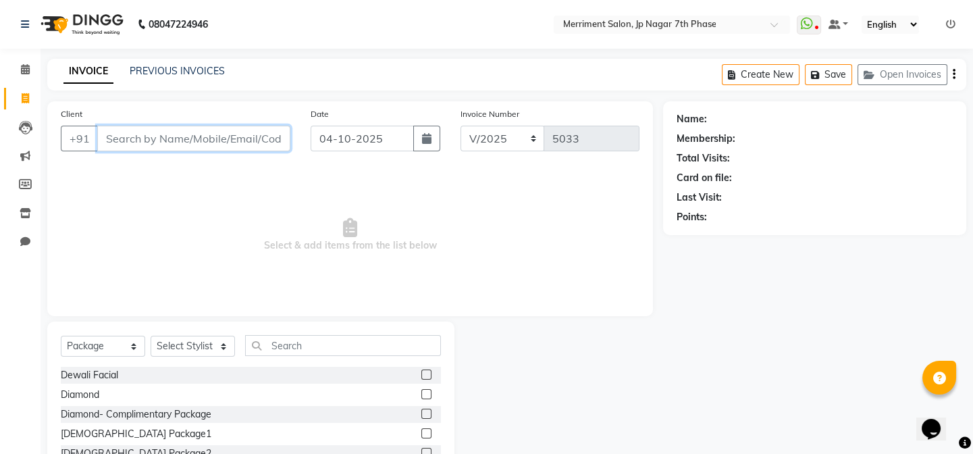
click at [156, 135] on input "Client" at bounding box center [193, 139] width 193 height 26
paste input "8123961114"
type input "8123961114"
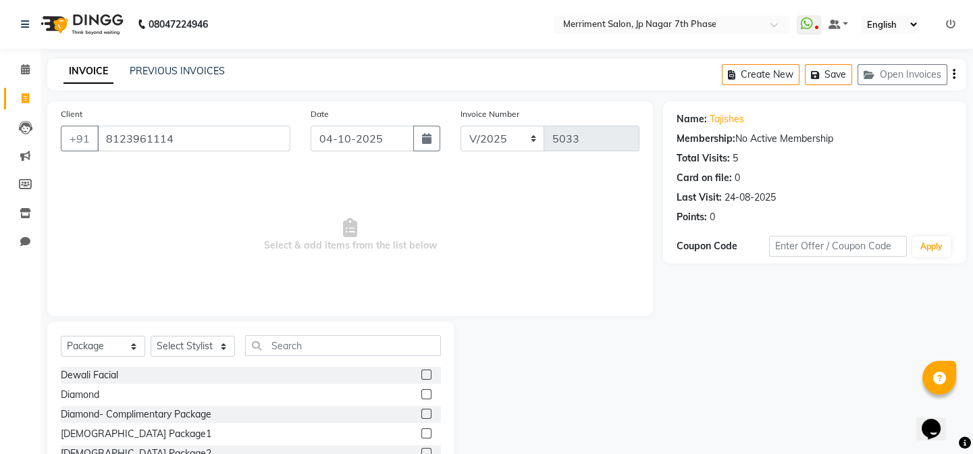
click at [19, 91] on span at bounding box center [26, 99] width 24 height 16
select select "service"
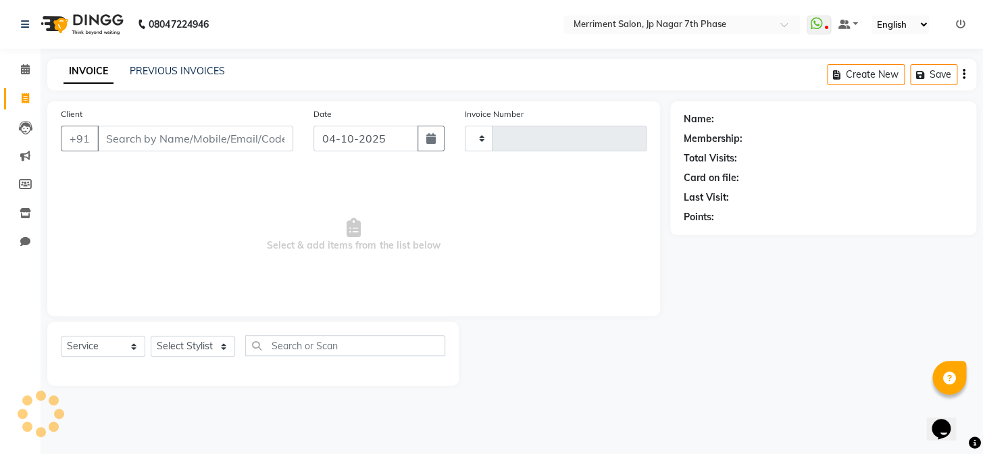
type input "5033"
select select "4110"
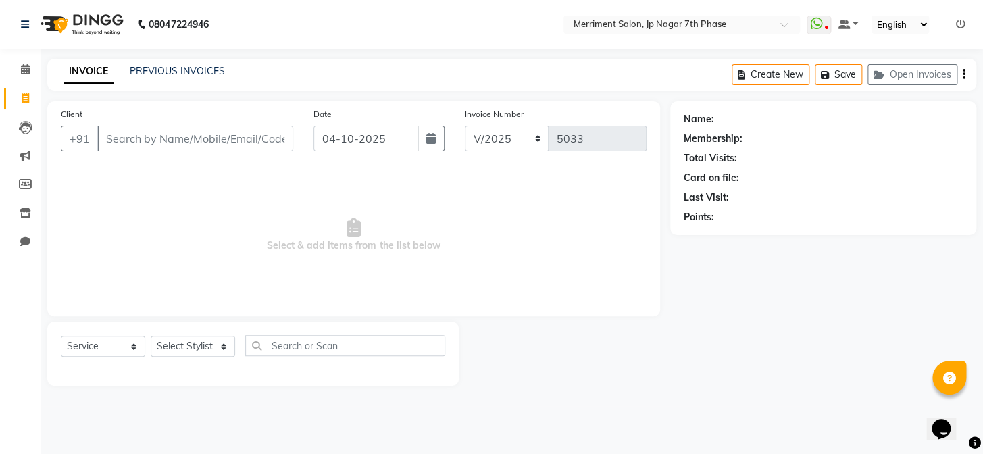
click at [153, 146] on input "Client" at bounding box center [195, 139] width 196 height 26
select select "package"
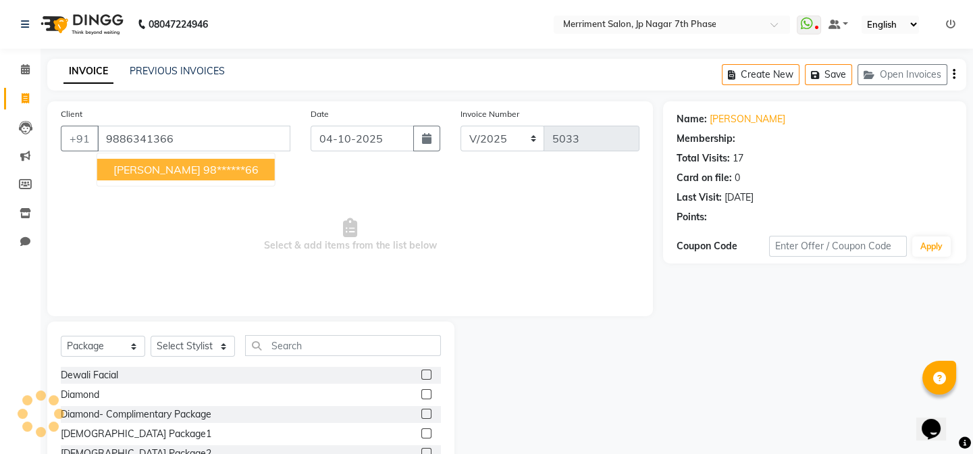
click at [203, 169] on ngb-highlight "98******66" at bounding box center [230, 170] width 55 height 14
type input "98******66"
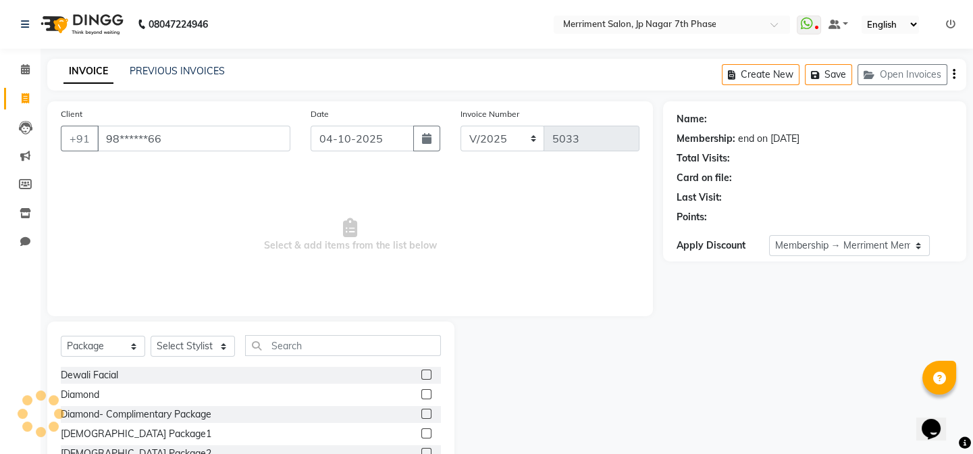
select select "2: Object"
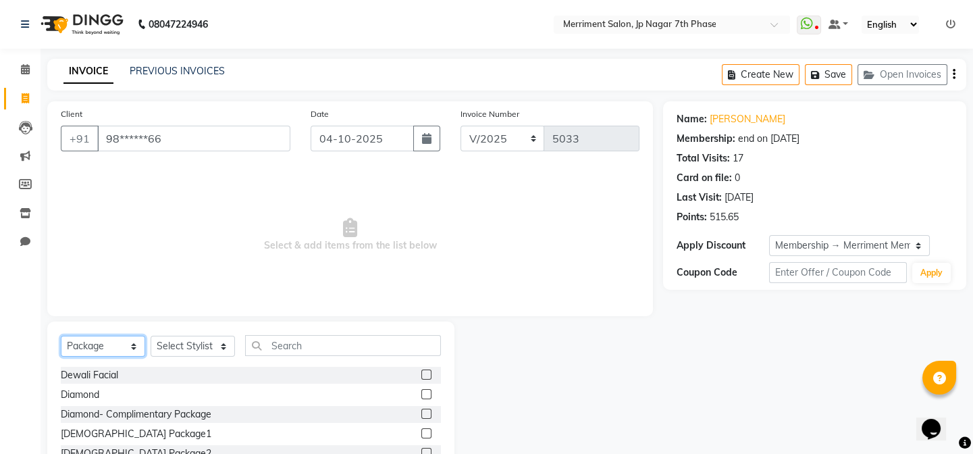
click at [96, 344] on select "Select Service Product Membership Package Voucher Prepaid Gift Card" at bounding box center [103, 346] width 84 height 21
select select "service"
click at [61, 336] on select "Select Service Product Membership Package Voucher Prepaid Gift Card" at bounding box center [103, 346] width 84 height 21
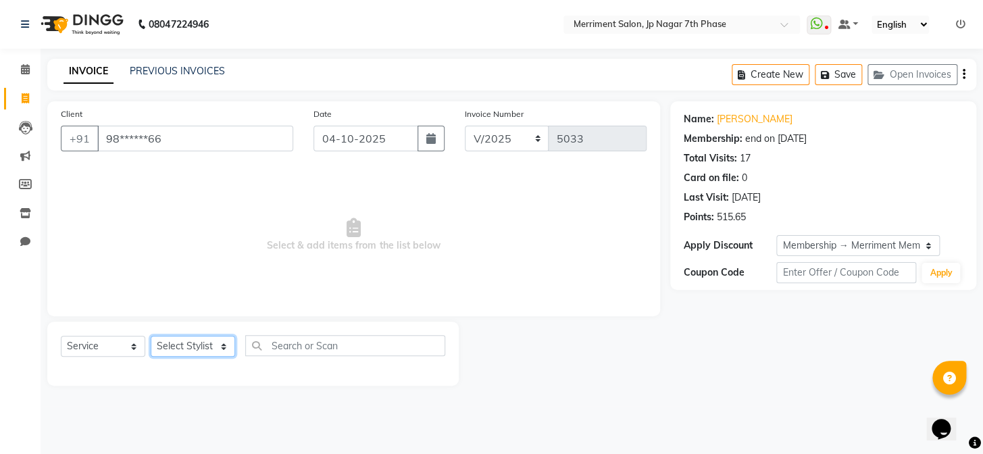
click at [205, 338] on select "Select Stylist Chiru [PERSON_NAME] [PERSON_NAME] Nirmal [PERSON_NAME] Priyanka …" at bounding box center [193, 346] width 84 height 21
select select "75887"
click at [151, 336] on select "Select Stylist Chiru [PERSON_NAME] [PERSON_NAME] Nirmal [PERSON_NAME] Priyanka …" at bounding box center [193, 346] width 84 height 21
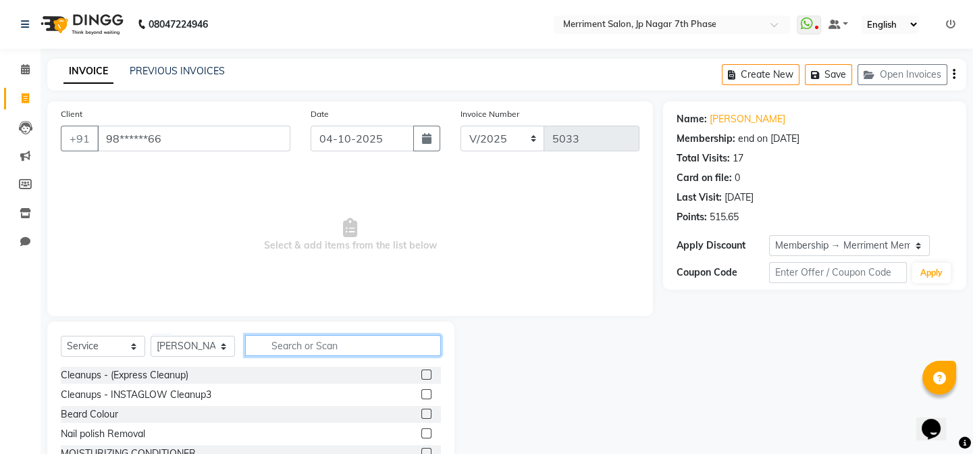
click at [292, 342] on input "text" at bounding box center [343, 345] width 196 height 21
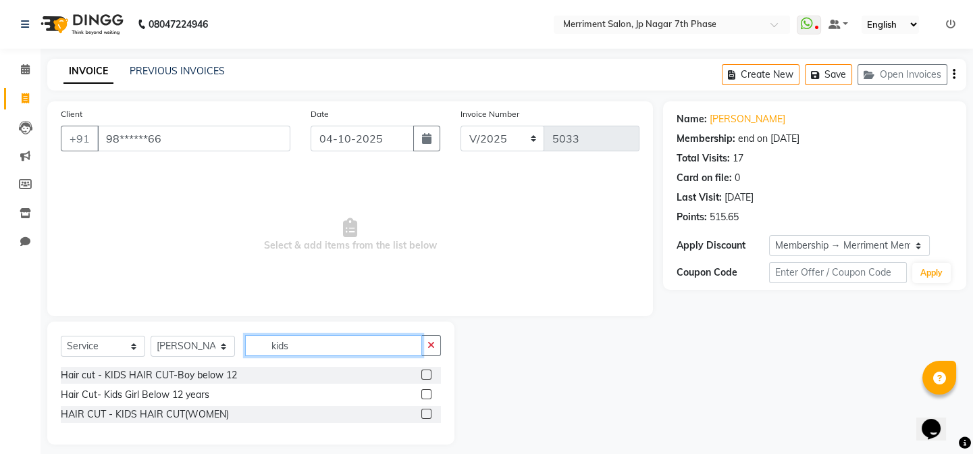
type input "kids"
click at [429, 378] on label at bounding box center [426, 374] width 10 height 10
click at [429, 378] on input "checkbox" at bounding box center [425, 375] width 9 height 9
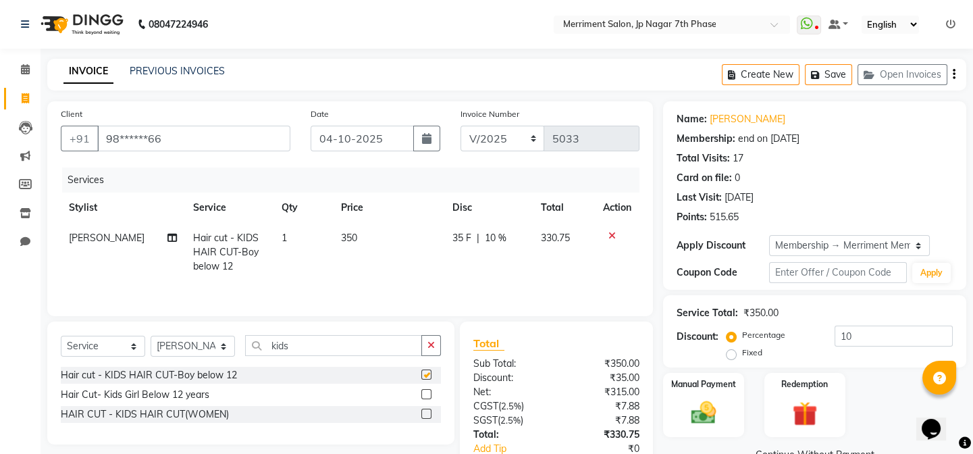
checkbox input "false"
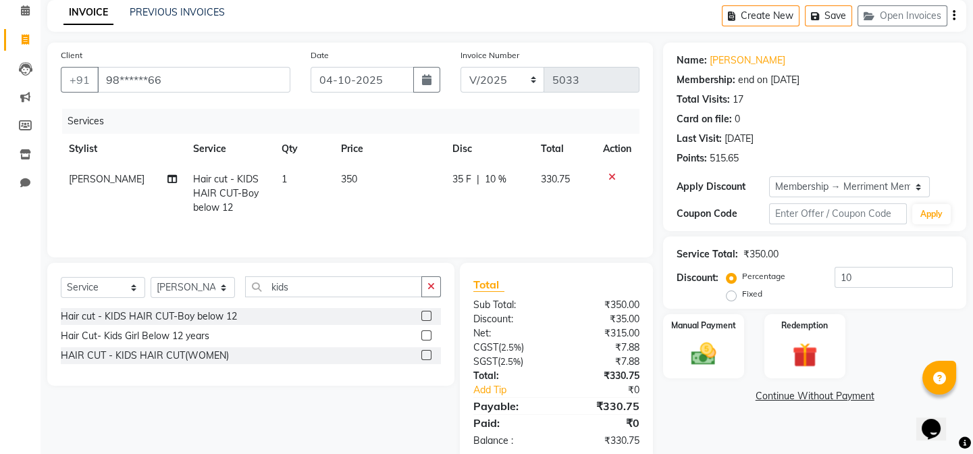
scroll to position [87, 0]
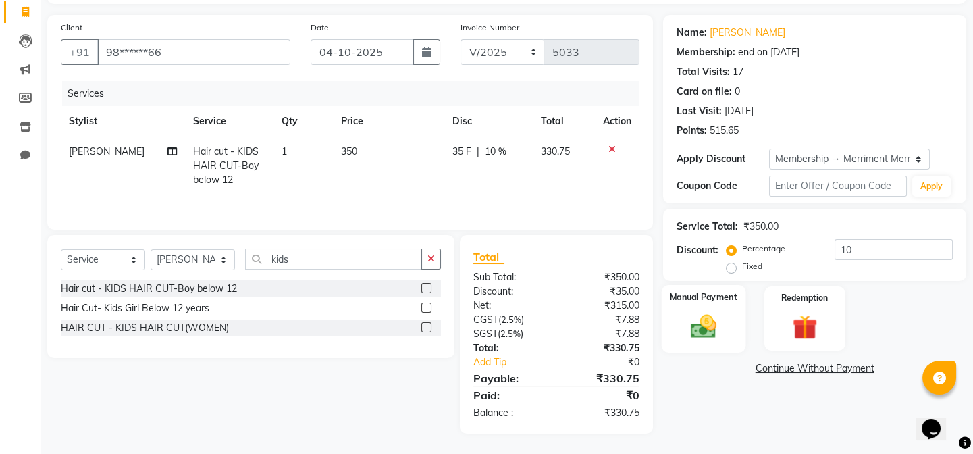
click at [718, 315] on img at bounding box center [704, 326] width 42 height 30
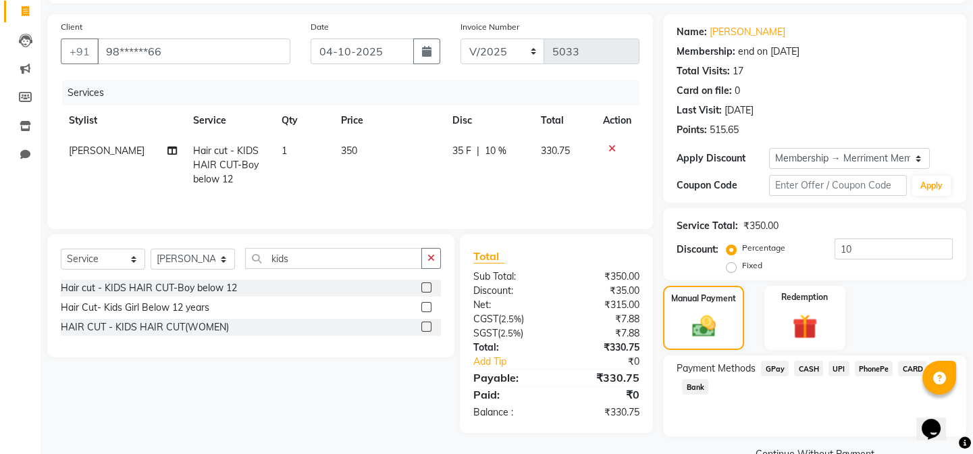
click at [838, 371] on span "UPI" at bounding box center [839, 369] width 21 height 16
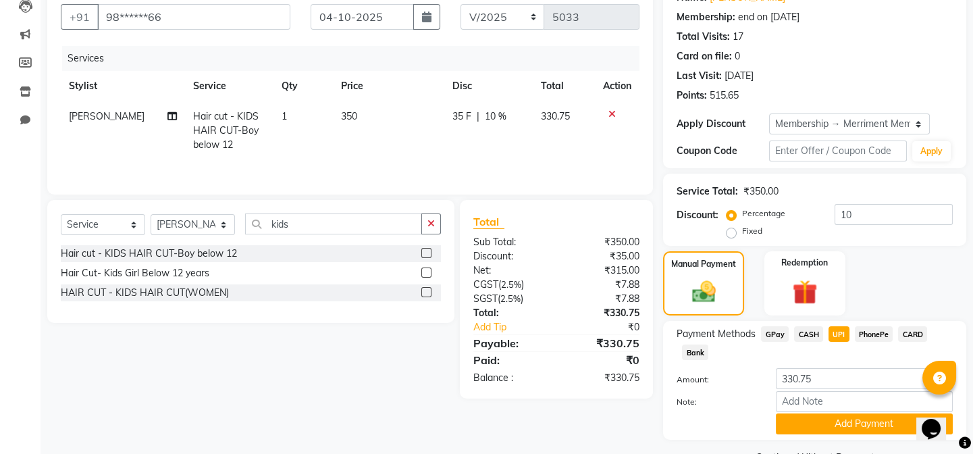
scroll to position [155, 0]
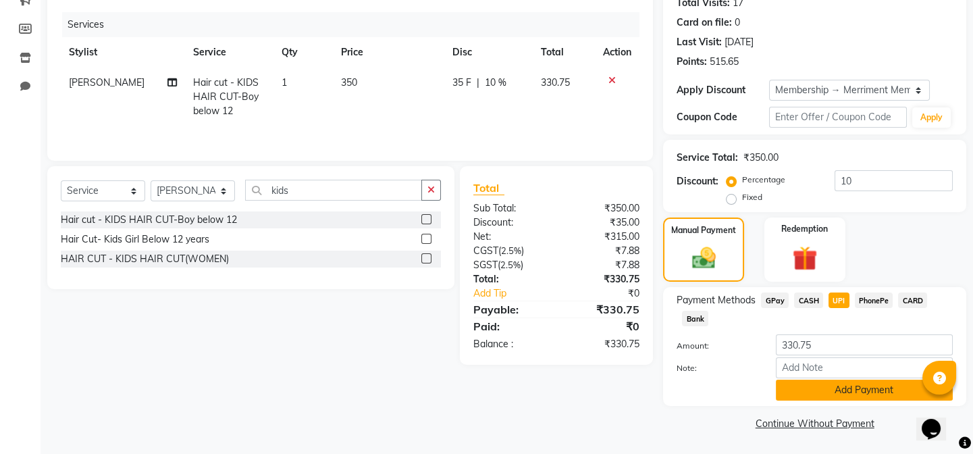
click at [841, 389] on button "Add Payment" at bounding box center [864, 390] width 177 height 21
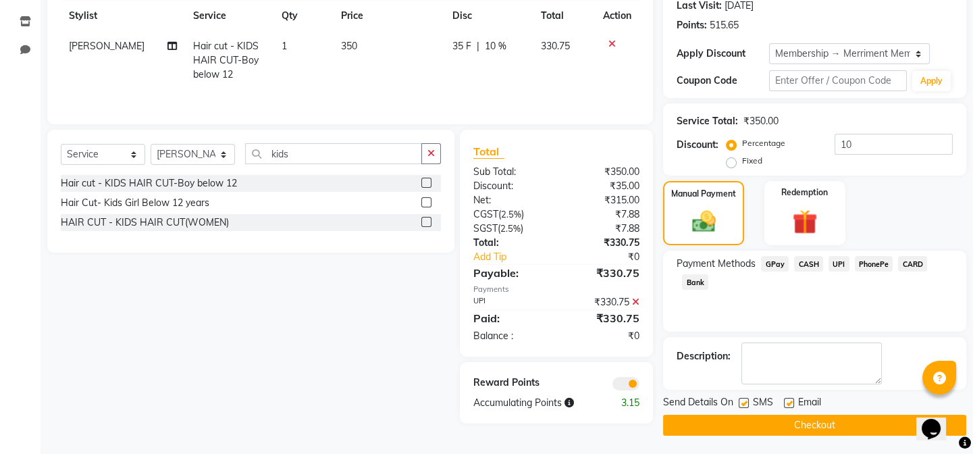
scroll to position [193, 0]
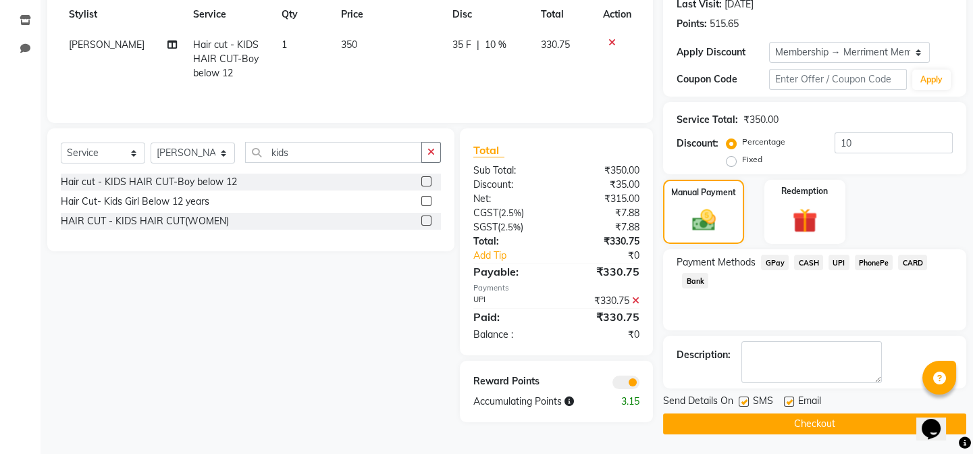
click at [800, 425] on button "Checkout" at bounding box center [814, 423] width 303 height 21
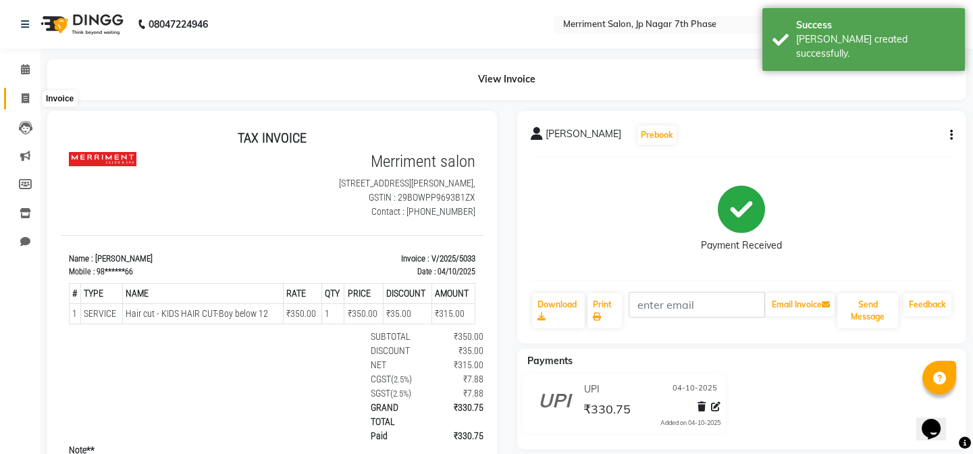
click at [28, 93] on icon at bounding box center [25, 98] width 7 height 10
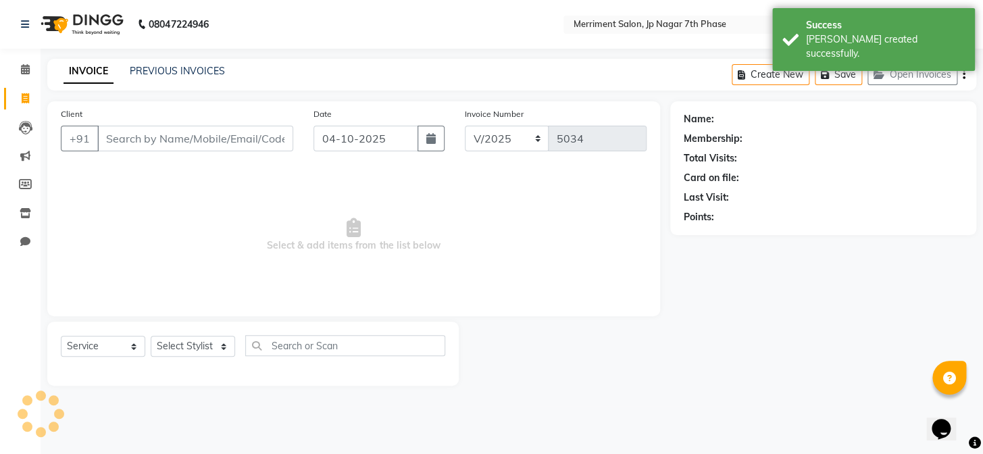
click at [184, 64] on div "PREVIOUS INVOICES" at bounding box center [177, 71] width 95 height 14
select select "package"
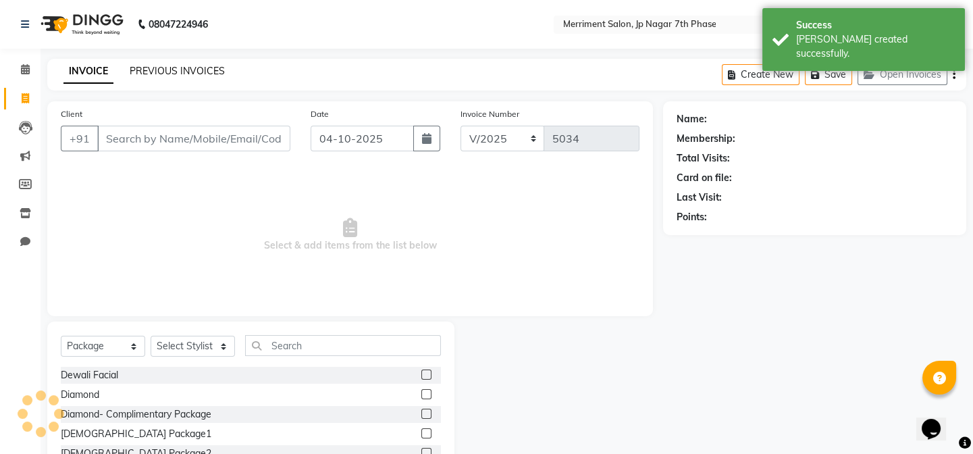
click at [177, 76] on link "PREVIOUS INVOICES" at bounding box center [177, 71] width 95 height 12
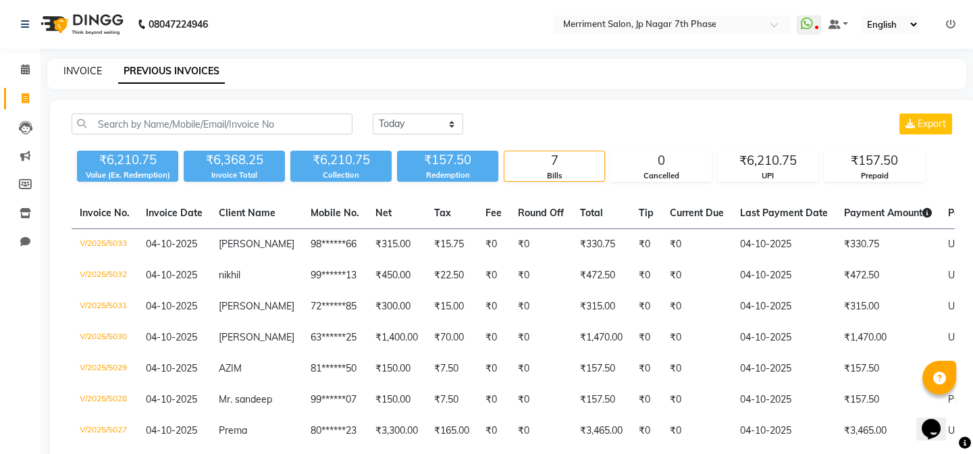
click at [88, 68] on link "INVOICE" at bounding box center [82, 71] width 38 height 12
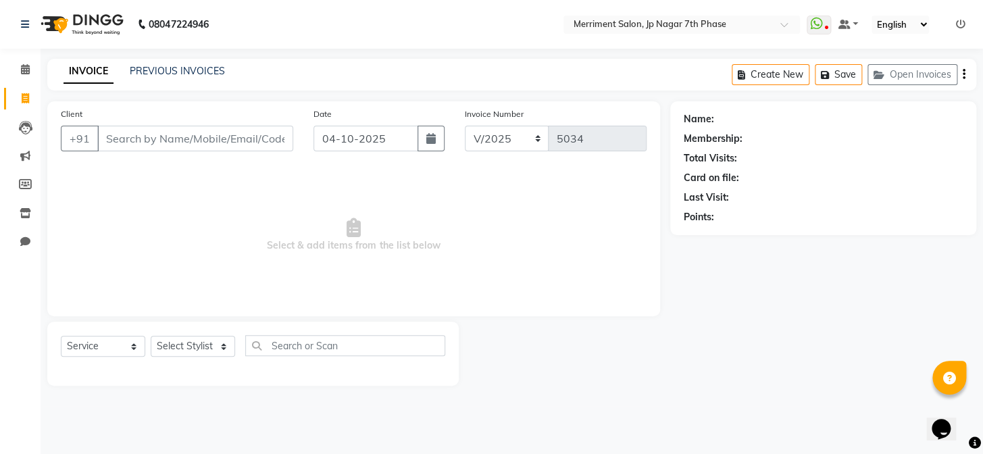
select select "package"
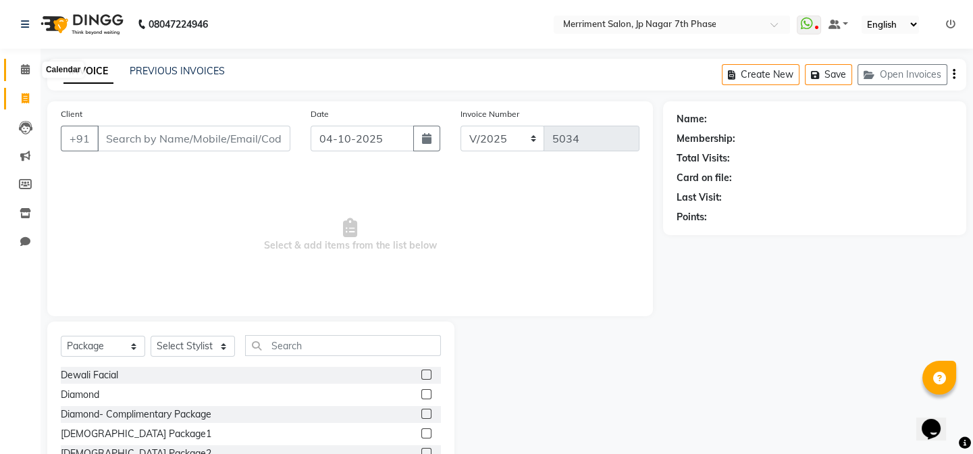
click at [21, 71] on icon at bounding box center [25, 69] width 9 height 10
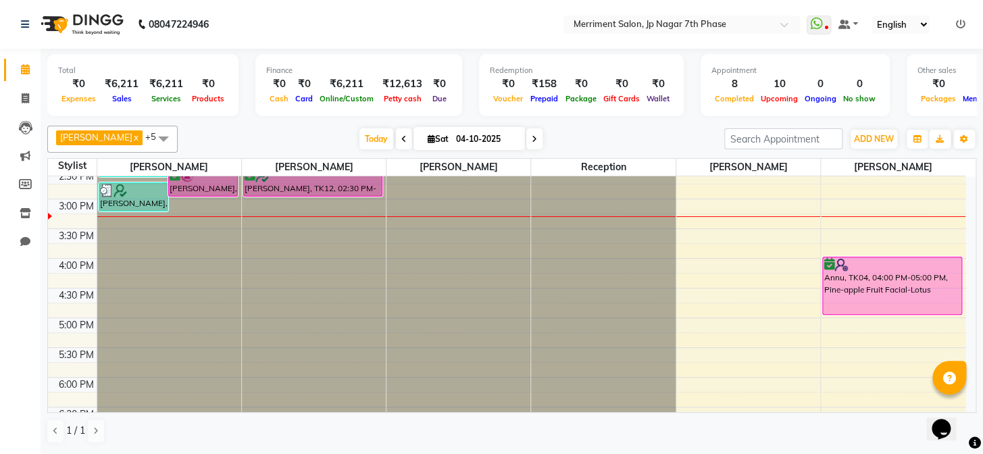
scroll to position [491, 0]
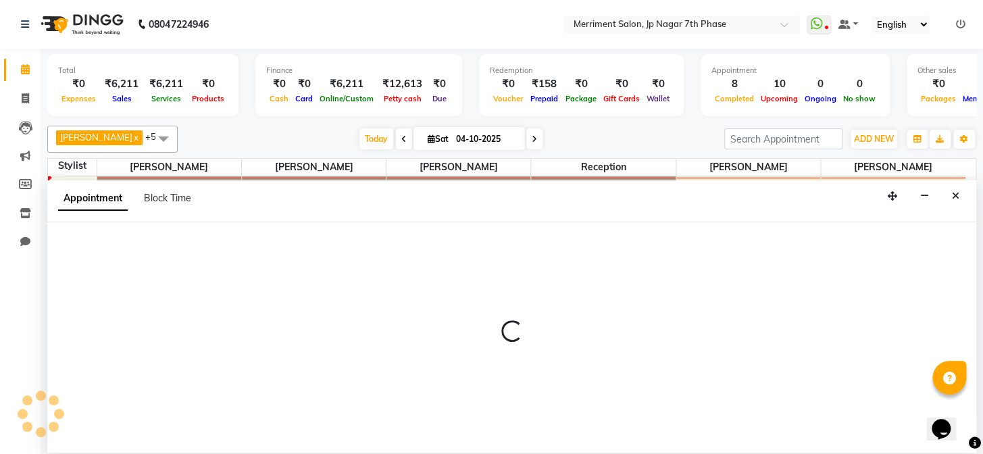
select select "72476"
select select "990"
select select "tentative"
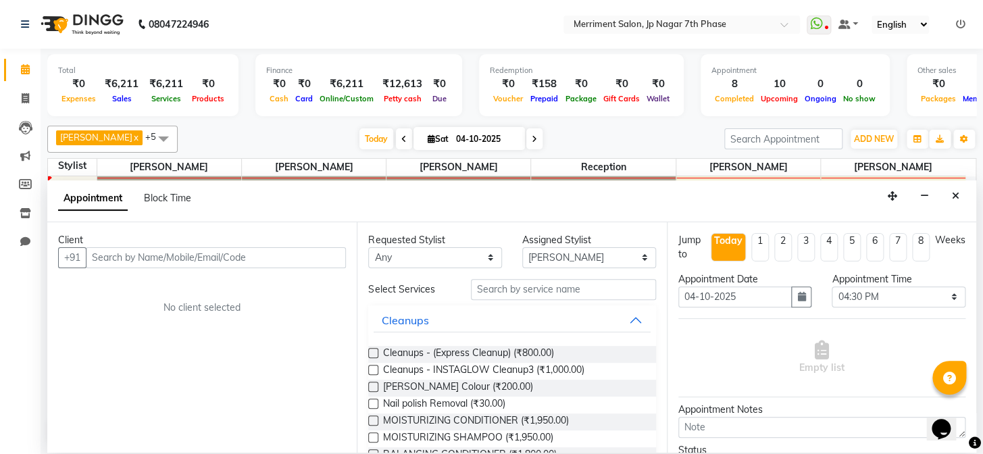
click at [288, 260] on input "text" at bounding box center [216, 257] width 260 height 21
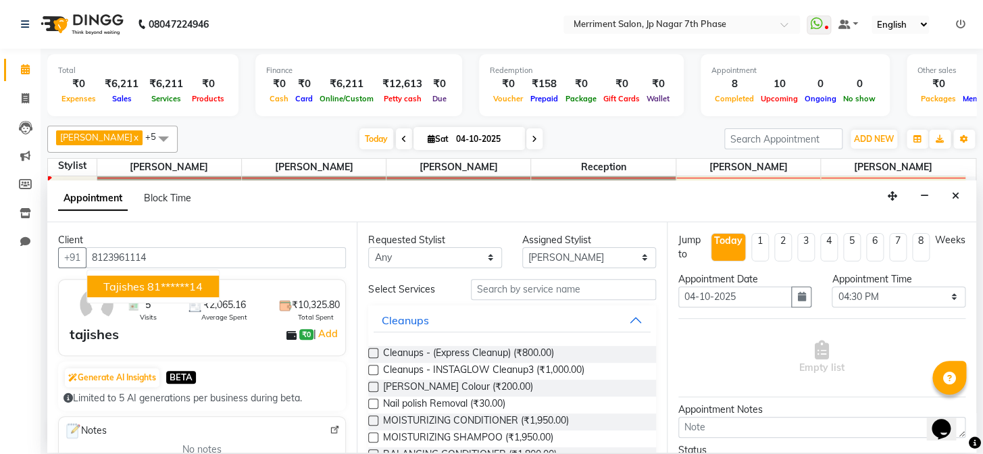
click at [189, 273] on ngb-typeahead-window "tajishes 81******14" at bounding box center [152, 286] width 133 height 34
click at [148, 290] on ngb-highlight "81******14" at bounding box center [174, 287] width 55 height 14
type input "81******14"
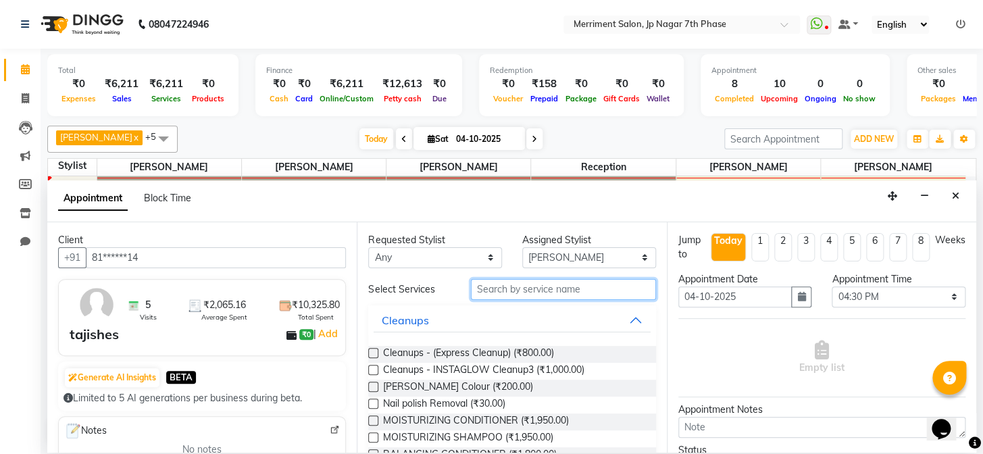
click at [533, 281] on input "text" at bounding box center [563, 289] width 185 height 21
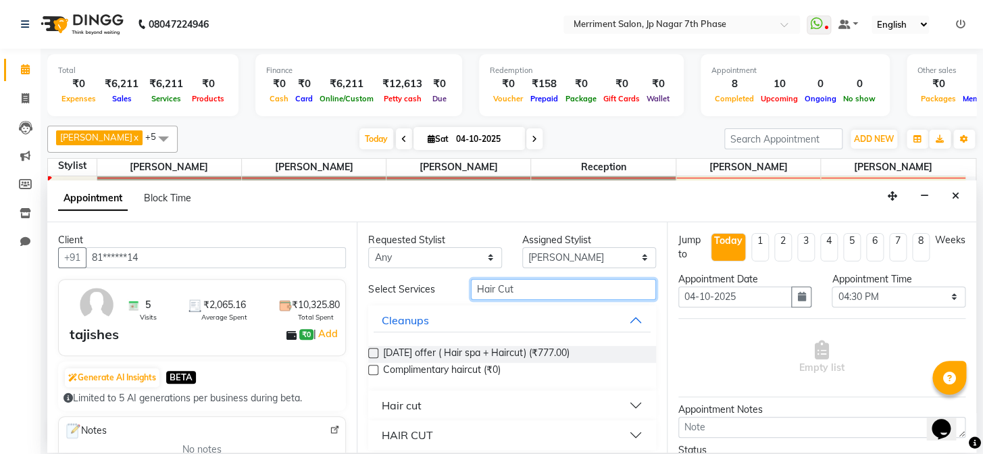
type input "Hair Cut"
click at [452, 409] on button "Hair cut" at bounding box center [511, 405] width 276 height 24
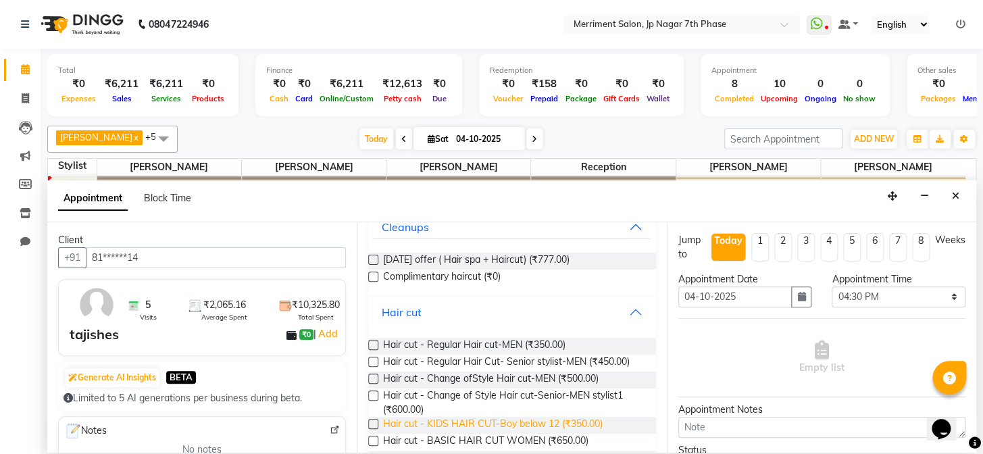
scroll to position [122, 0]
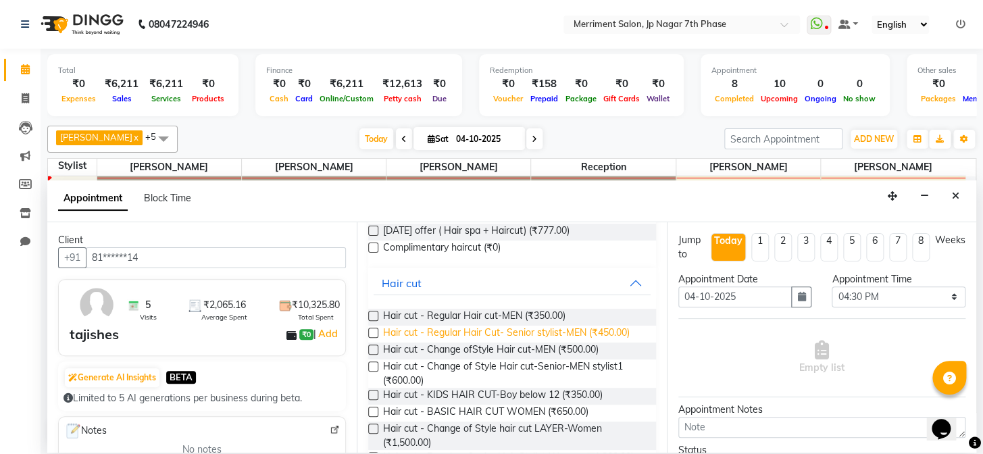
click at [587, 338] on span "Hair cut - Regular Hair Cut- Senior stylist-MEN (₹450.00)" at bounding box center [505, 333] width 246 height 17
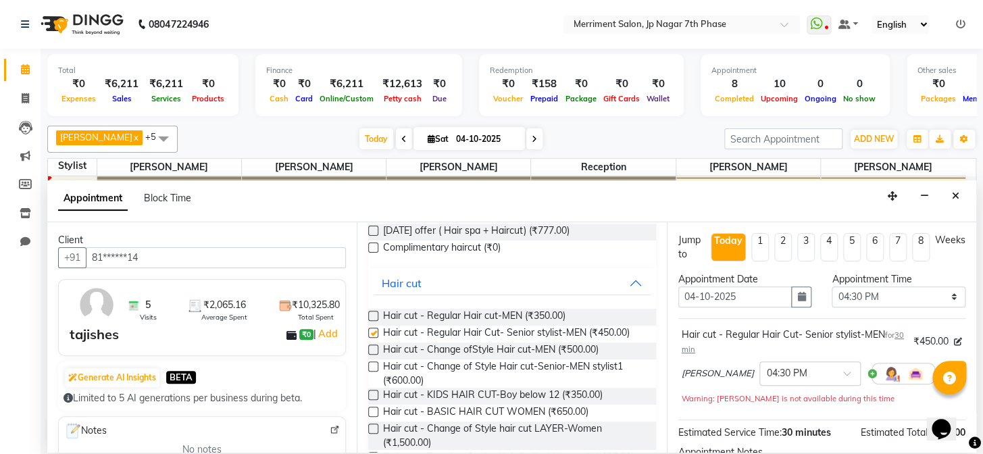
checkbox input "false"
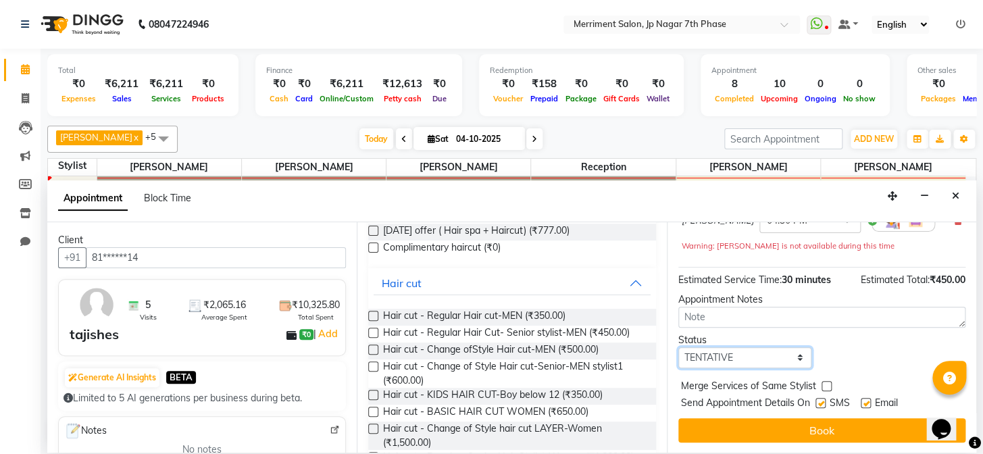
click at [751, 358] on select "Select TENTATIVE CONFIRM CHECK-IN UPCOMING" at bounding box center [745, 357] width 134 height 21
select select "confirm booking"
click at [678, 347] on select "Select TENTATIVE CONFIRM CHECK-IN UPCOMING" at bounding box center [745, 357] width 134 height 21
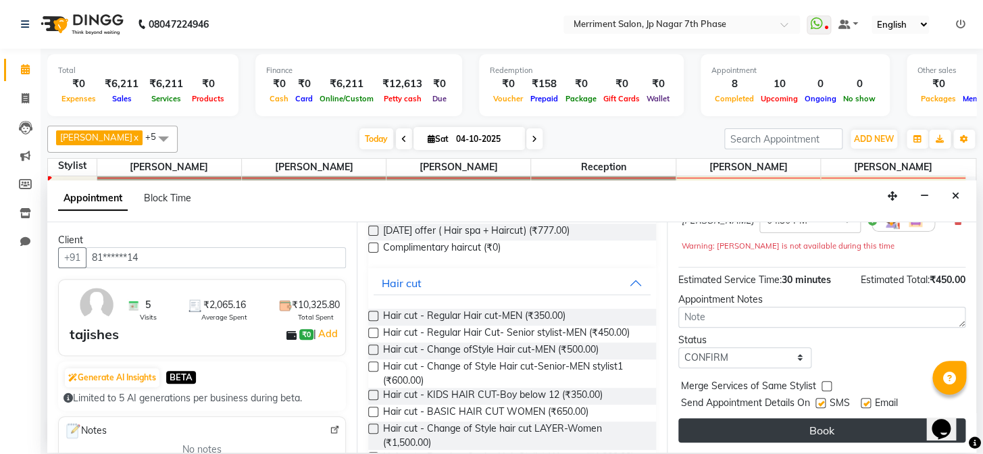
click at [764, 423] on button "Book" at bounding box center [821, 430] width 287 height 24
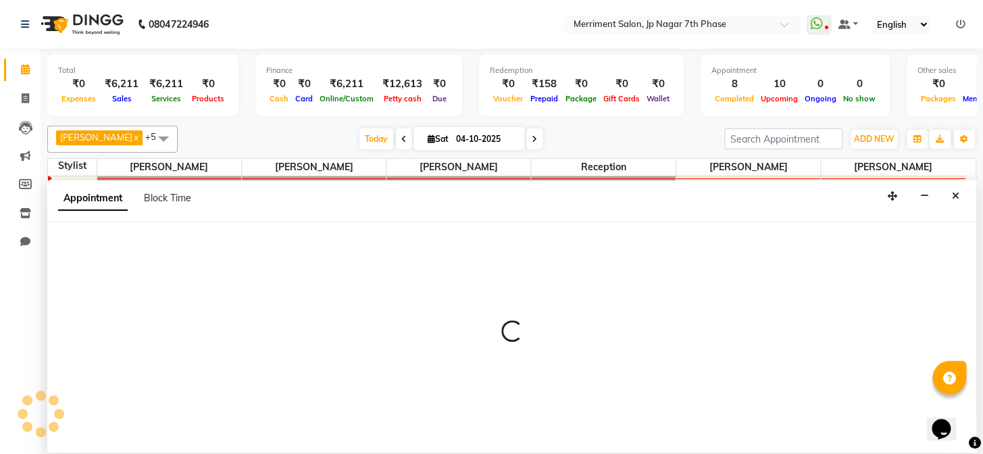
select select "75887"
select select "1020"
select select "tentative"
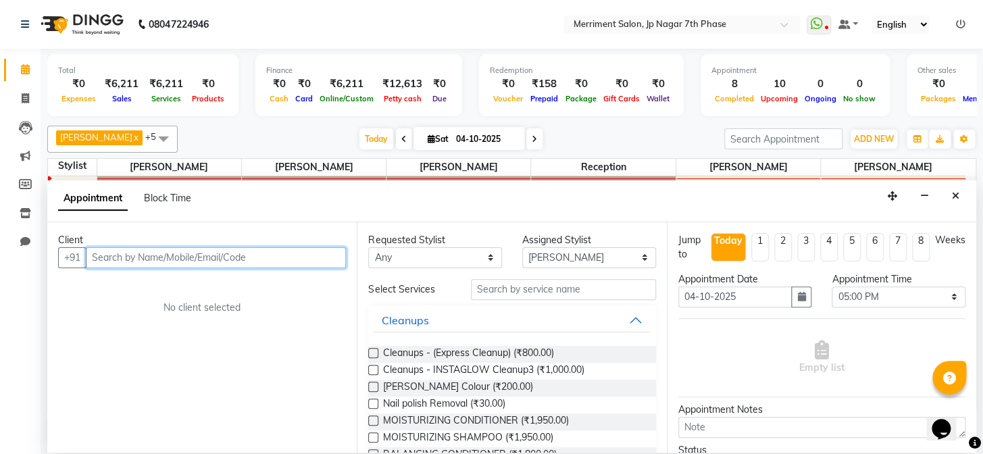
click at [203, 257] on input "text" at bounding box center [216, 257] width 260 height 21
paste input "7204917285"
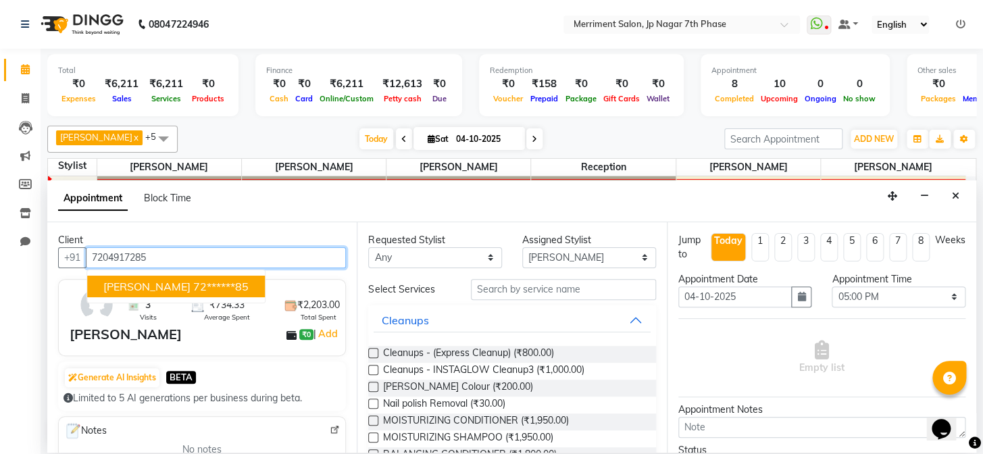
click at [196, 283] on ngb-highlight "72******85" at bounding box center [220, 287] width 55 height 14
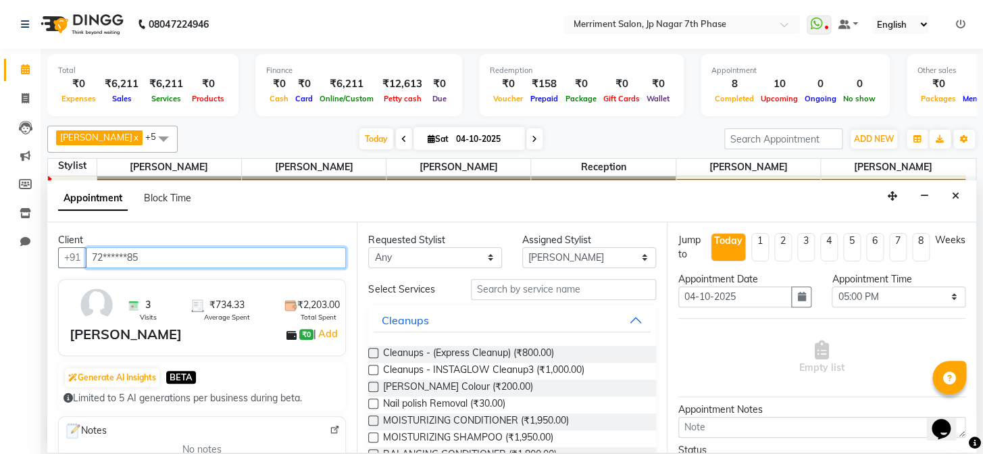
type input "72******85"
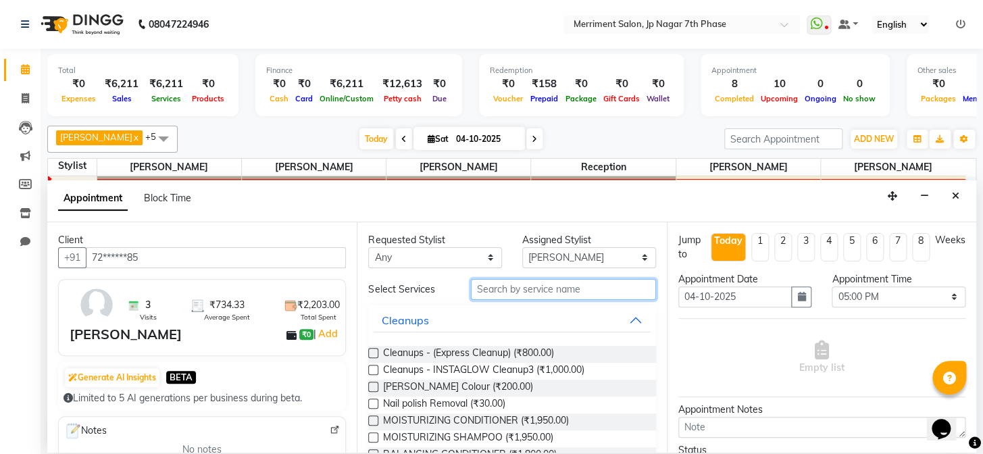
click at [511, 290] on input "text" at bounding box center [563, 289] width 185 height 21
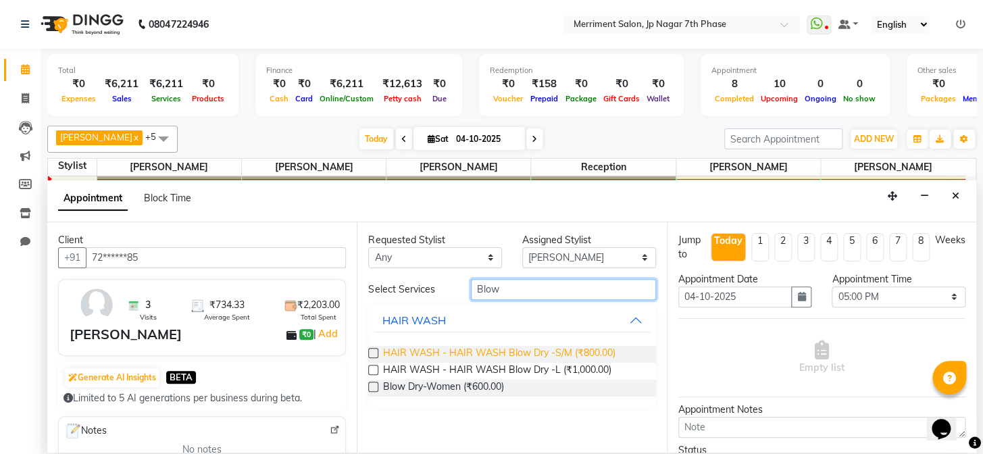
type input "Blow"
click at [484, 357] on span "HAIR WASH - HAIR WASH Blow Dry -S/M (₹800.00)" at bounding box center [498, 354] width 232 height 17
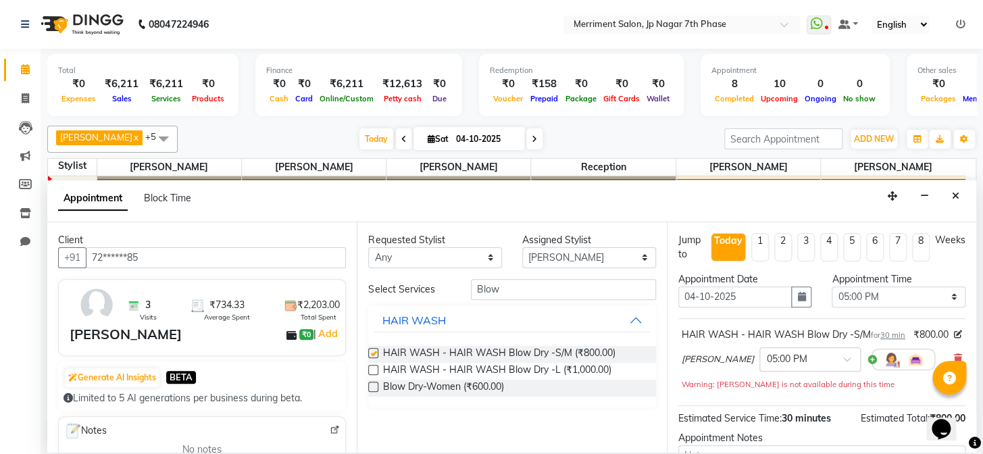
checkbox input "false"
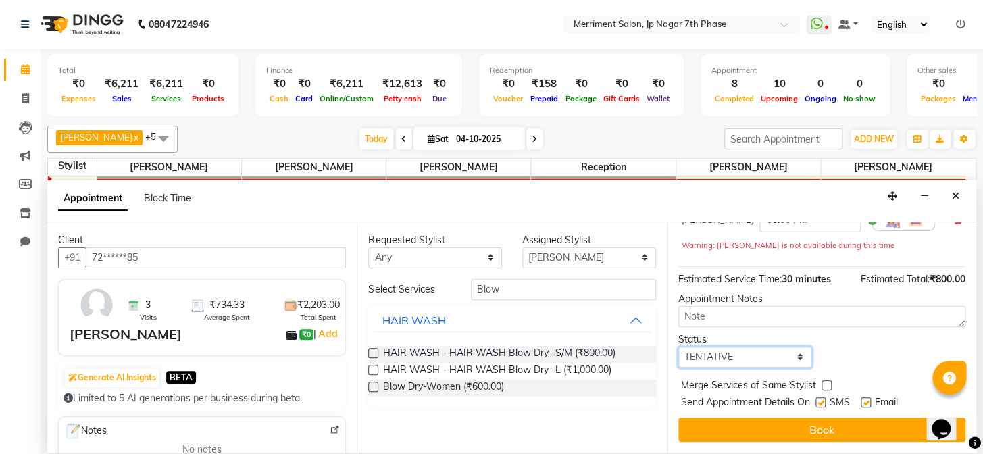
drag, startPoint x: 766, startPoint y: 359, endPoint x: 760, endPoint y: 365, distance: 8.1
click at [764, 359] on select "Select TENTATIVE CONFIRM CHECK-IN UPCOMING" at bounding box center [745, 356] width 134 height 21
select select "confirm booking"
click at [678, 346] on select "Select TENTATIVE CONFIRM CHECK-IN UPCOMING" at bounding box center [745, 356] width 134 height 21
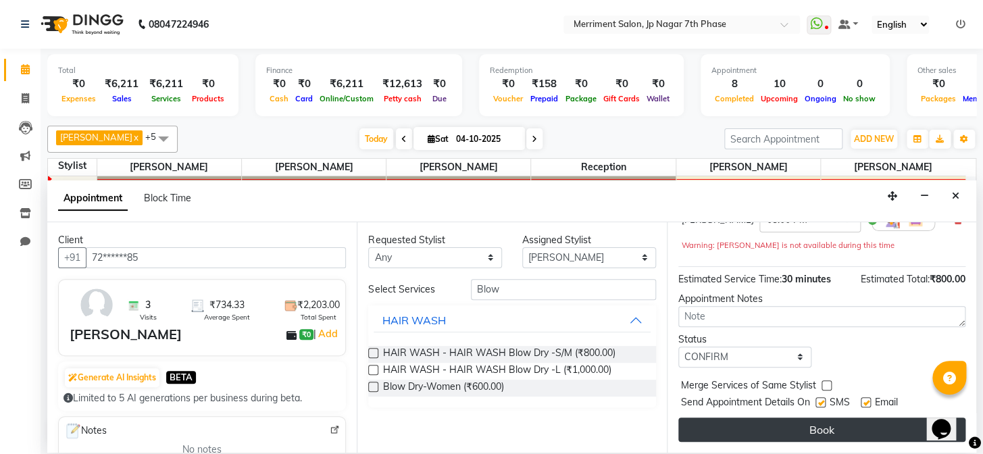
click at [783, 425] on button "Book" at bounding box center [821, 429] width 287 height 24
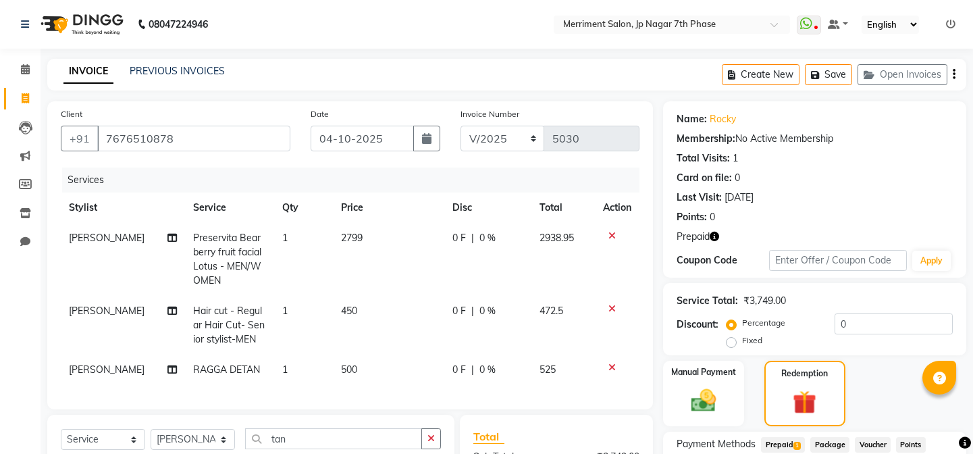
select select "service"
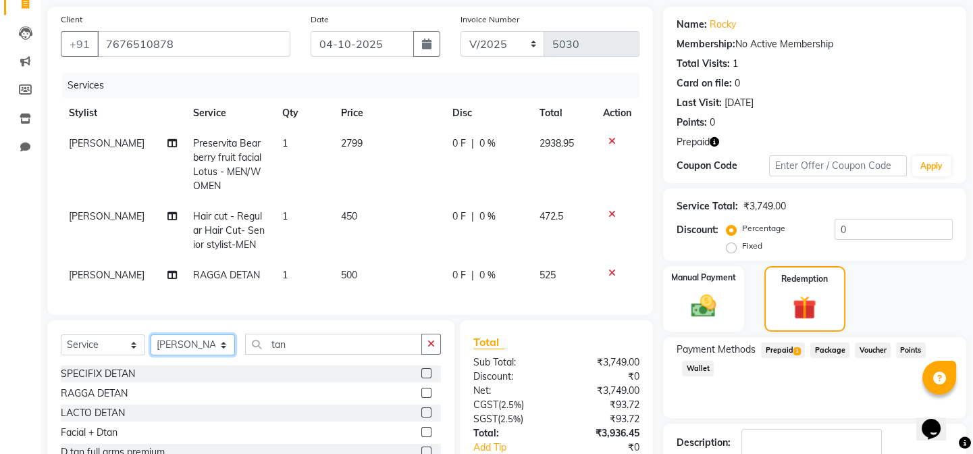
click at [196, 351] on select "Select Stylist Chiru [PERSON_NAME] [PERSON_NAME] Nirmal [PERSON_NAME] Priyanka …" at bounding box center [193, 344] width 84 height 21
select select "72476"
click at [151, 343] on select "Select Stylist Chiru [PERSON_NAME] [PERSON_NAME] Nirmal [PERSON_NAME] Priyanka …" at bounding box center [193, 344] width 84 height 21
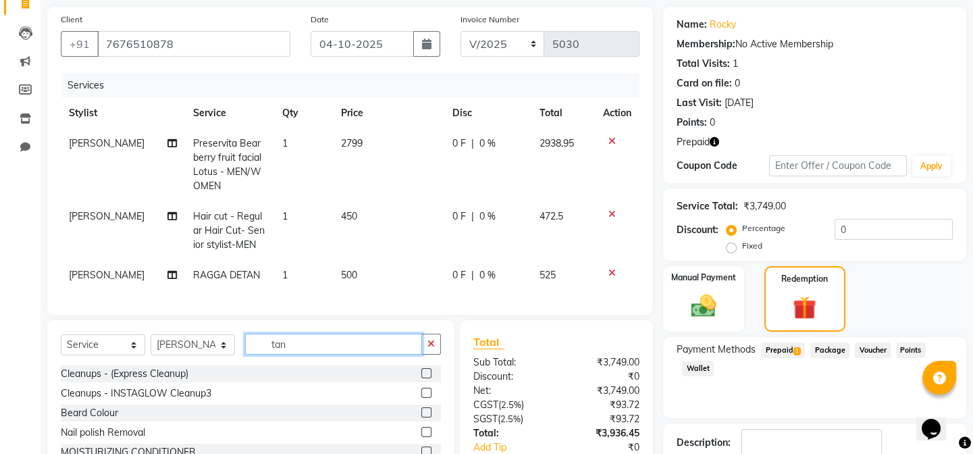
drag, startPoint x: 306, startPoint y: 351, endPoint x: 233, endPoint y: 346, distance: 73.1
click at [233, 346] on div "Select Service Product Membership Package Voucher Prepaid Gift Card Select Styl…" at bounding box center [251, 350] width 380 height 32
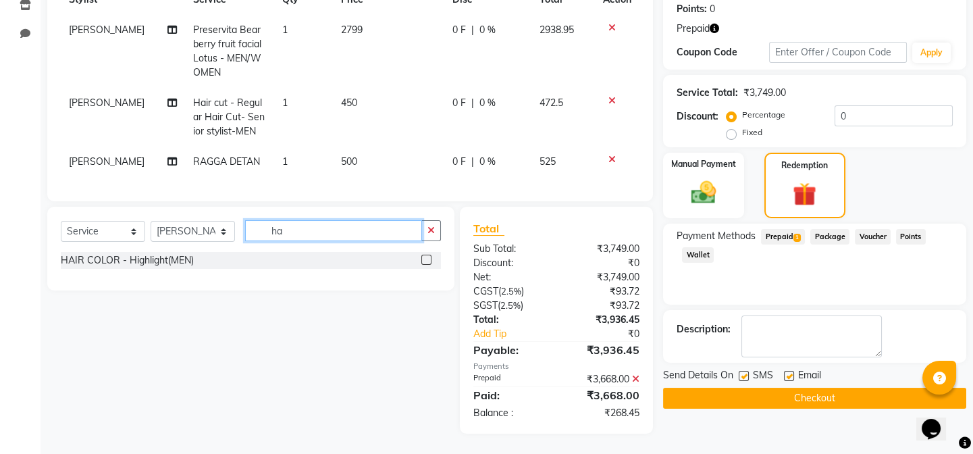
type input "h"
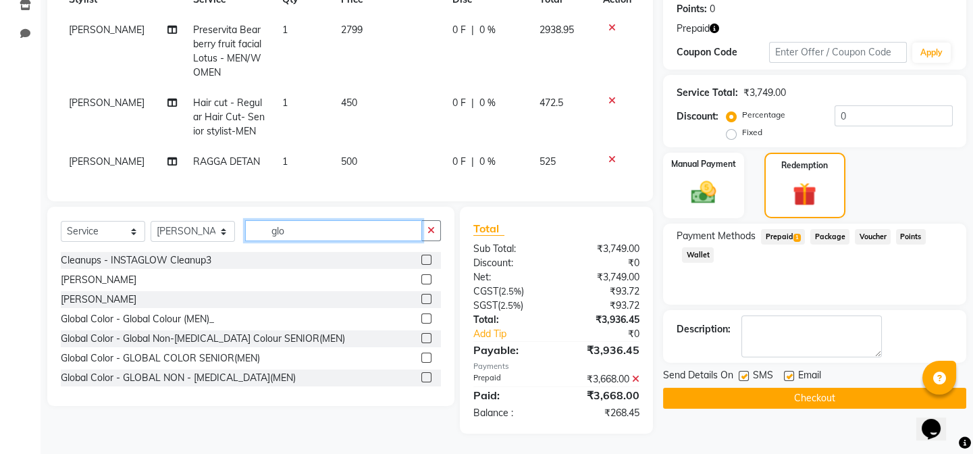
type input "glo"
click at [421, 340] on label at bounding box center [426, 338] width 10 height 10
click at [421, 340] on input "checkbox" at bounding box center [425, 338] width 9 height 9
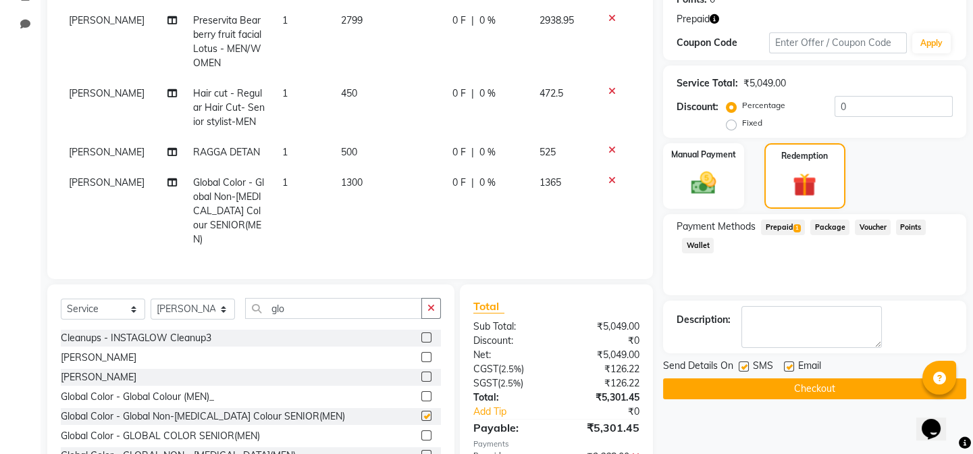
checkbox input "false"
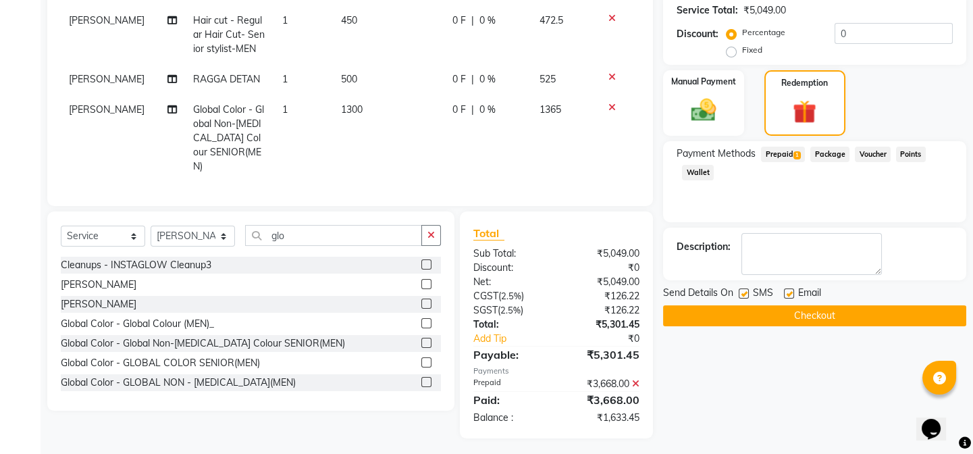
click at [634, 379] on icon at bounding box center [635, 383] width 7 height 9
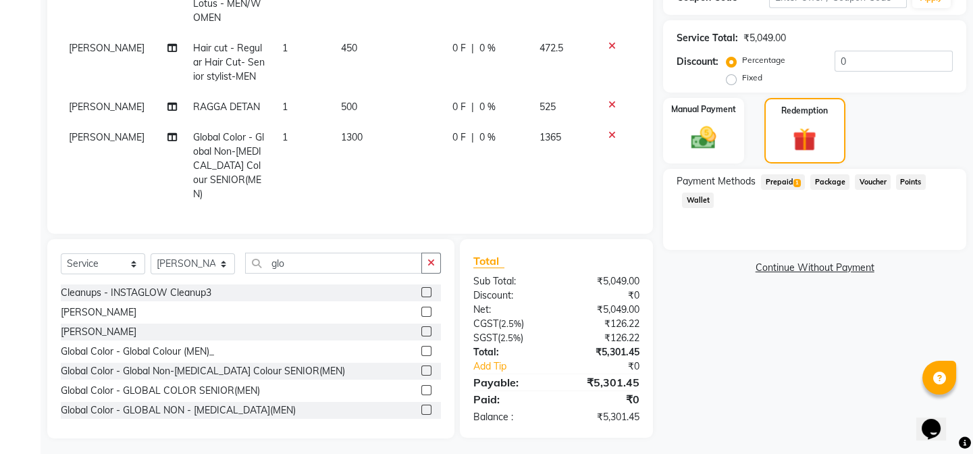
scroll to position [140, 0]
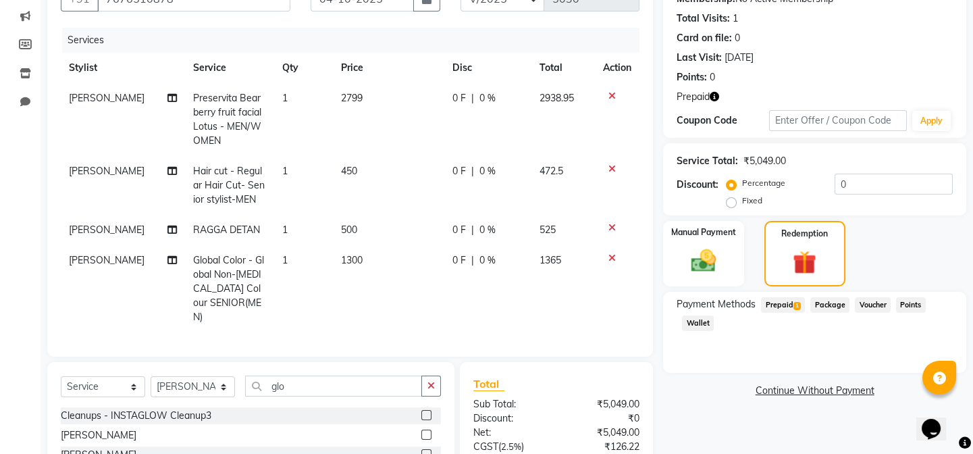
click at [714, 93] on icon "button" at bounding box center [714, 96] width 9 height 9
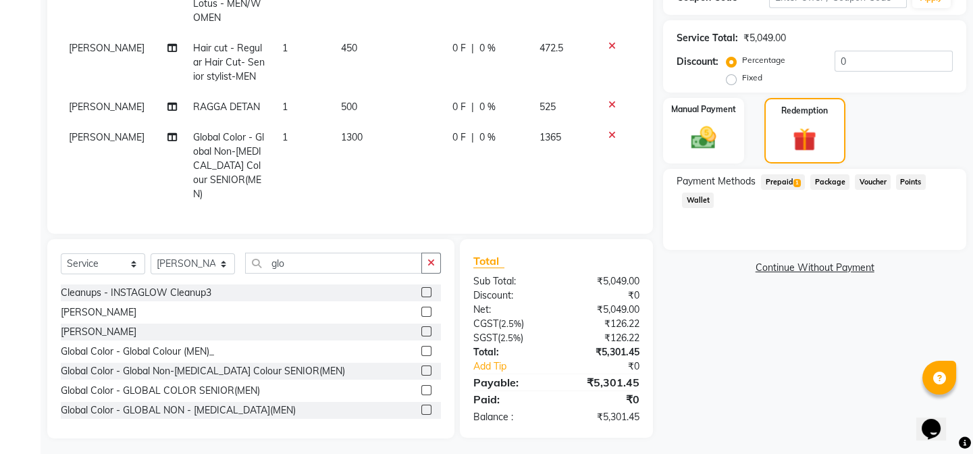
click at [785, 181] on span "Prepaid 1" at bounding box center [783, 182] width 44 height 16
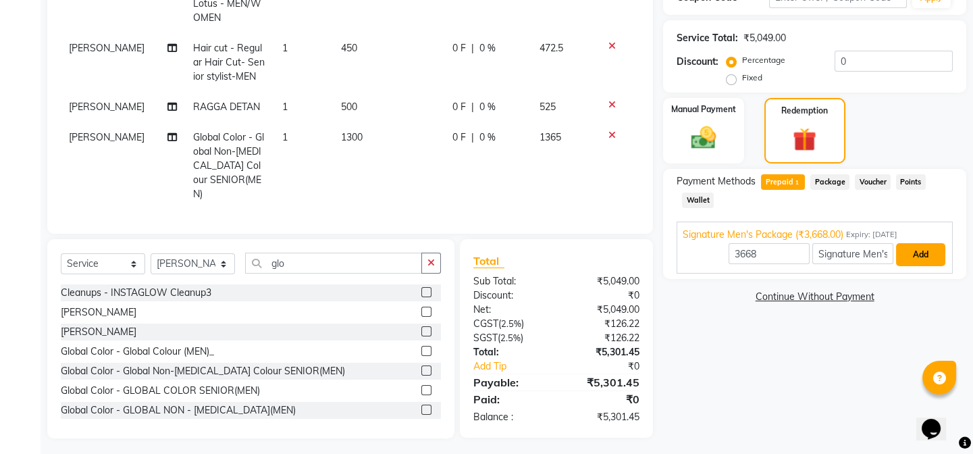
click at [910, 256] on button "Add" at bounding box center [920, 254] width 49 height 23
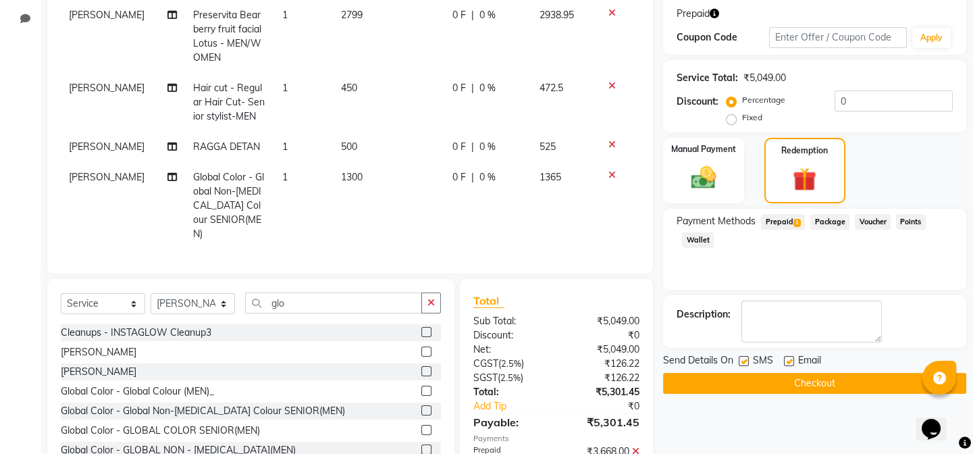
scroll to position [290, 0]
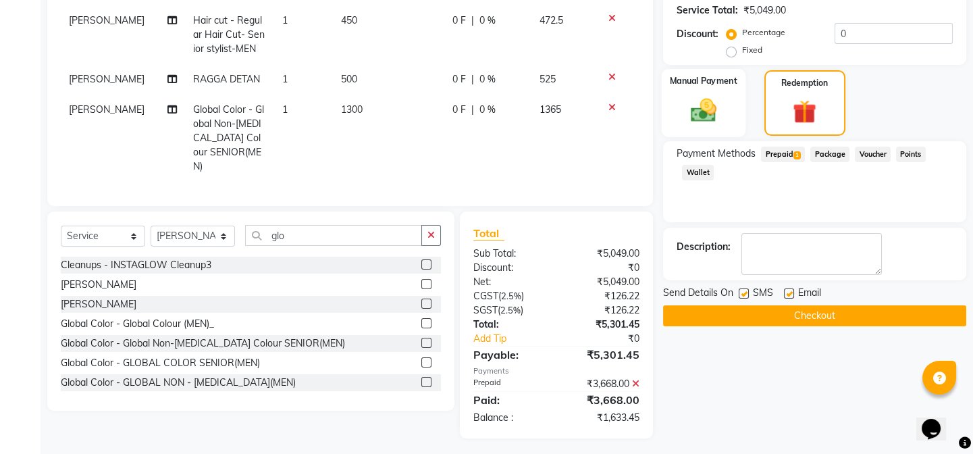
click at [703, 85] on label "Manual Payment" at bounding box center [704, 80] width 68 height 13
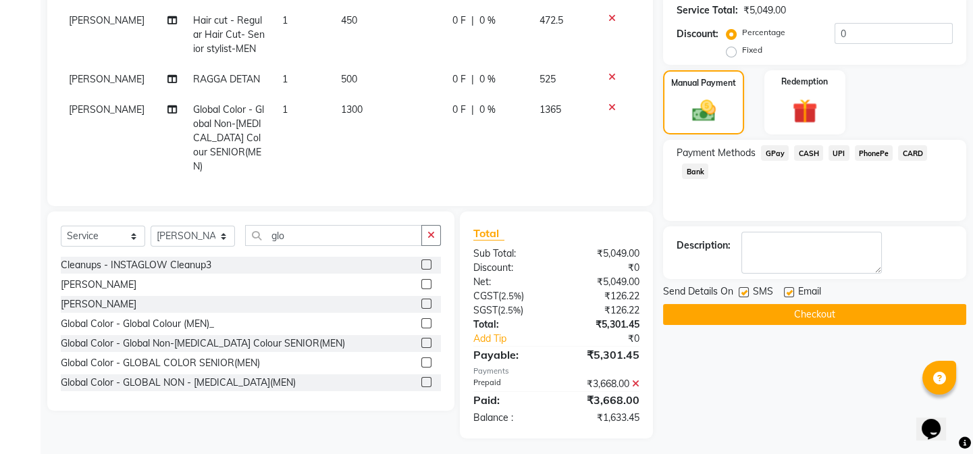
click at [907, 149] on span "CARD" at bounding box center [912, 153] width 29 height 16
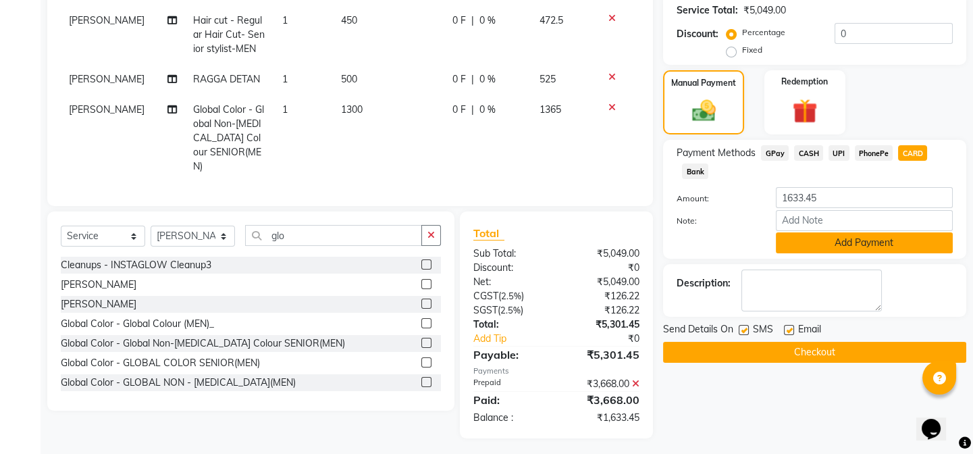
click at [854, 238] on button "Add Payment" at bounding box center [864, 242] width 177 height 21
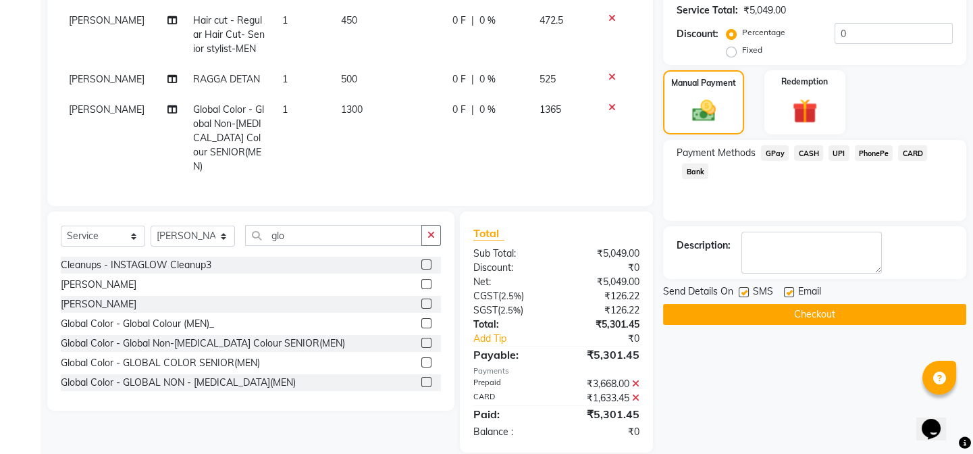
scroll to position [305, 0]
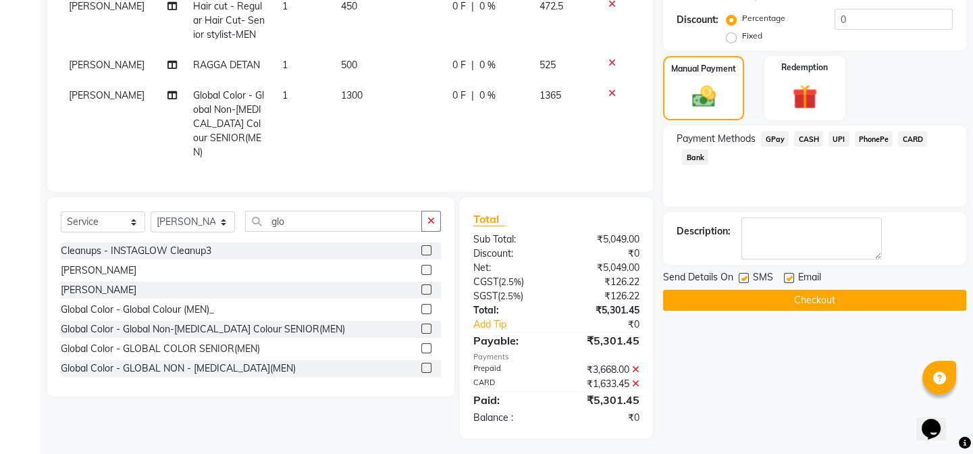
click at [814, 302] on button "Checkout" at bounding box center [814, 300] width 303 height 21
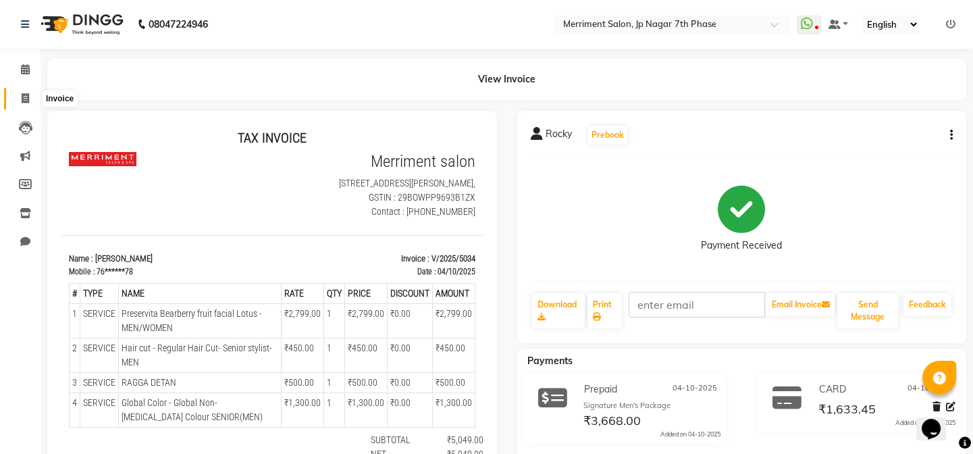
click at [16, 96] on span at bounding box center [26, 99] width 24 height 16
select select "service"
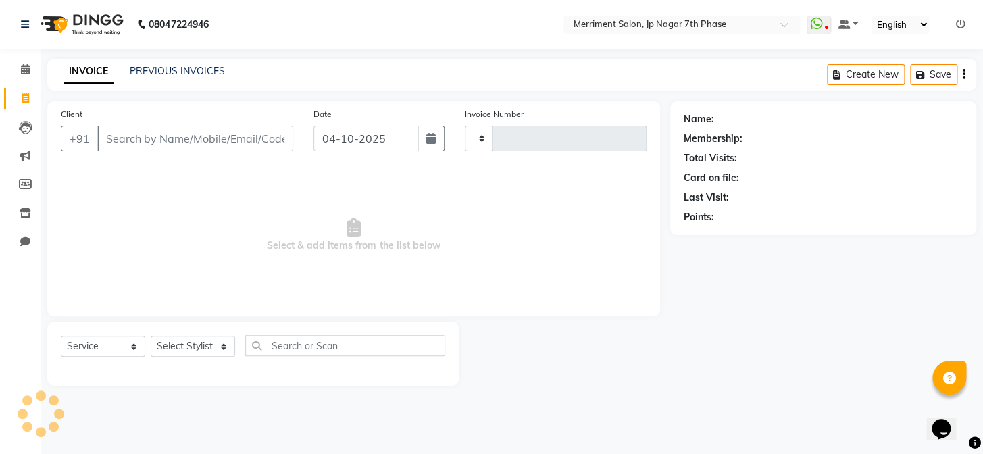
type input "5035"
select select "4110"
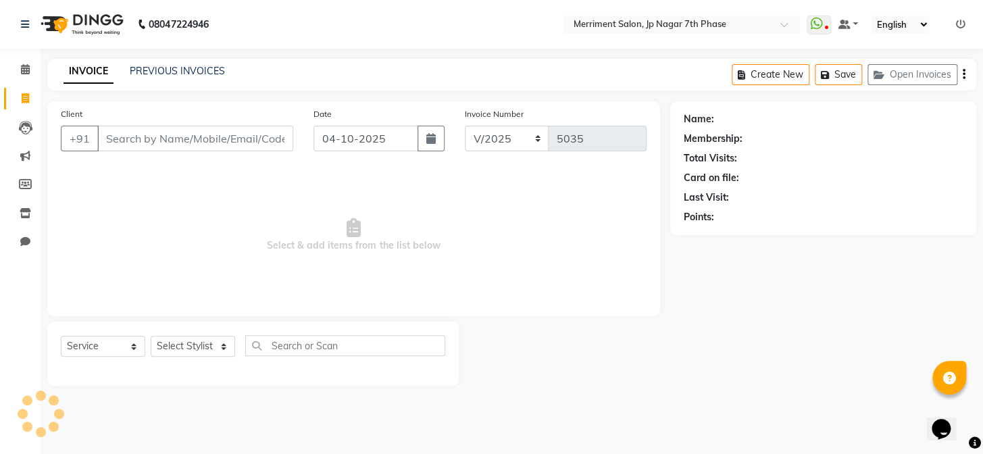
click at [205, 61] on div "INVOICE PREVIOUS INVOICES Create New Save Open Invoices" at bounding box center [511, 75] width 929 height 32
select select "package"
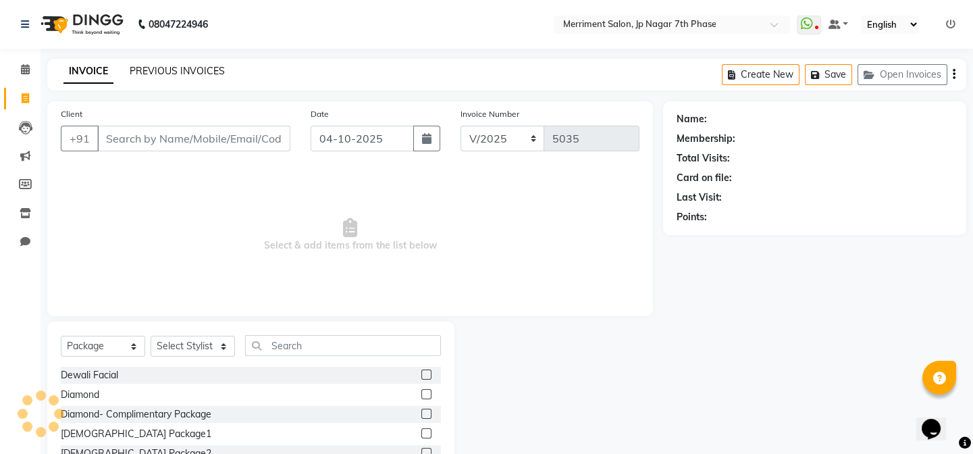
click at [205, 72] on link "PREVIOUS INVOICES" at bounding box center [177, 71] width 95 height 12
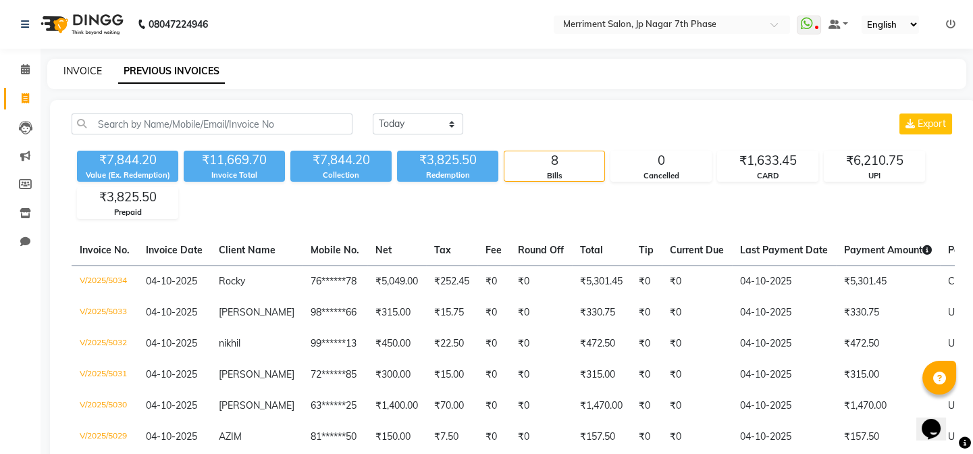
click at [76, 66] on link "INVOICE" at bounding box center [82, 71] width 38 height 12
select select "service"
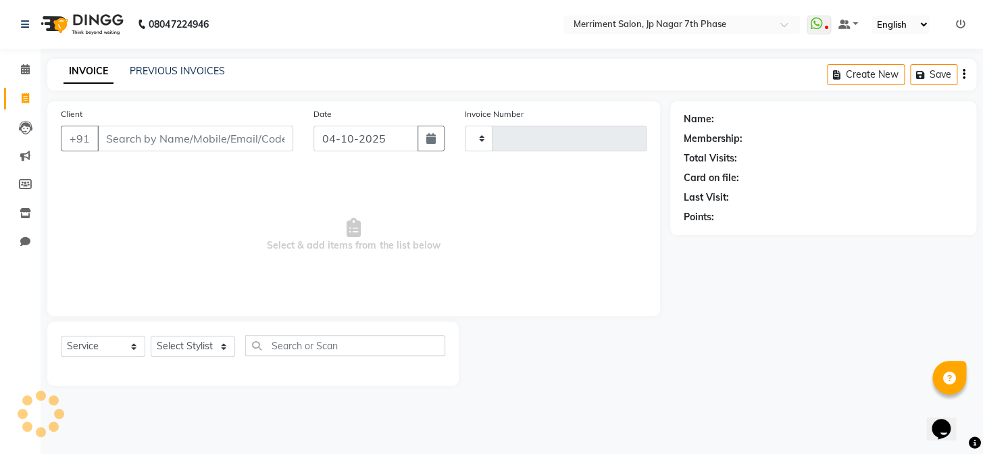
type input "5035"
select select "4110"
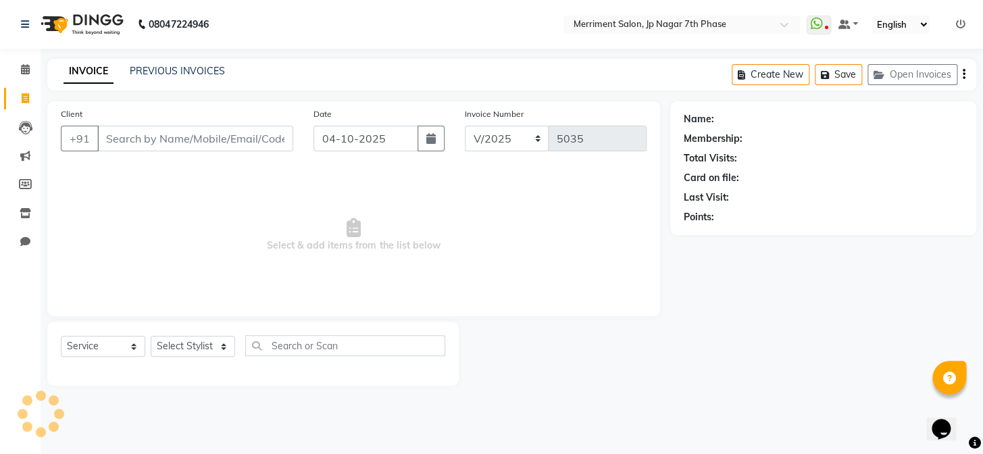
click at [176, 137] on input "Client" at bounding box center [195, 139] width 196 height 26
select select "package"
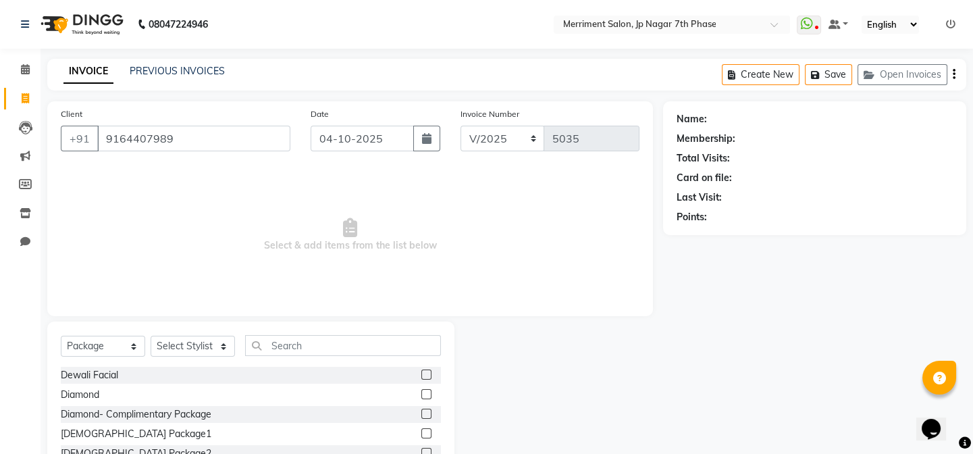
type input "9164407989"
click at [178, 65] on link "PREVIOUS INVOICES" at bounding box center [177, 71] width 95 height 12
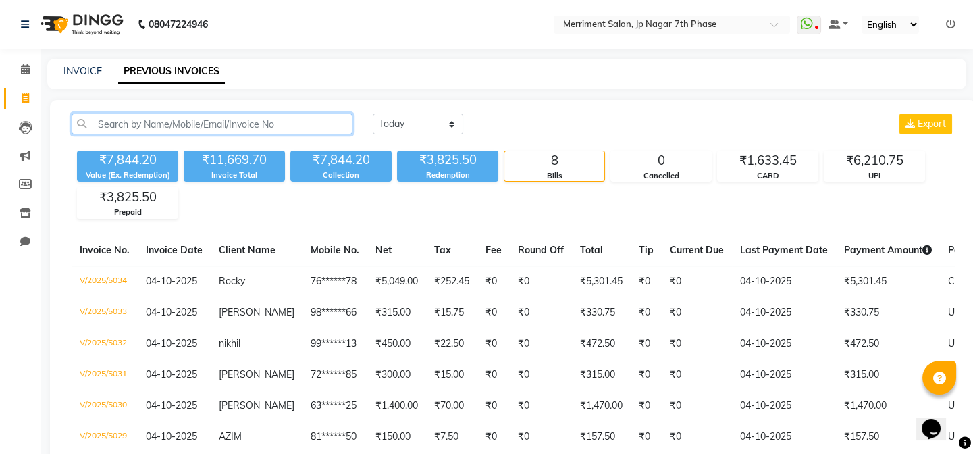
click at [199, 126] on input "text" at bounding box center [212, 123] width 281 height 21
paste input "9164407989"
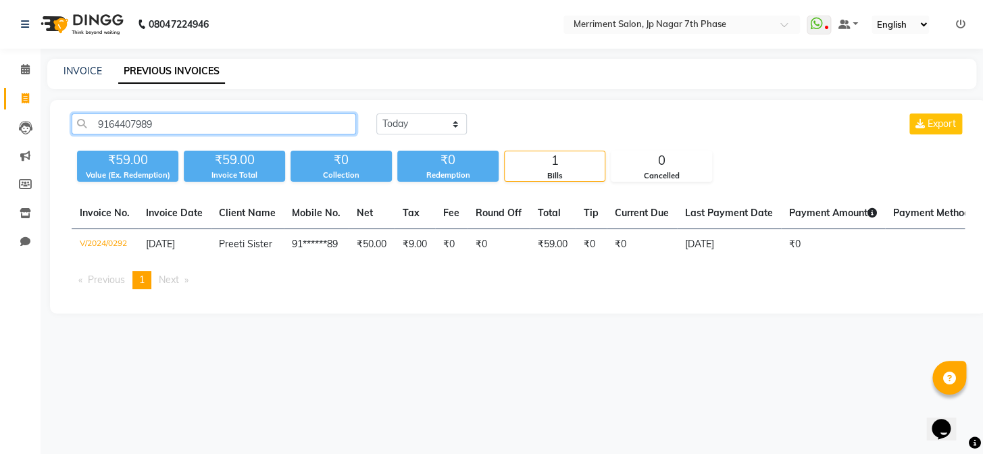
type input "9164407989"
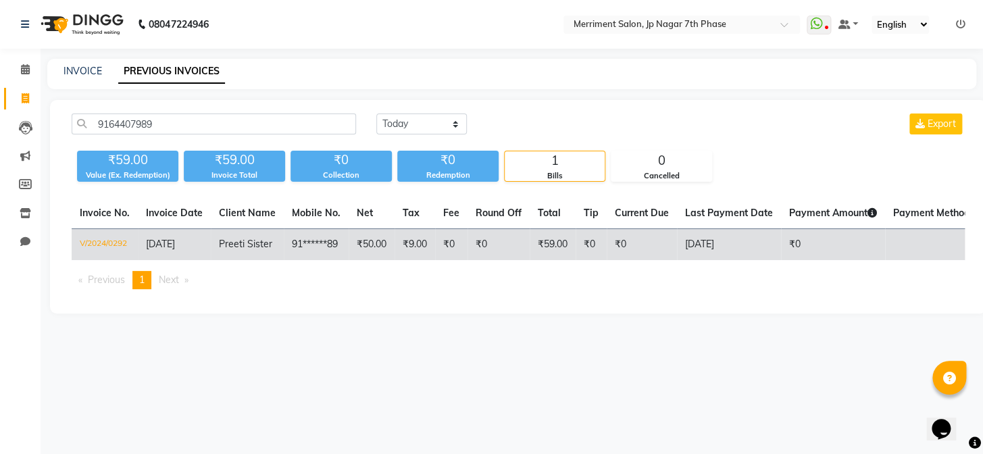
click at [263, 234] on td "Preeti Sister" at bounding box center [247, 245] width 73 height 32
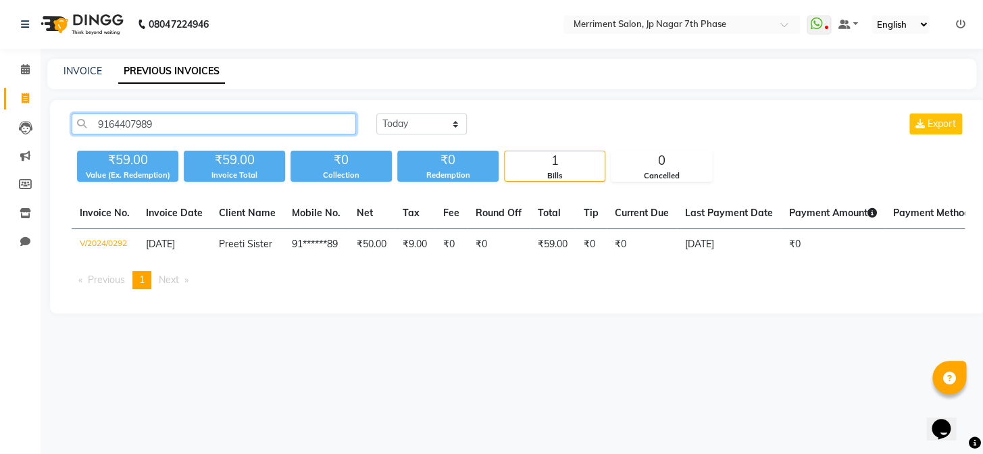
drag, startPoint x: 182, startPoint y: 121, endPoint x: 14, endPoint y: 102, distance: 169.9
click at [14, 102] on app-home "08047224946 Select Location × Merriment Salon, Jp Nagar 7th Phase WhatsApp Stat…" at bounding box center [491, 167] width 983 height 334
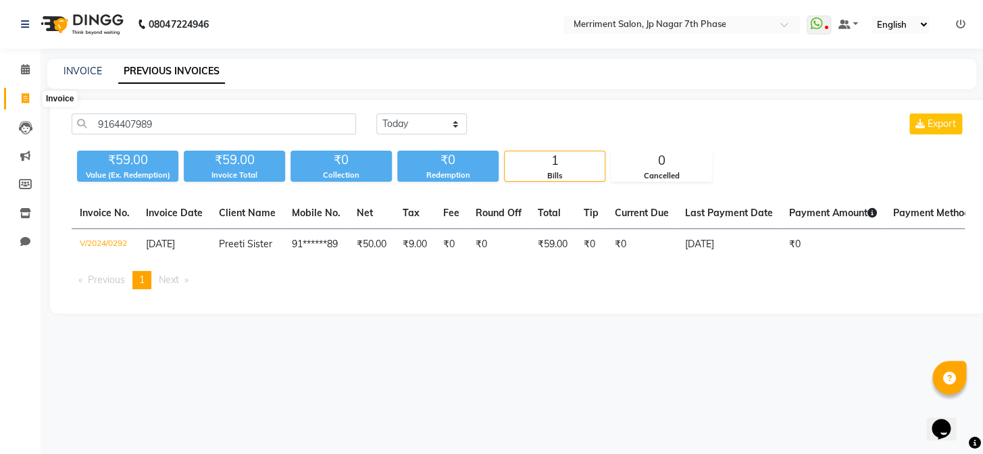
click at [20, 95] on span at bounding box center [26, 99] width 24 height 16
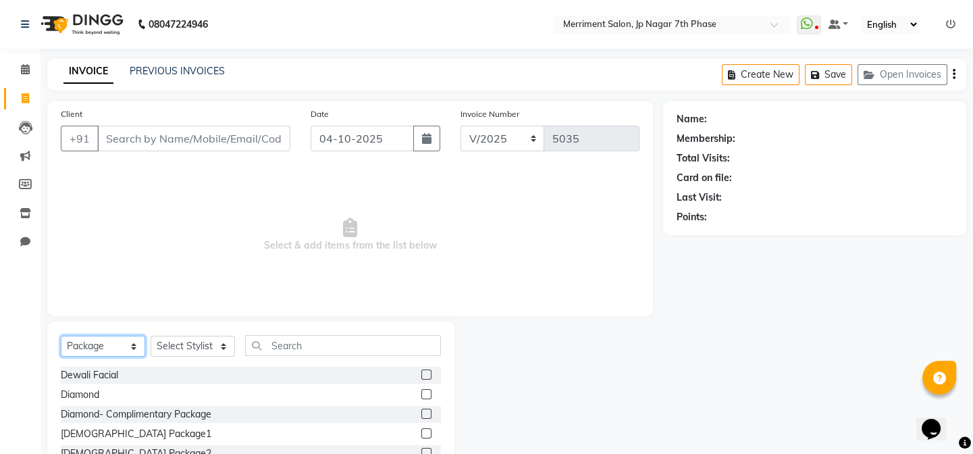
click at [105, 345] on select "Select Service Product Membership Package Voucher Prepaid Gift Card" at bounding box center [103, 346] width 84 height 21
select select "service"
click at [61, 336] on select "Select Service Product Membership Package Voucher Prepaid Gift Card" at bounding box center [103, 346] width 84 height 21
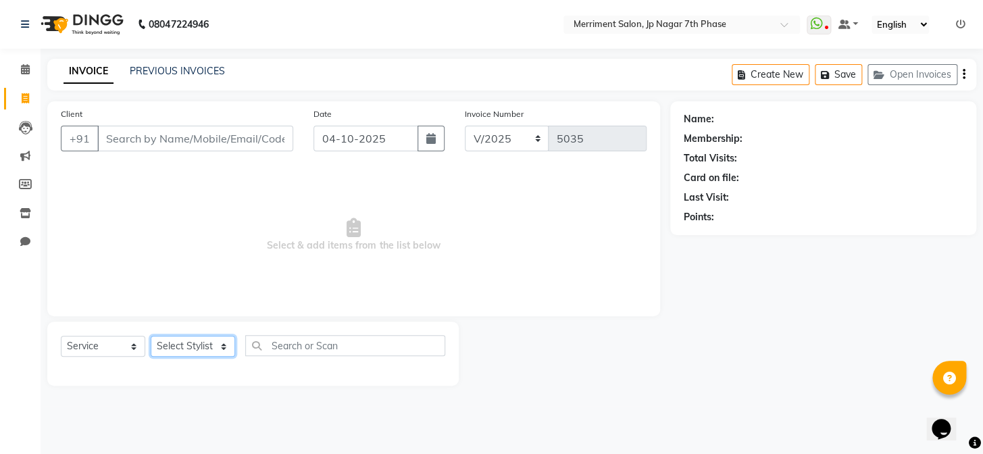
click at [196, 341] on select "Select Stylist Chiru [PERSON_NAME] [PERSON_NAME] Nirmal [PERSON_NAME] Priyanka …" at bounding box center [193, 346] width 84 height 21
select select "93014"
click at [151, 336] on select "Select Stylist Chiru [PERSON_NAME] [PERSON_NAME] Nirmal [PERSON_NAME] Priyanka …" at bounding box center [193, 346] width 84 height 21
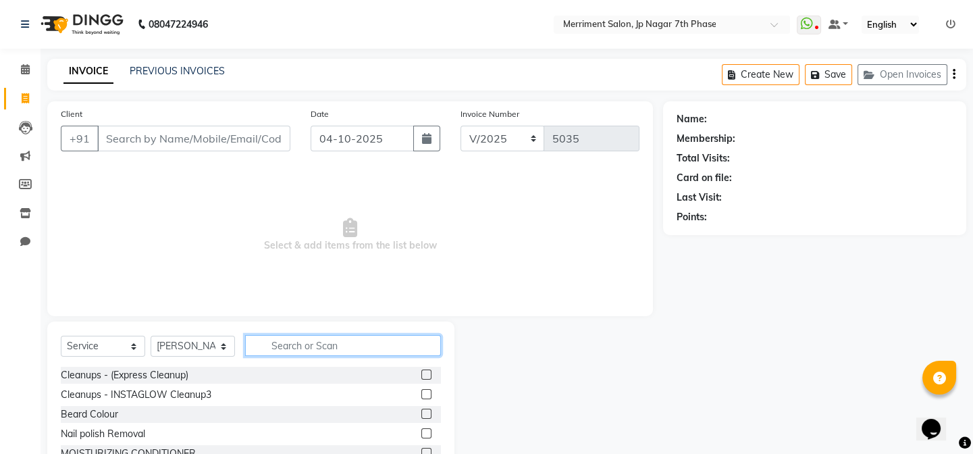
click at [312, 344] on input "text" at bounding box center [343, 345] width 196 height 21
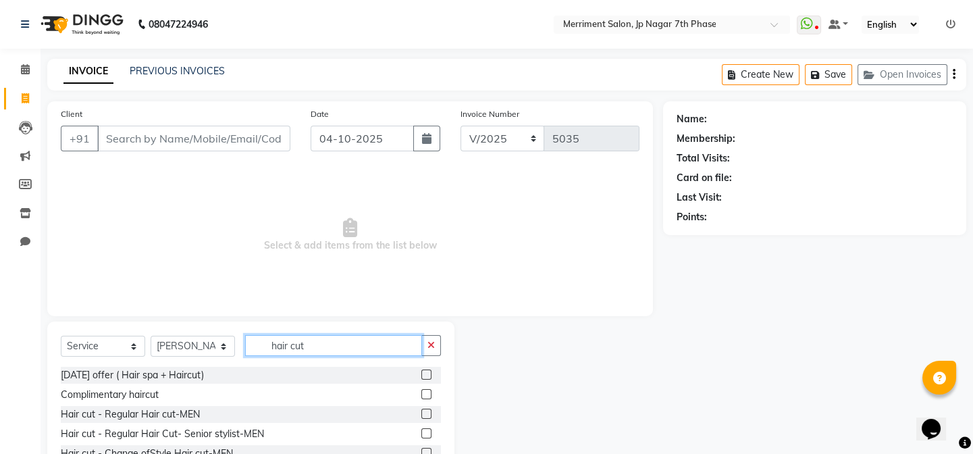
type input "hair cut"
click at [421, 434] on label at bounding box center [426, 433] width 10 height 10
click at [421, 434] on input "checkbox" at bounding box center [425, 433] width 9 height 9
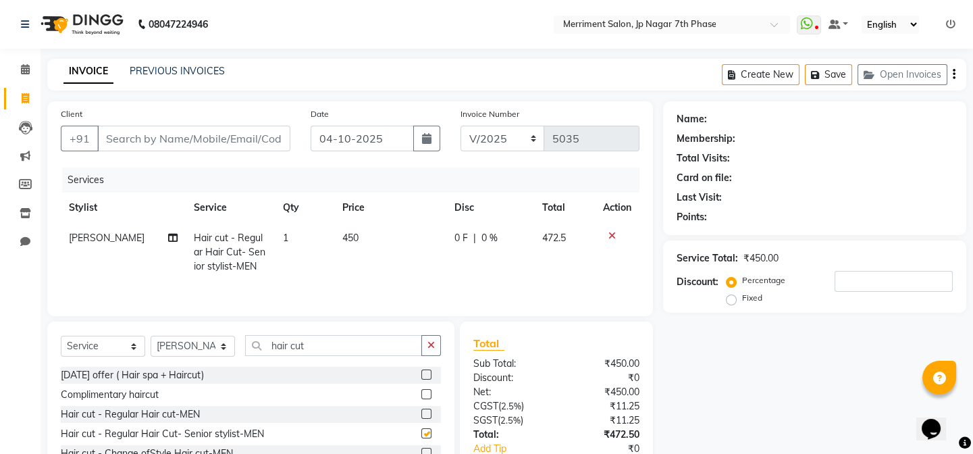
checkbox input "false"
click at [430, 344] on icon "button" at bounding box center [430, 344] width 7 height 9
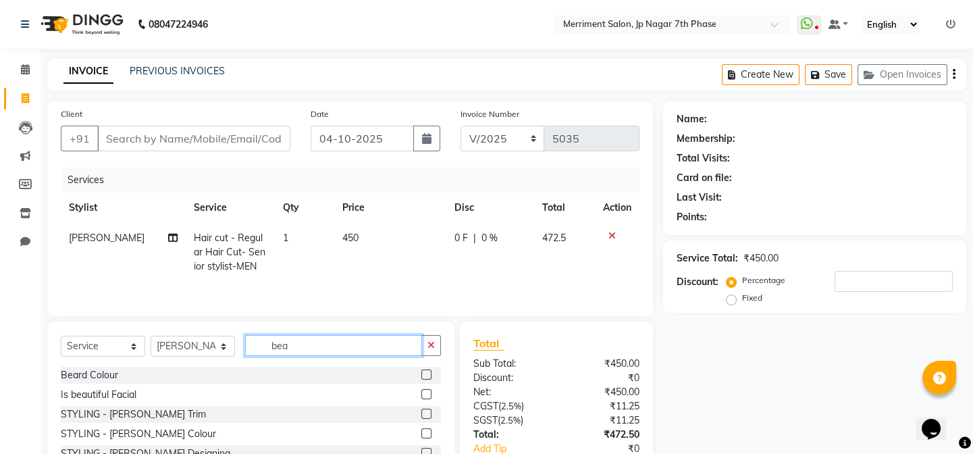
type input "bea"
click at [421, 412] on label at bounding box center [426, 414] width 10 height 10
click at [421, 412] on input "checkbox" at bounding box center [425, 414] width 9 height 9
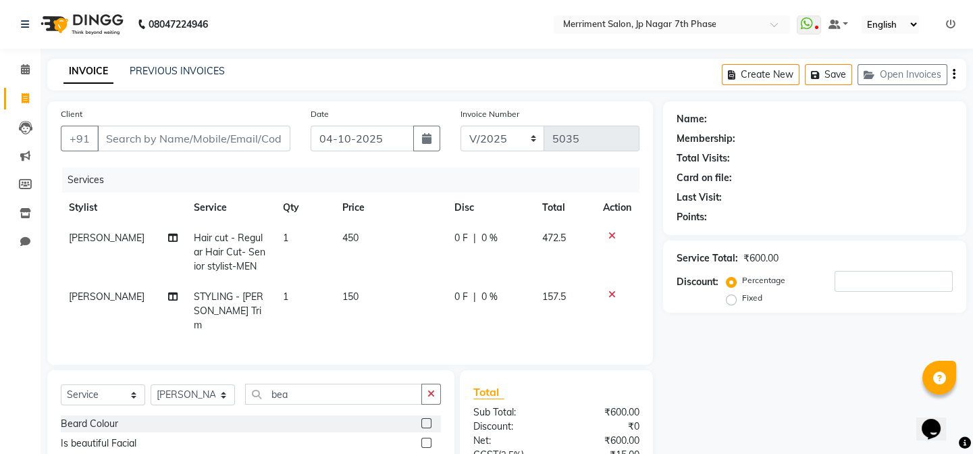
checkbox input "false"
click at [165, 147] on input "Client" at bounding box center [193, 139] width 193 height 26
type input "9"
type input "0"
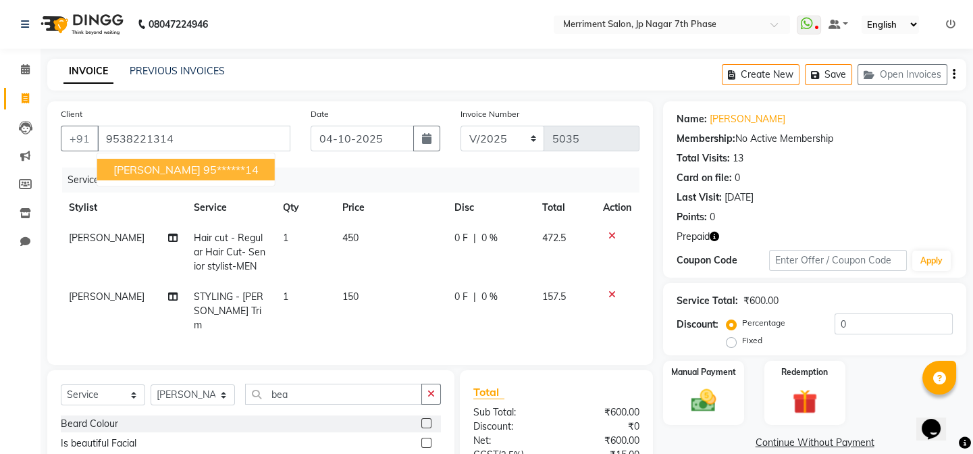
click at [145, 165] on span "[PERSON_NAME]" at bounding box center [156, 170] width 87 height 14
type input "95******14"
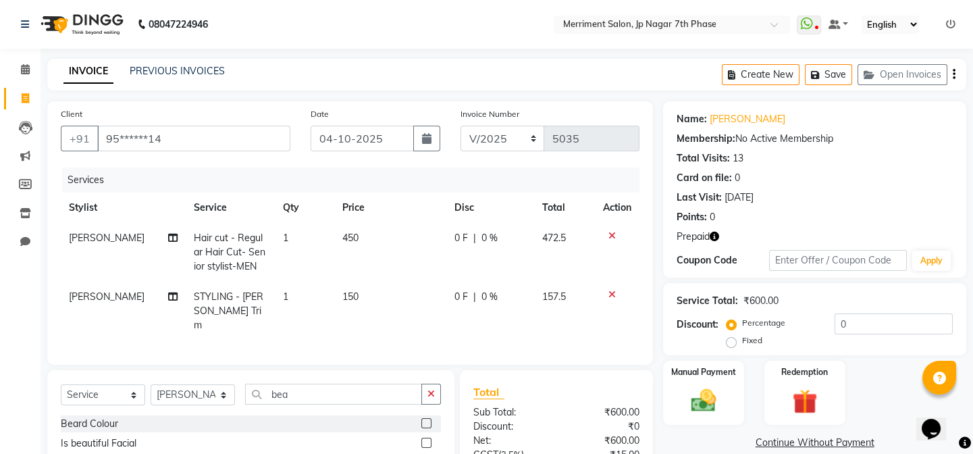
click at [705, 238] on span "Prepaid" at bounding box center [693, 237] width 33 height 14
click at [714, 232] on icon "button" at bounding box center [714, 236] width 9 height 9
click at [587, 169] on div "Services" at bounding box center [355, 179] width 587 height 25
click at [812, 387] on img at bounding box center [805, 402] width 42 height 32
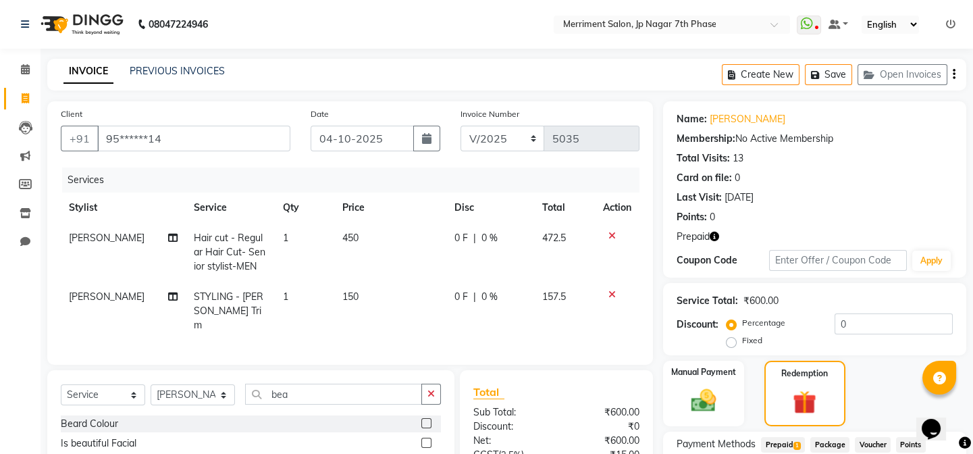
scroll to position [130, 0]
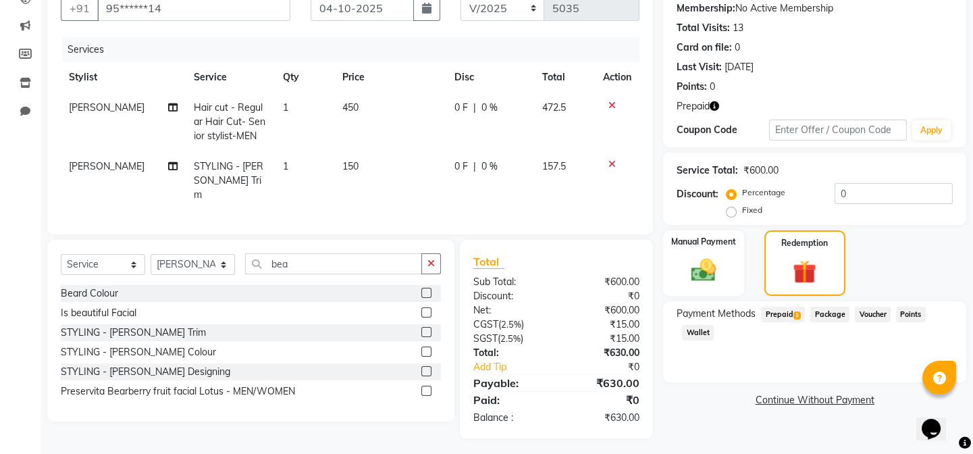
click at [819, 311] on span "Package" at bounding box center [829, 315] width 39 height 16
click at [775, 312] on span "Prepaid 1" at bounding box center [783, 315] width 44 height 16
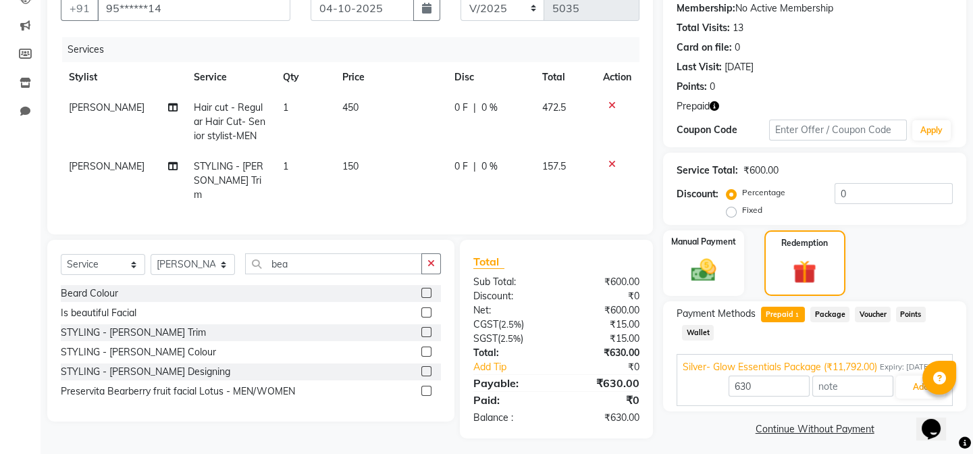
scroll to position [149, 0]
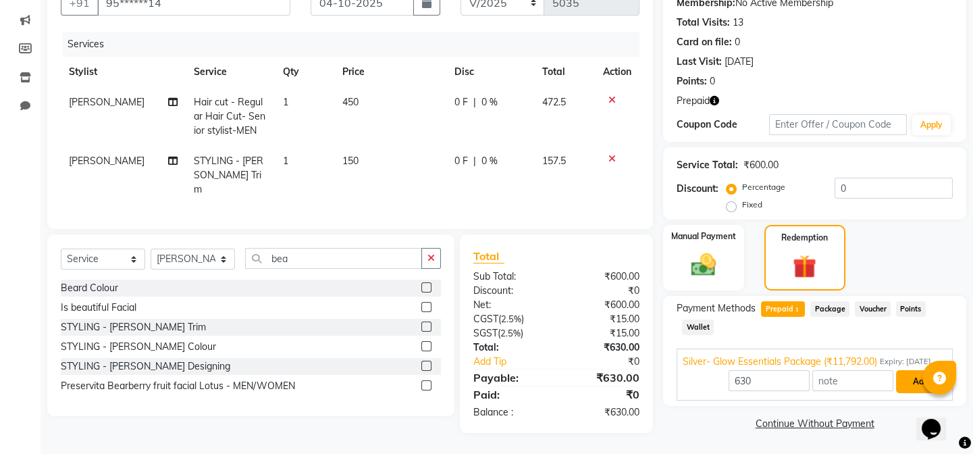
click at [906, 377] on button "Add" at bounding box center [920, 381] width 49 height 23
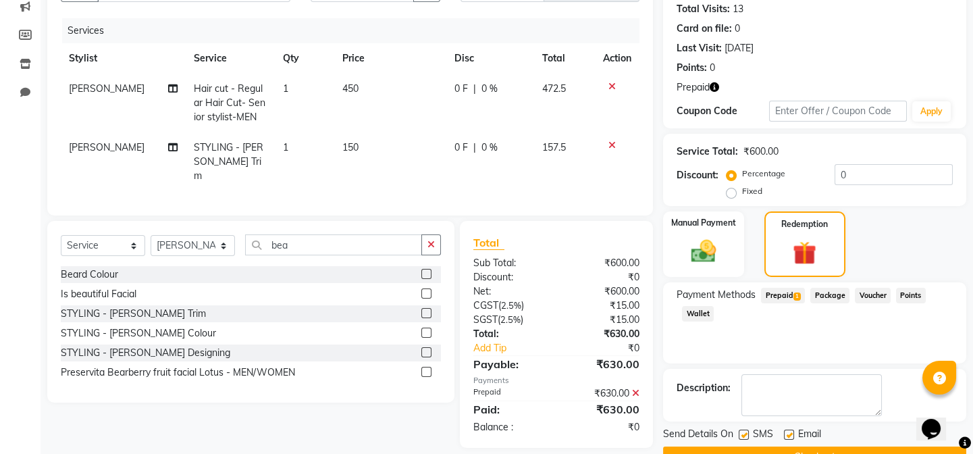
scroll to position [182, 0]
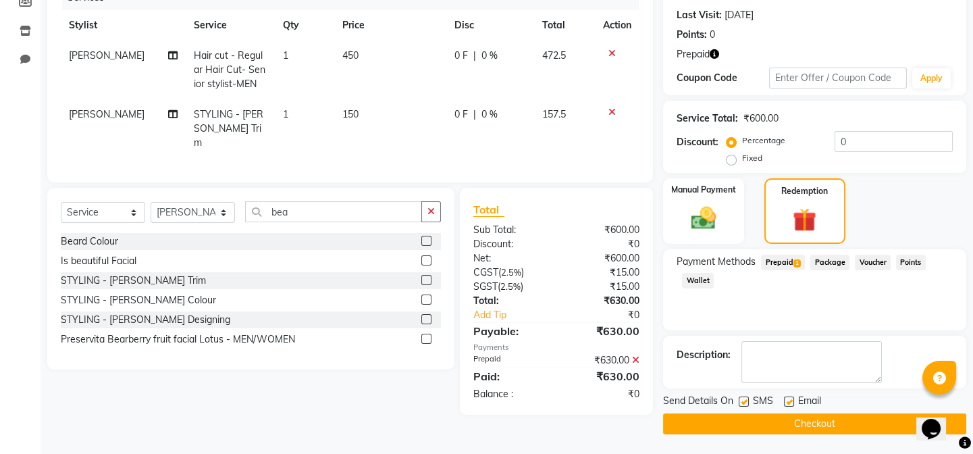
click at [718, 422] on button "Checkout" at bounding box center [814, 423] width 303 height 21
